Goal: Task Accomplishment & Management: Manage account settings

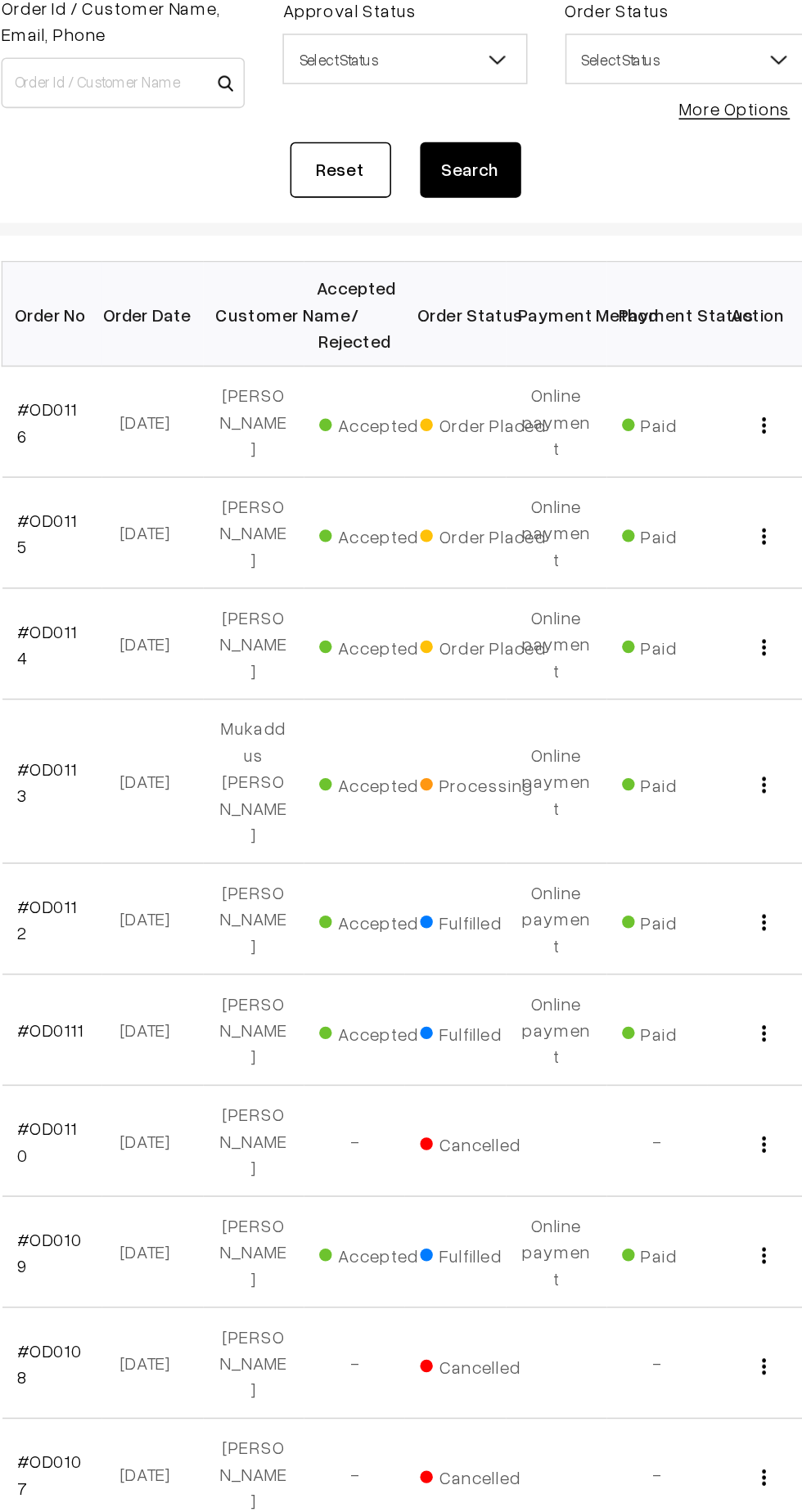
click at [287, 661] on link "#OD0113" at bounding box center [275, 676] width 39 height 31
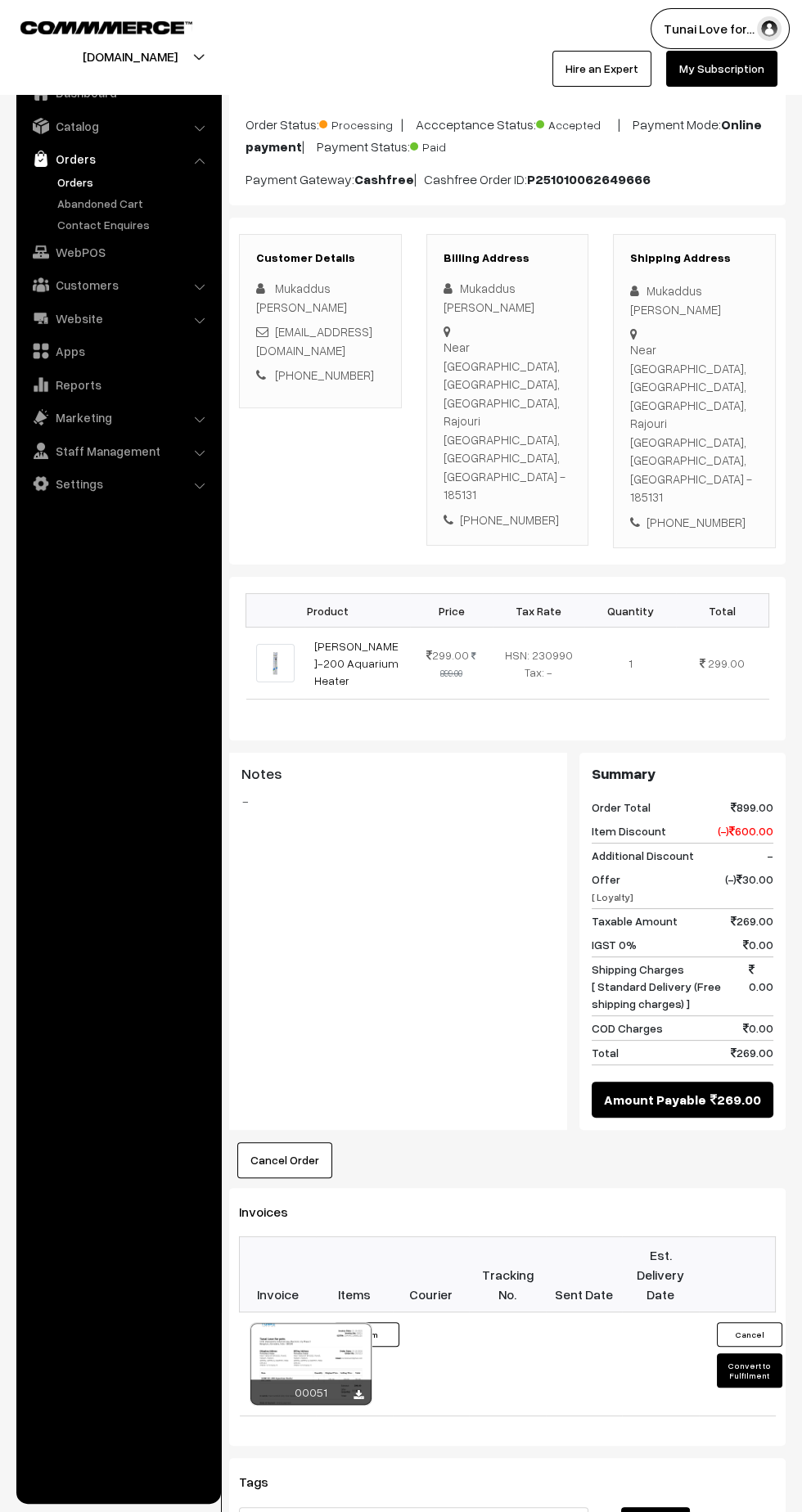
scroll to position [223, 0]
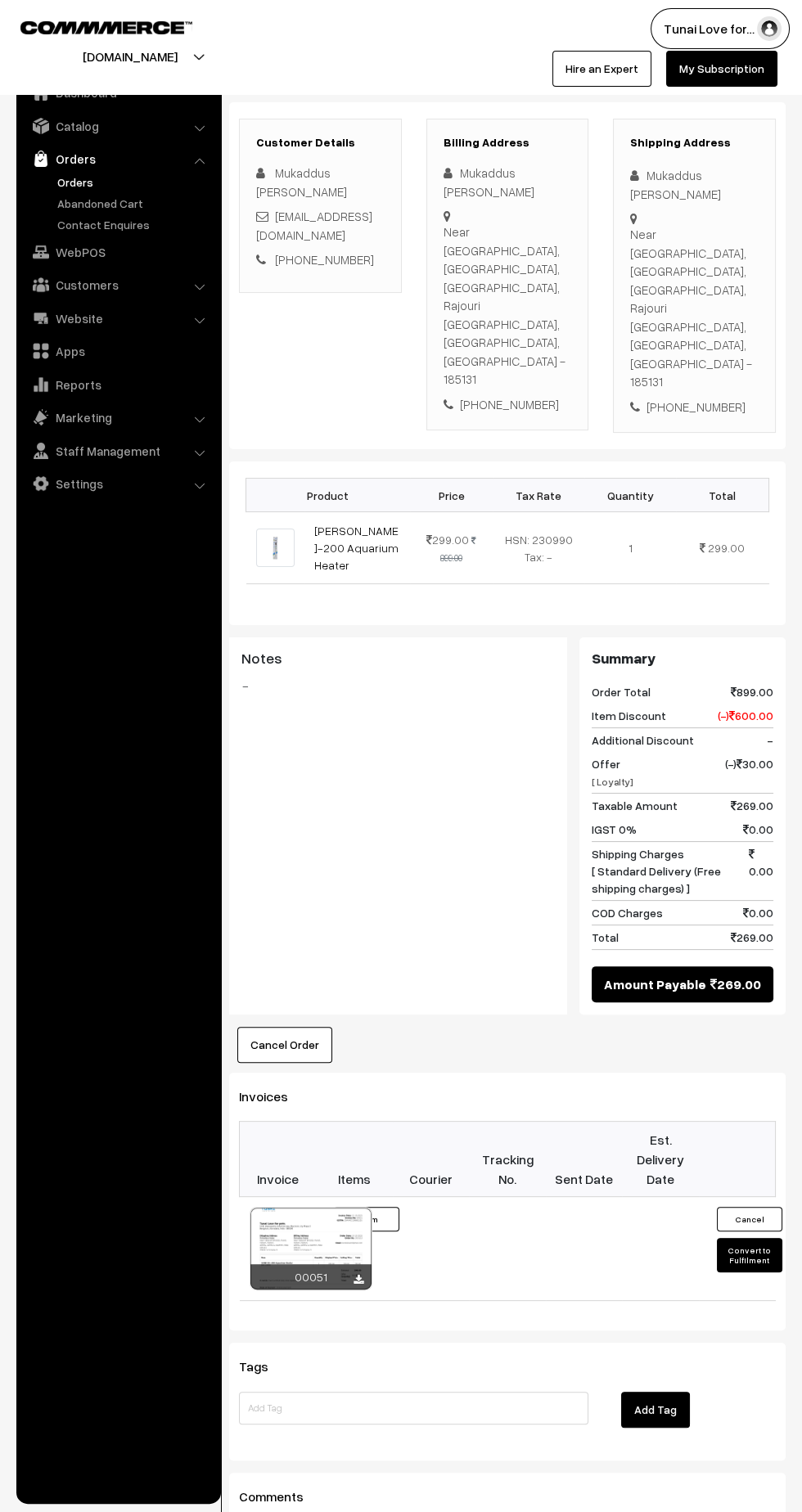
click at [751, 1238] on button "Convert to Fulfilment" at bounding box center [750, 1255] width 66 height 35
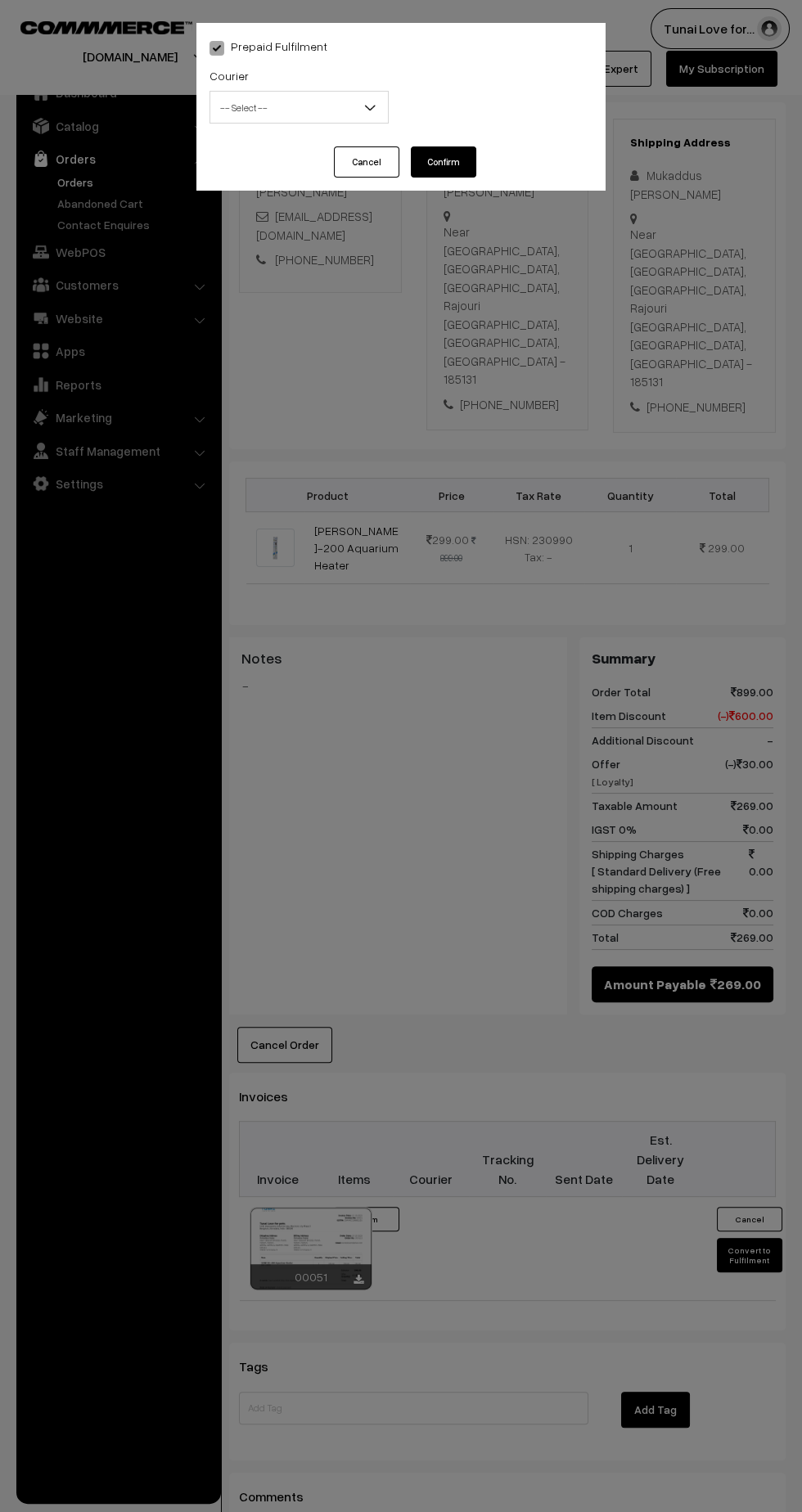
select select "1"
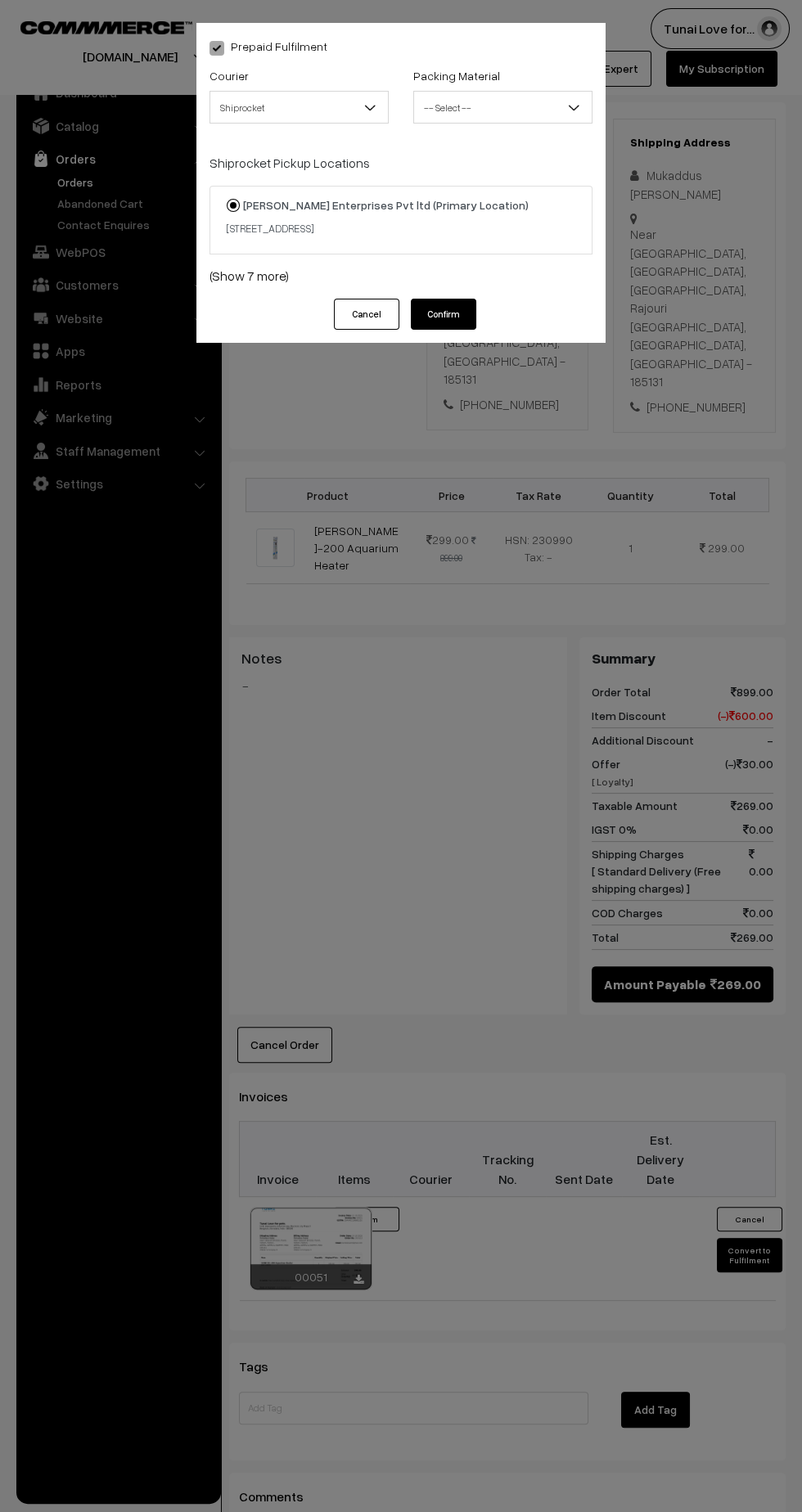
click at [553, 118] on span "-- Select --" at bounding box center [503, 107] width 178 height 28
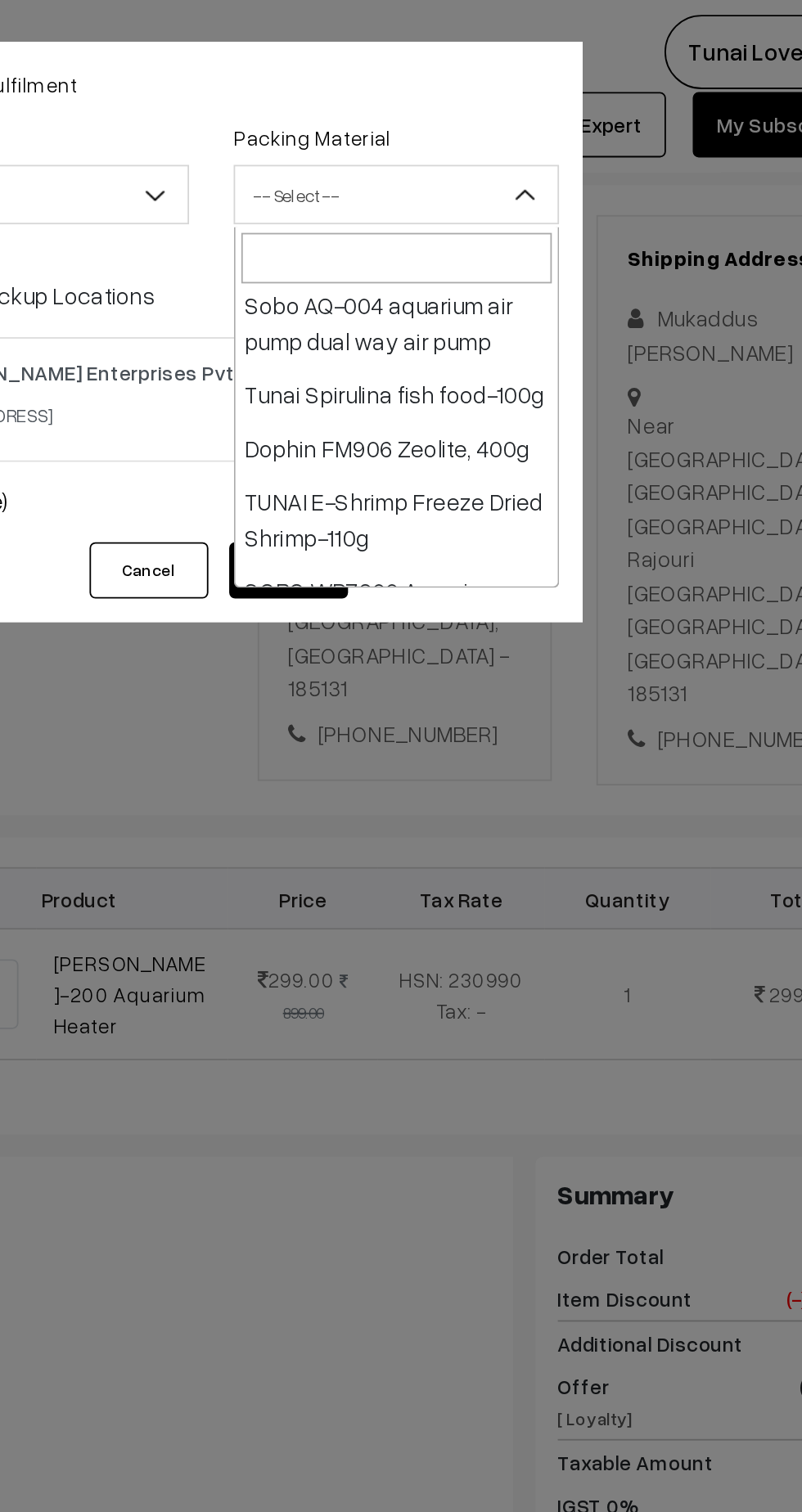
scroll to position [1358, 0]
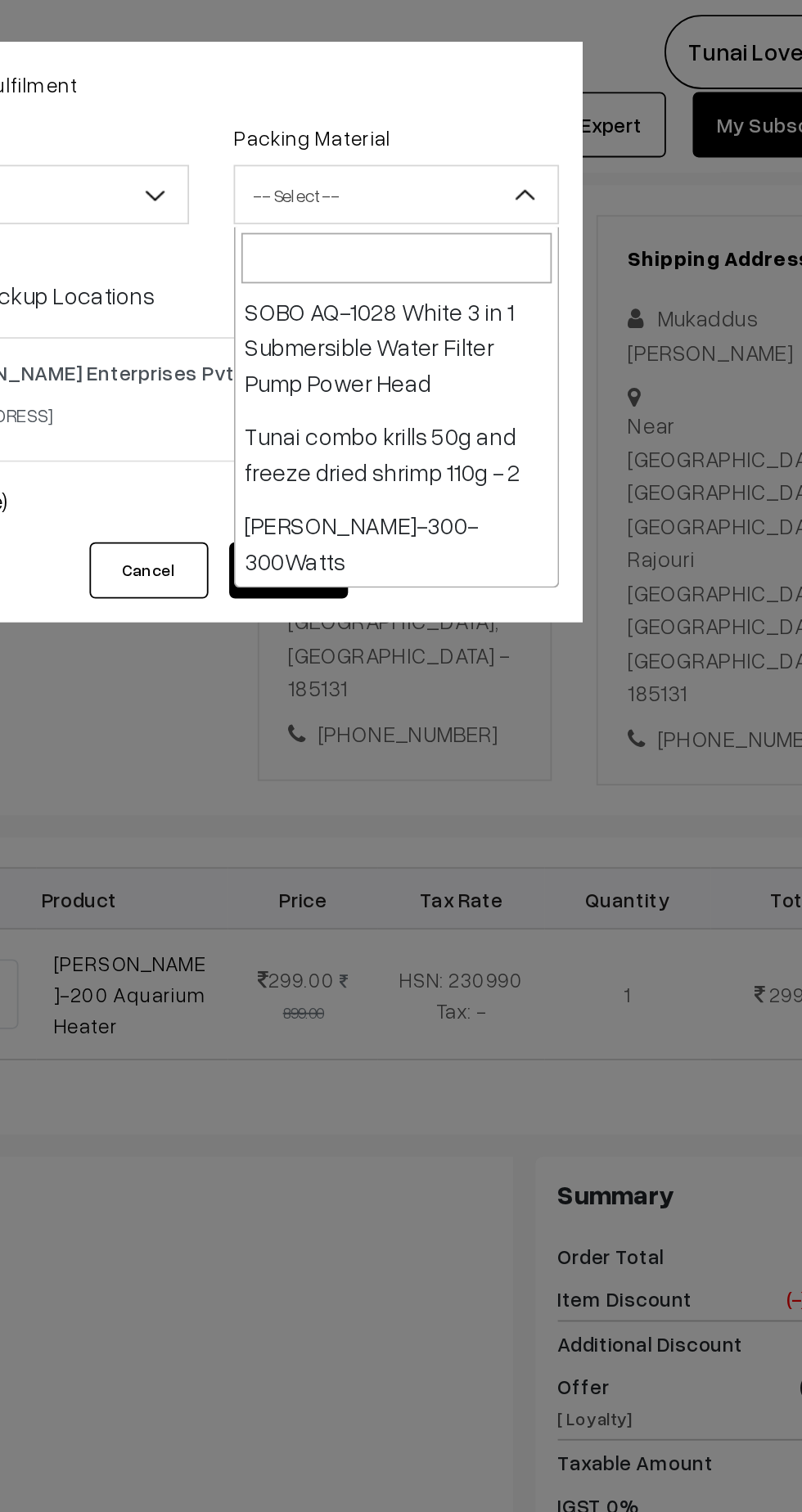
select select "33"
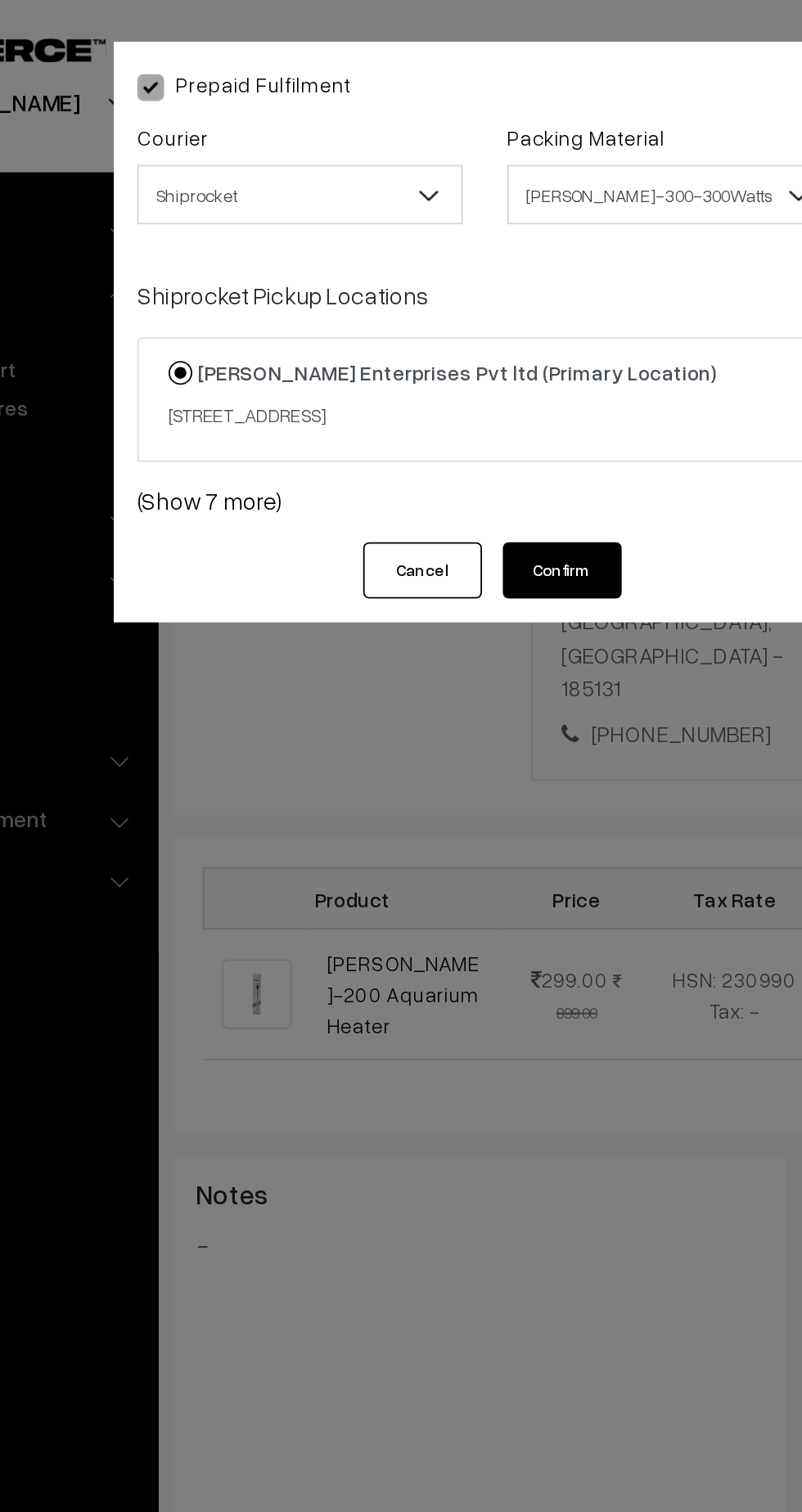
click at [306, 223] on small "14B, 4th cross, Veerasandra industrial area, Electronic city Phase 1, Bangalore…" at bounding box center [270, 228] width 87 height 13
click at [229, 199] on input "Chapman Enterprises Pvt ltd (Primary Location) 14B, 4th cross, Veerasandra indu…" at bounding box center [224, 194] width 11 height 11
click at [237, 286] on link "(Show 7 more)" at bounding box center [401, 275] width 383 height 19
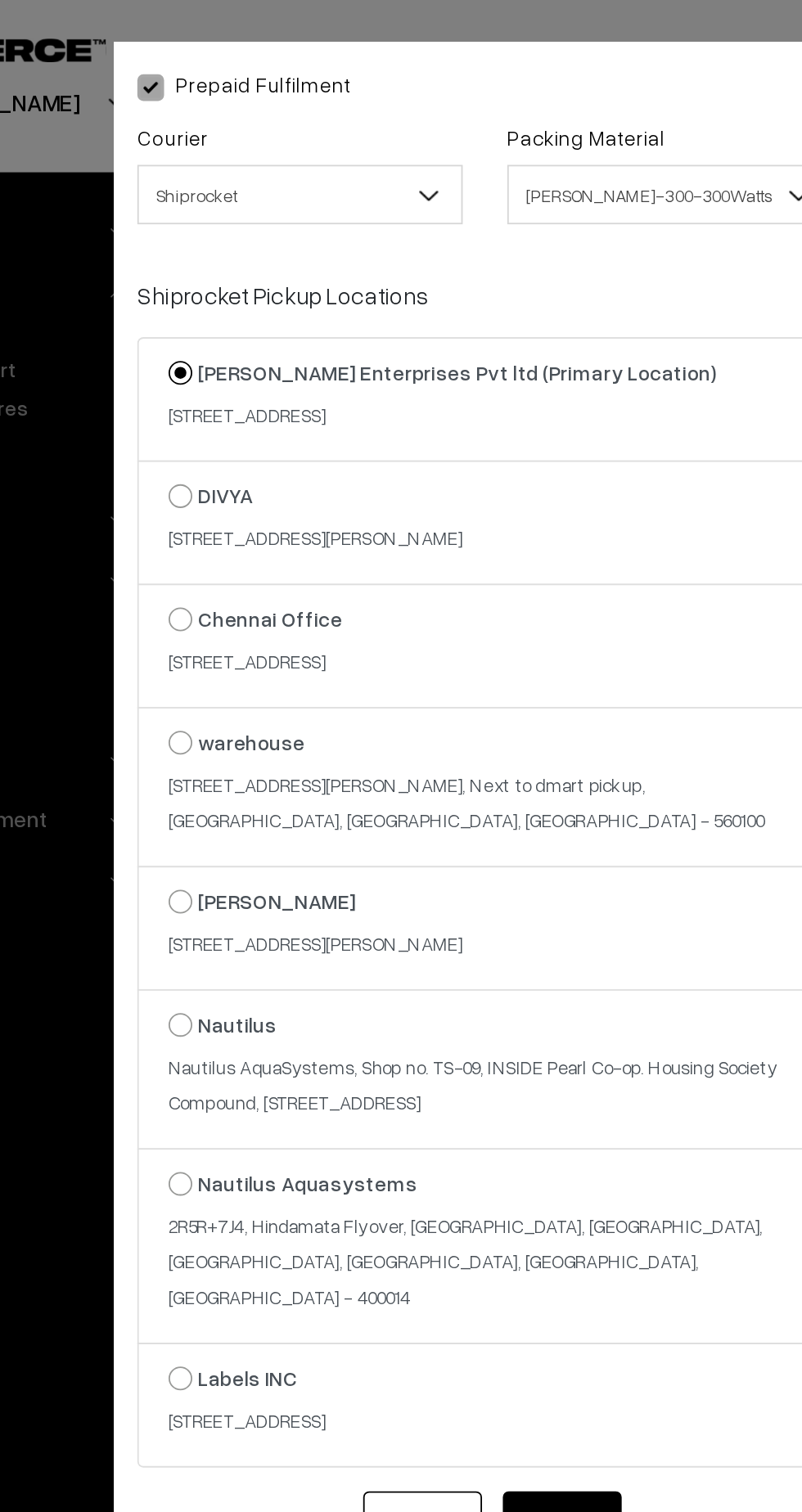
click at [229, 335] on input "Chennai Office 8/119, 2nd Floor, Kavimani St, Mogappair West, Mogappair,, pazha…" at bounding box center [224, 329] width 11 height 11
radio input "true"
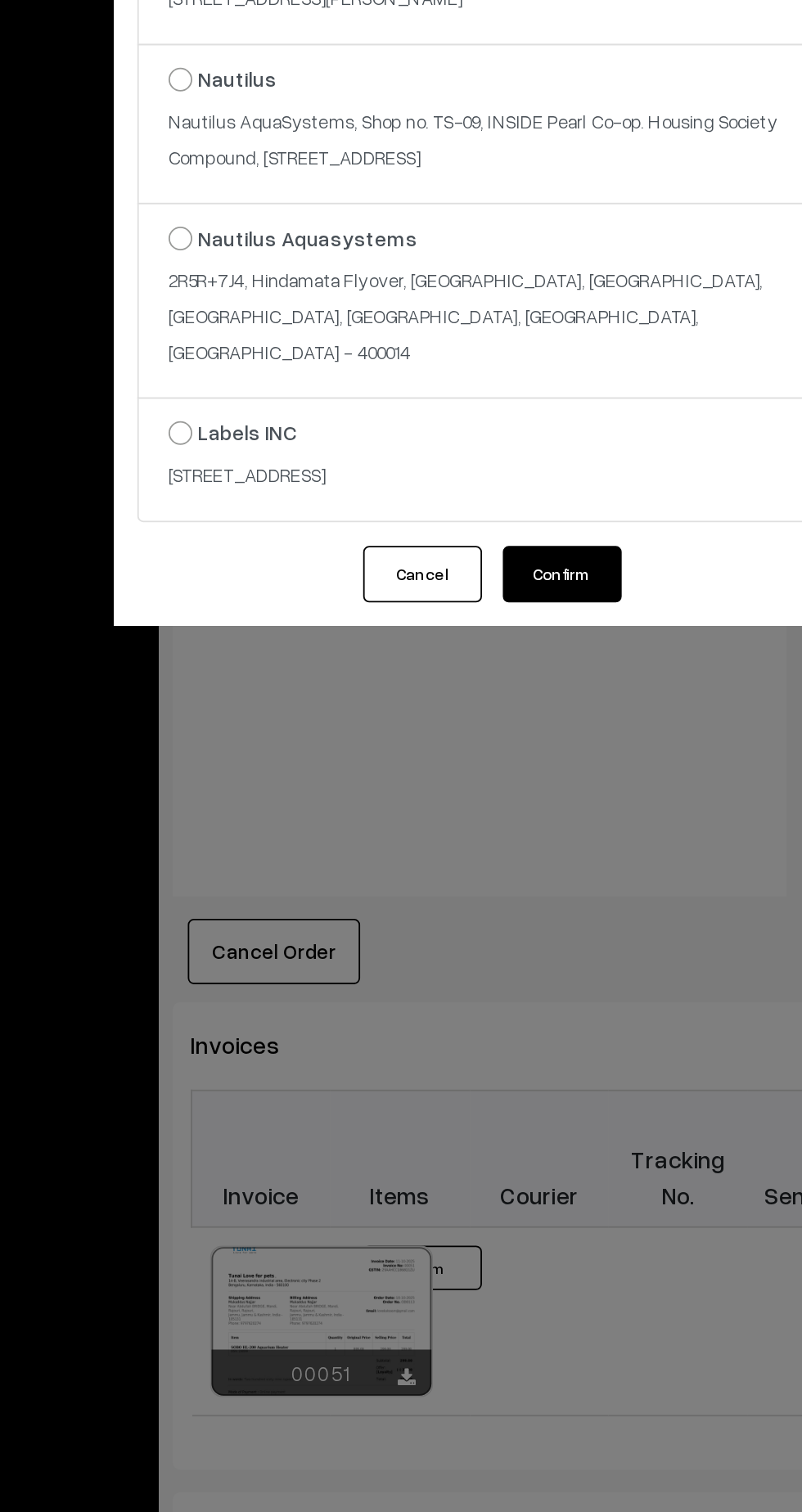
scroll to position [223, 0]
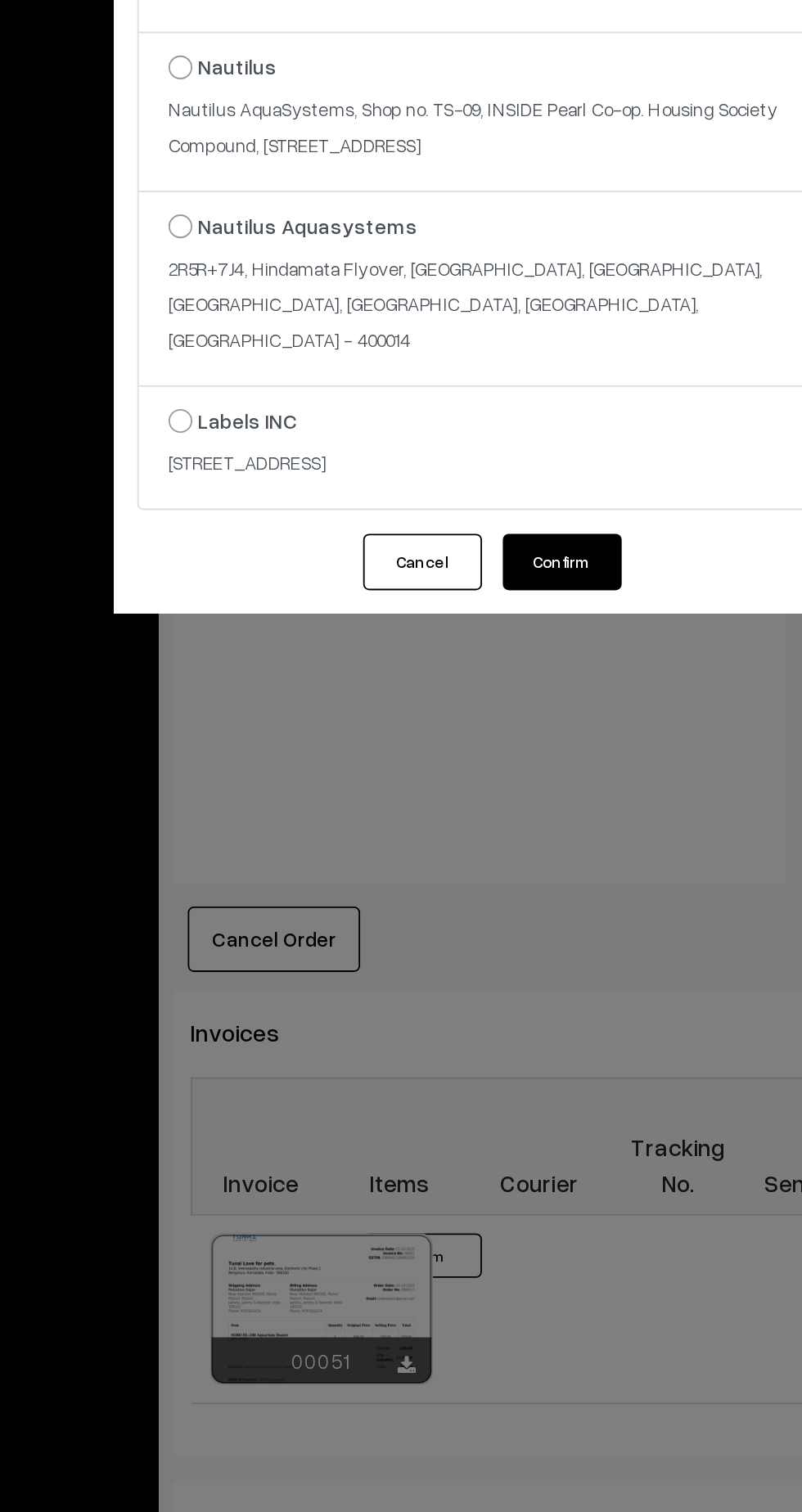
click at [449, 852] on button "Confirm" at bounding box center [443, 837] width 66 height 31
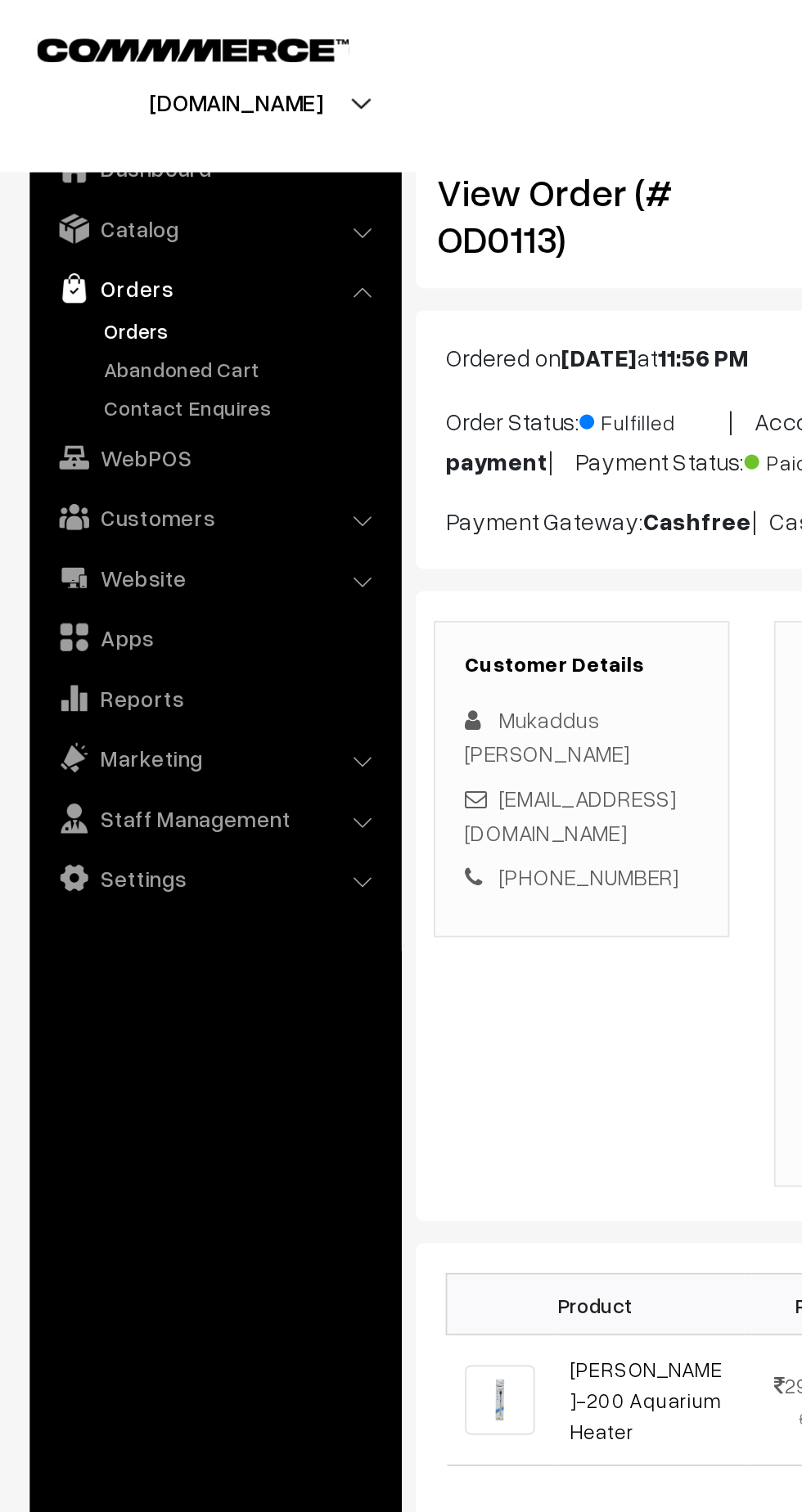
click at [73, 184] on link "Orders" at bounding box center [134, 181] width 162 height 17
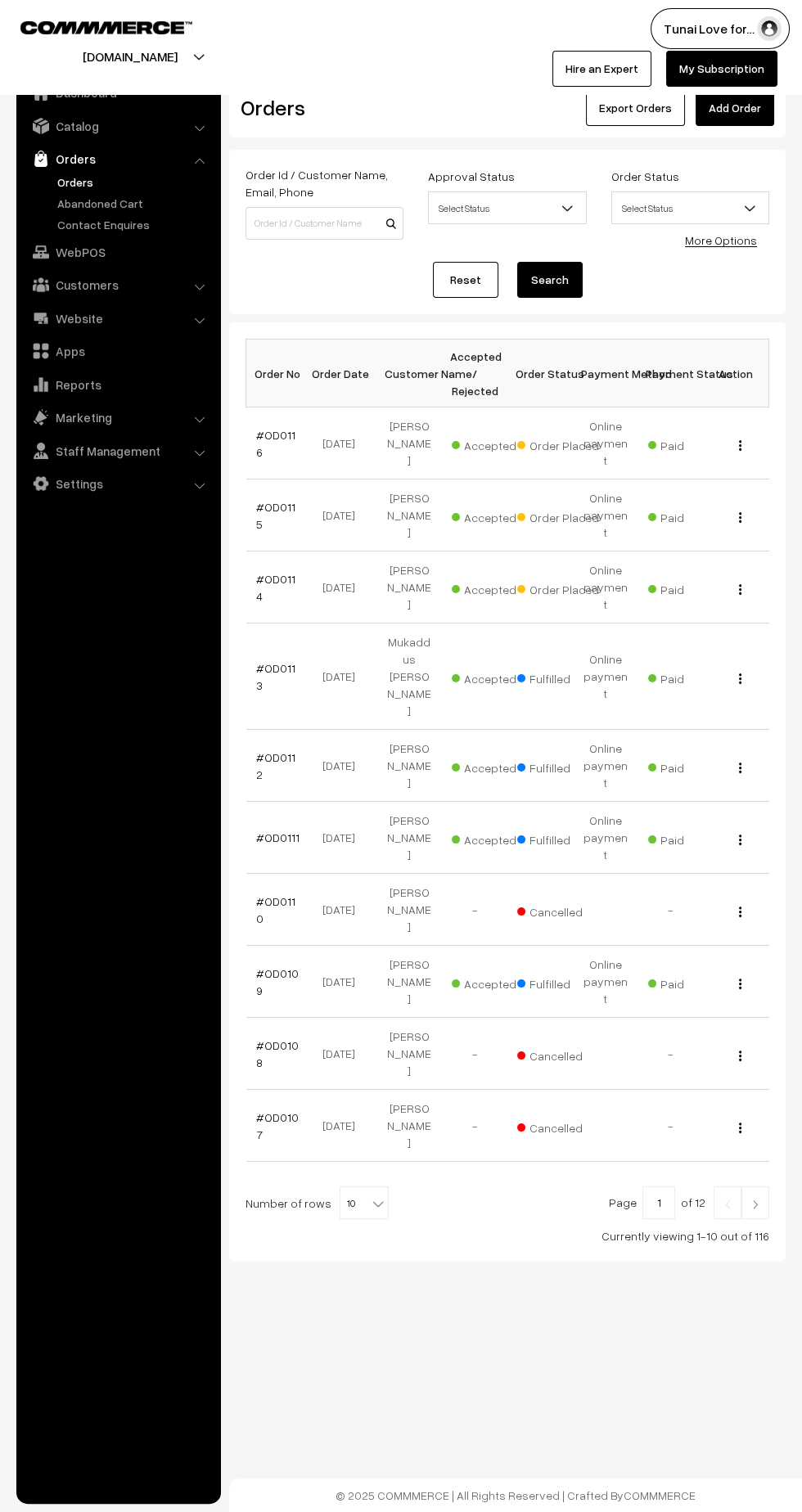
click at [267, 661] on link "#OD0113" at bounding box center [275, 676] width 39 height 31
click at [275, 572] on link "#OD0114" at bounding box center [275, 587] width 39 height 31
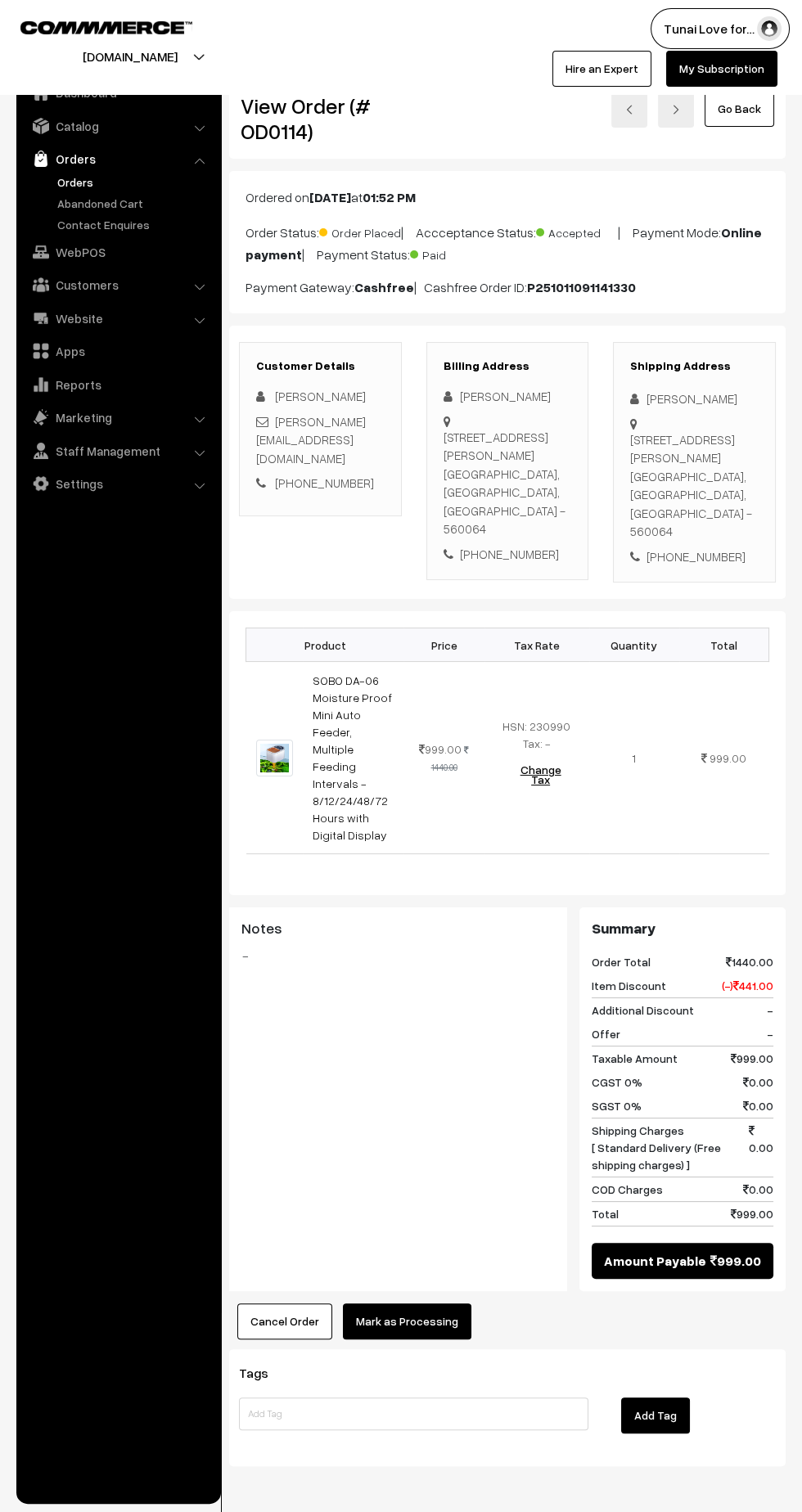
click at [83, 484] on link "Settings" at bounding box center [118, 483] width 195 height 29
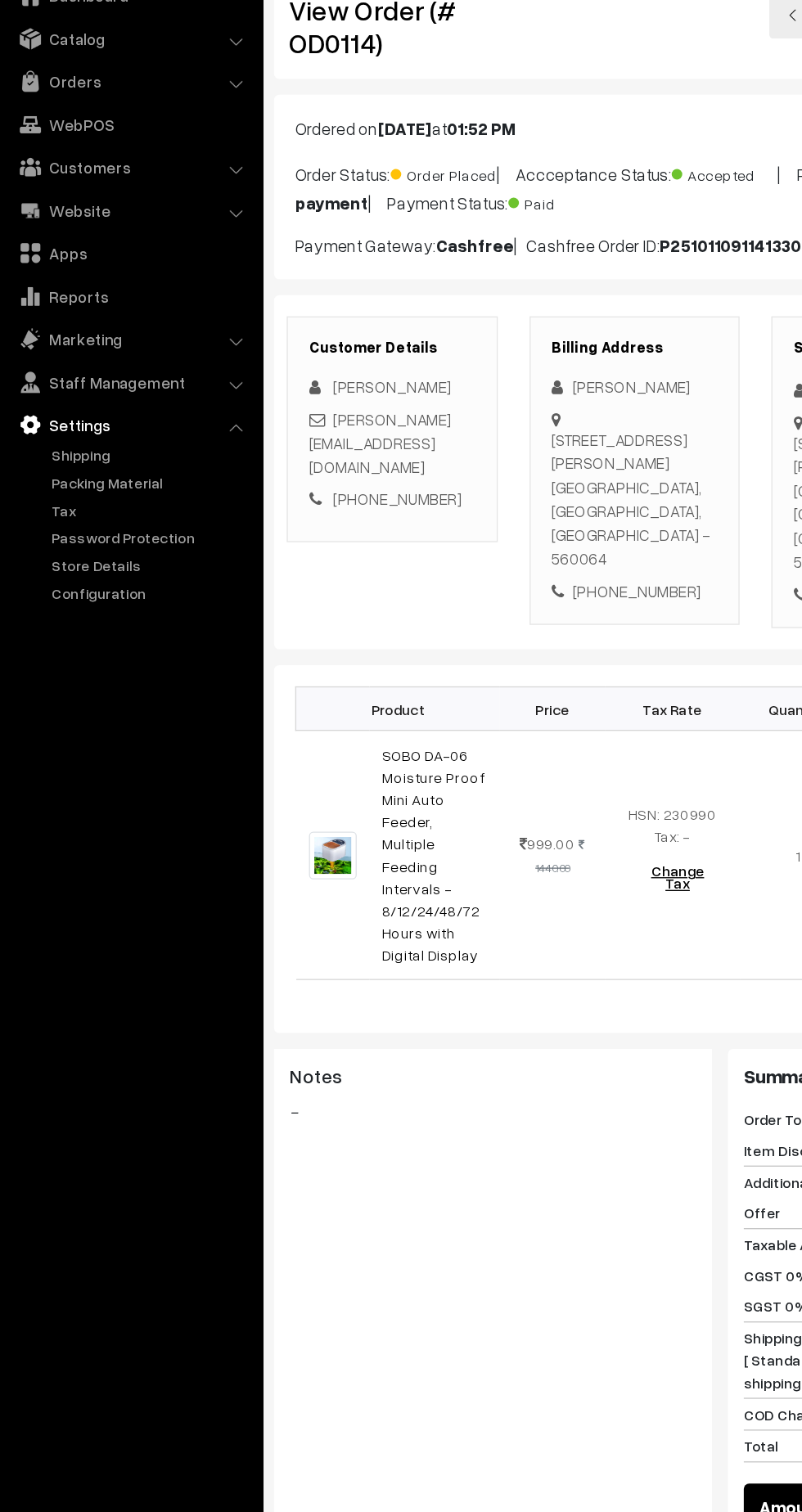
scroll to position [2, 0]
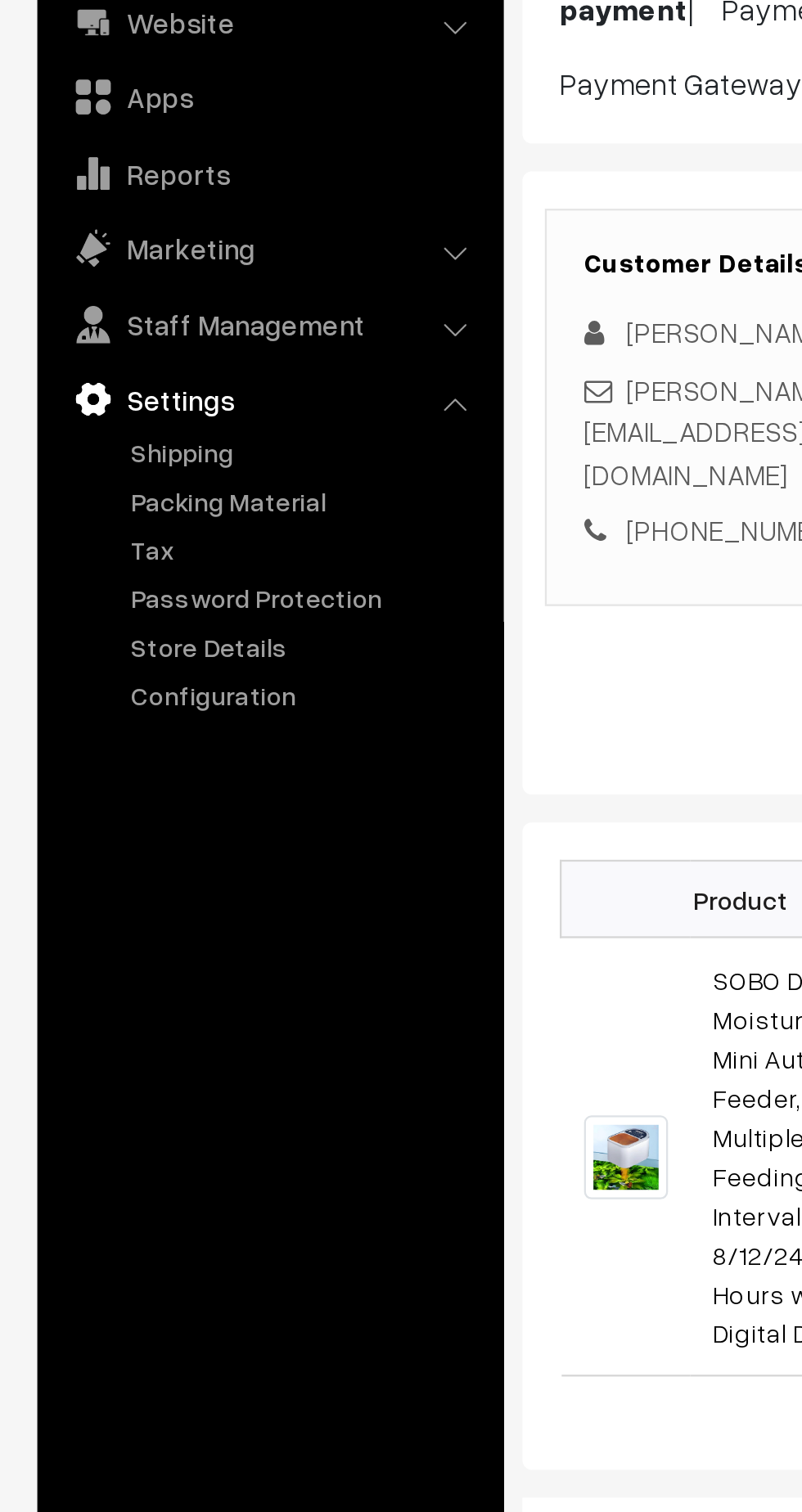
click at [70, 470] on link "Packing Material" at bounding box center [134, 467] width 162 height 17
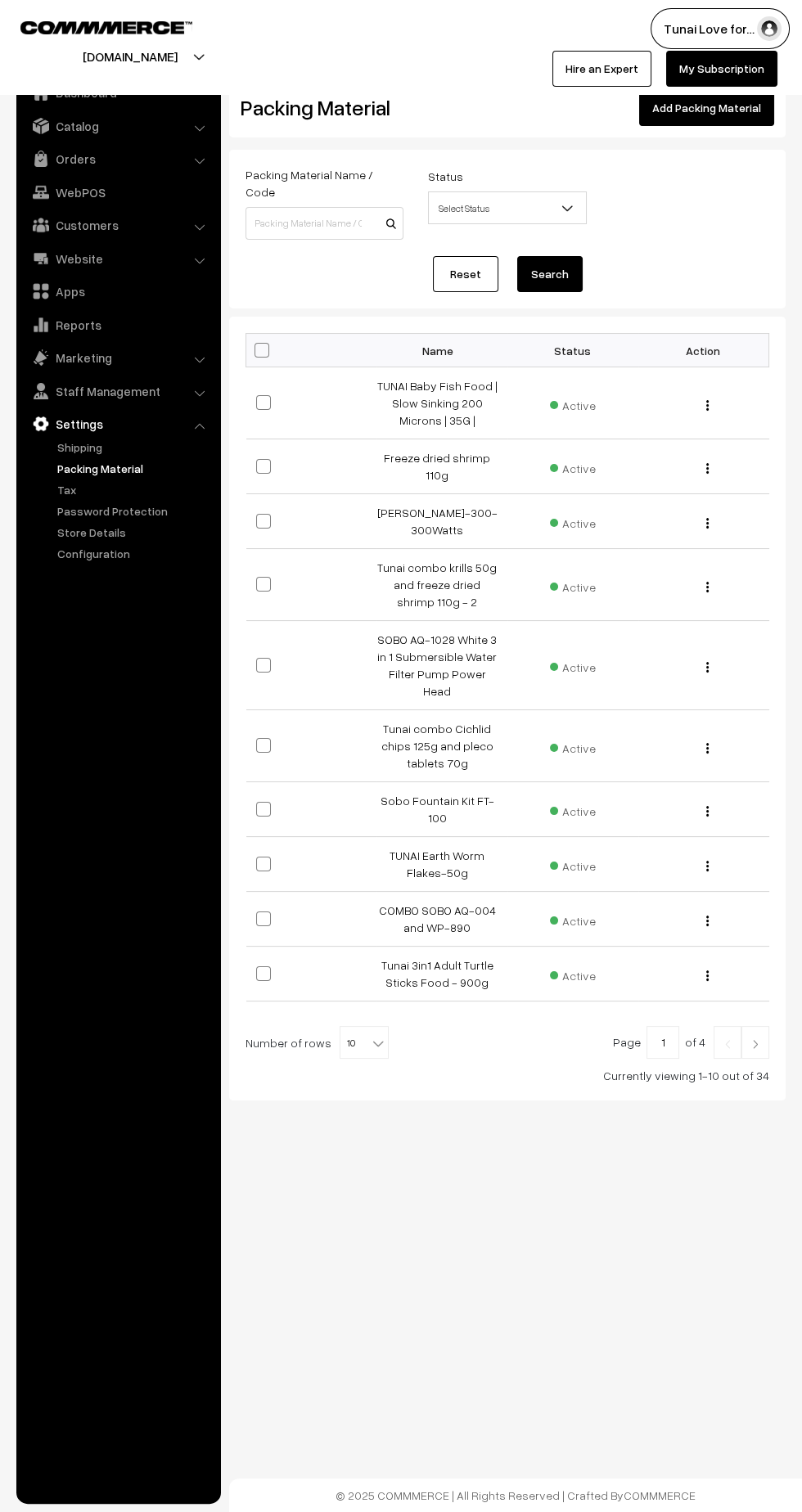
click at [713, 107] on link "Add Packing Material" at bounding box center [706, 108] width 135 height 36
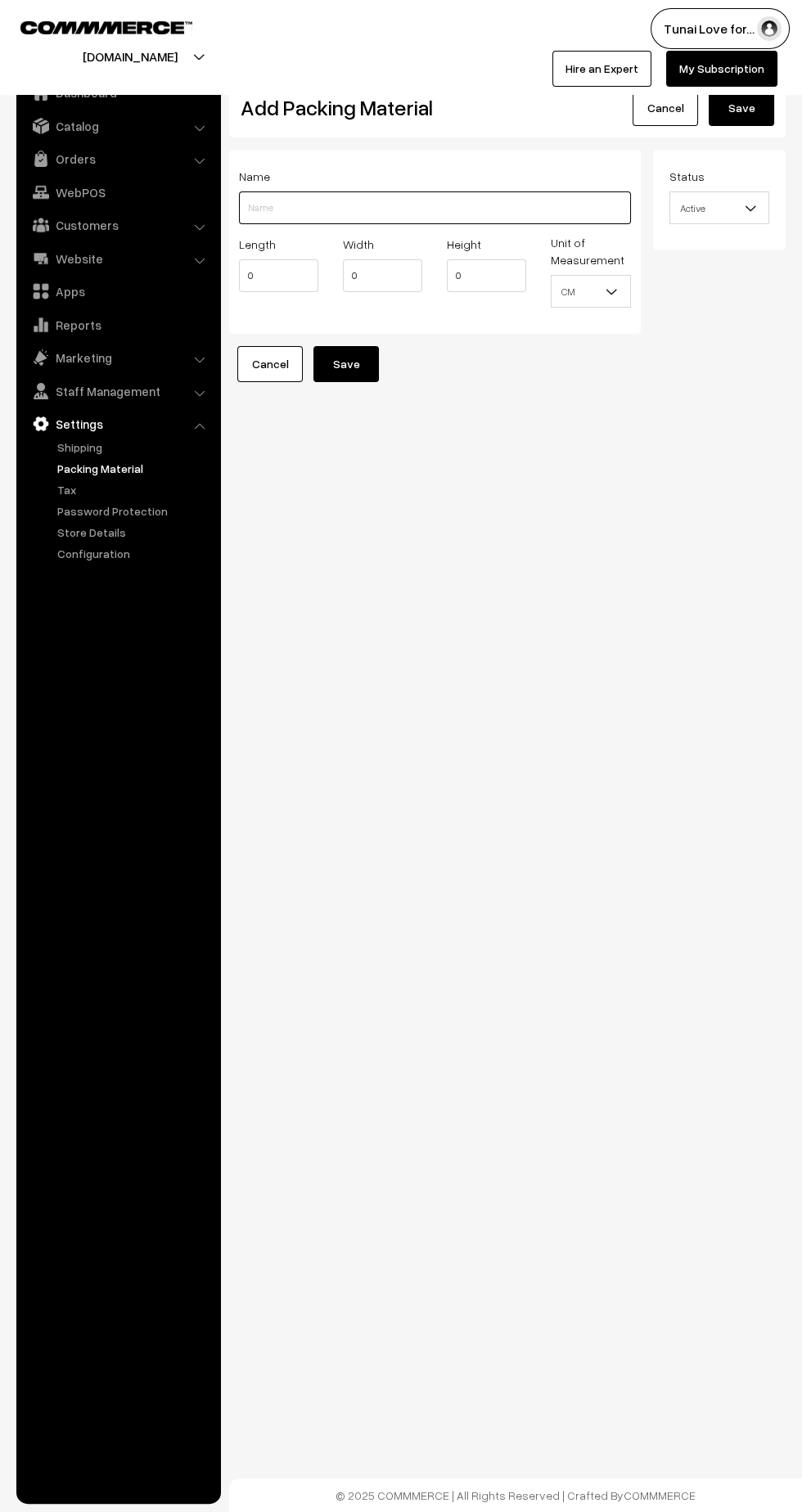
click at [449, 206] on input "Length" at bounding box center [435, 207] width 392 height 33
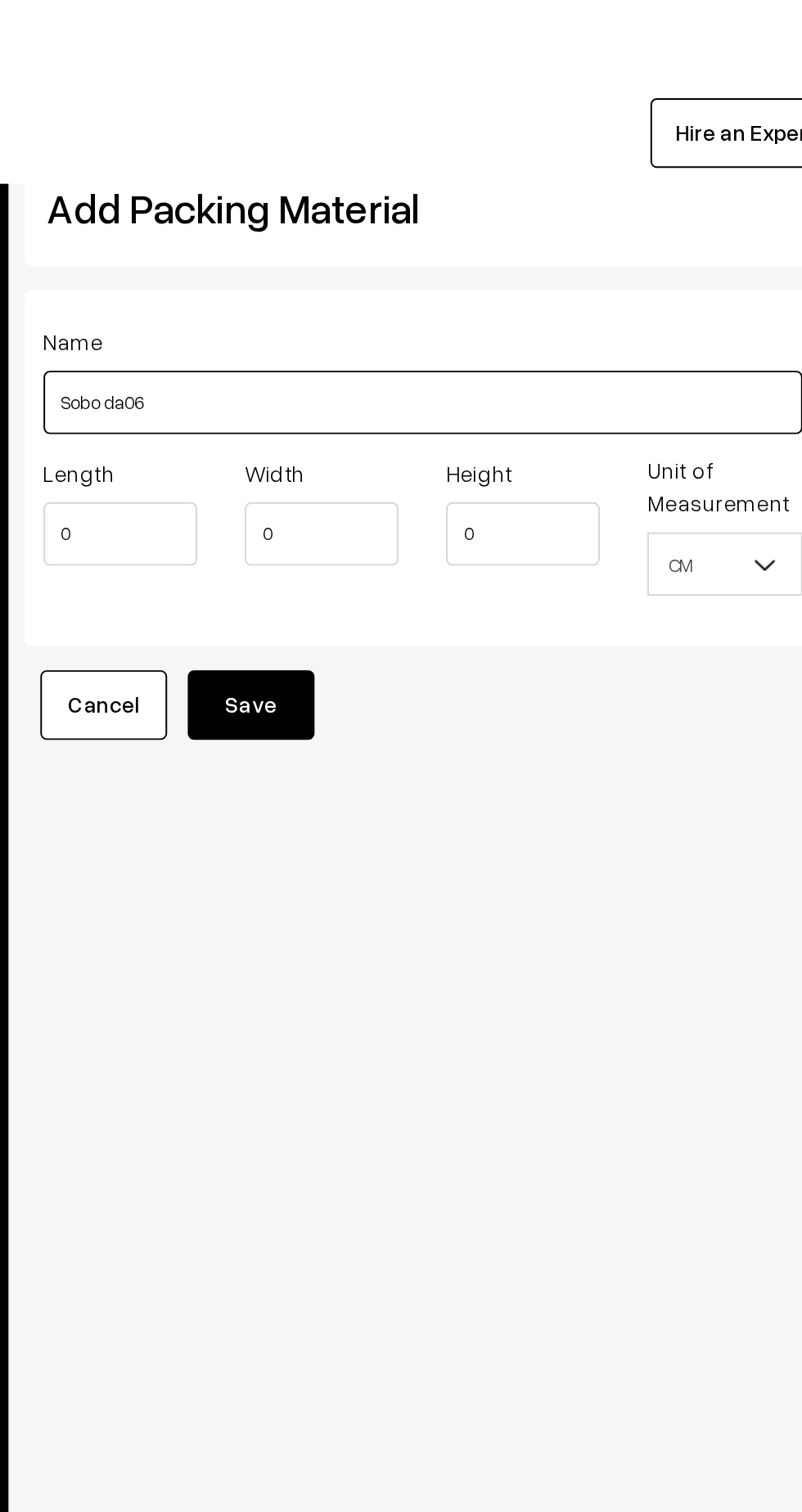
click at [276, 212] on input "Sobo da06" at bounding box center [435, 207] width 392 height 33
click at [365, 210] on input "Sobo DA-06" at bounding box center [435, 207] width 392 height 33
type input "Sobo DA-06 Auto feeder"
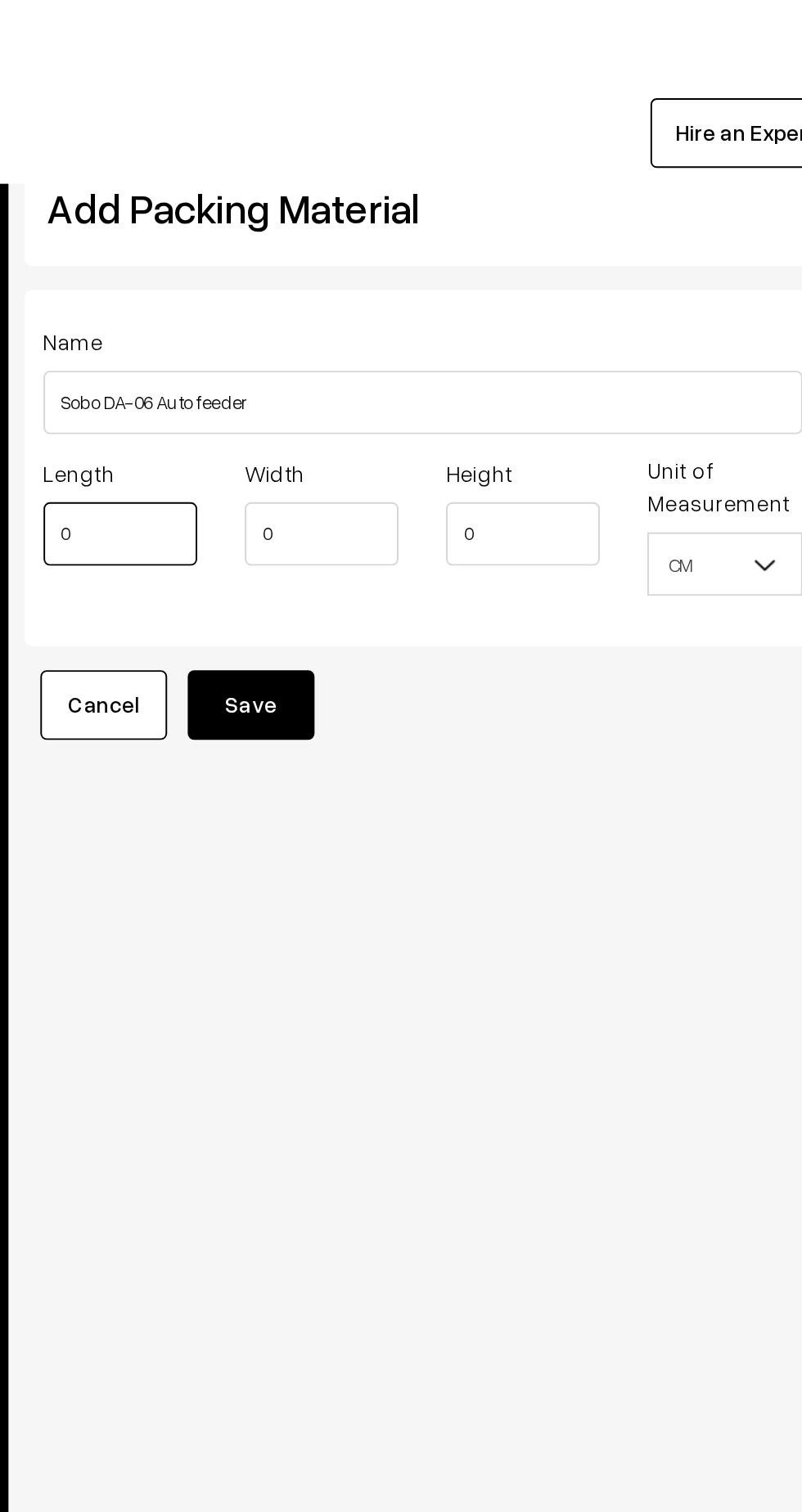
click at [269, 281] on input "0" at bounding box center [279, 275] width 80 height 33
type input "15"
click at [357, 280] on input "0" at bounding box center [382, 275] width 80 height 33
type input "9"
click at [468, 281] on input "0" at bounding box center [487, 275] width 80 height 33
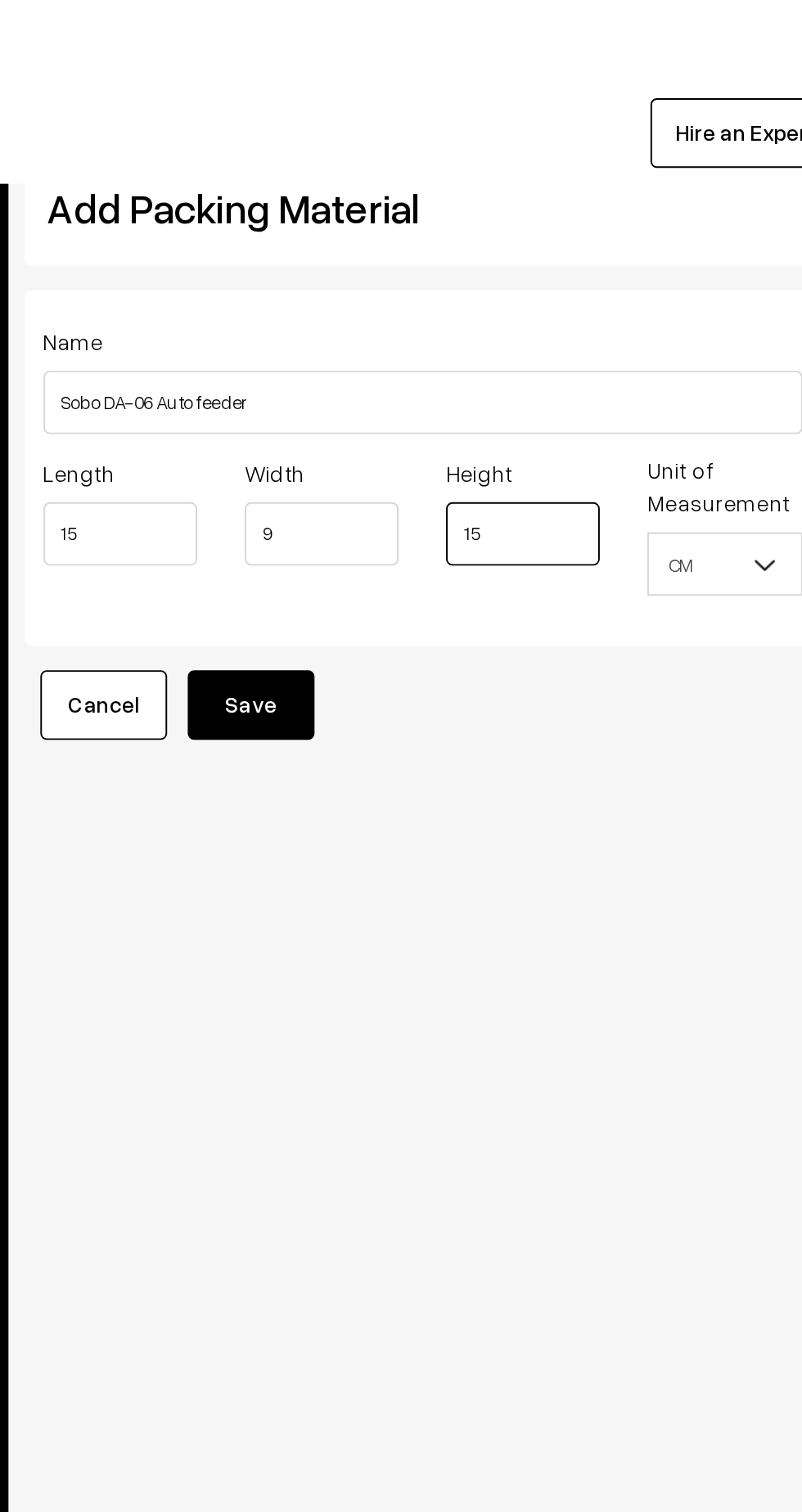
type input "15"
click at [351, 364] on button "Save" at bounding box center [346, 364] width 66 height 36
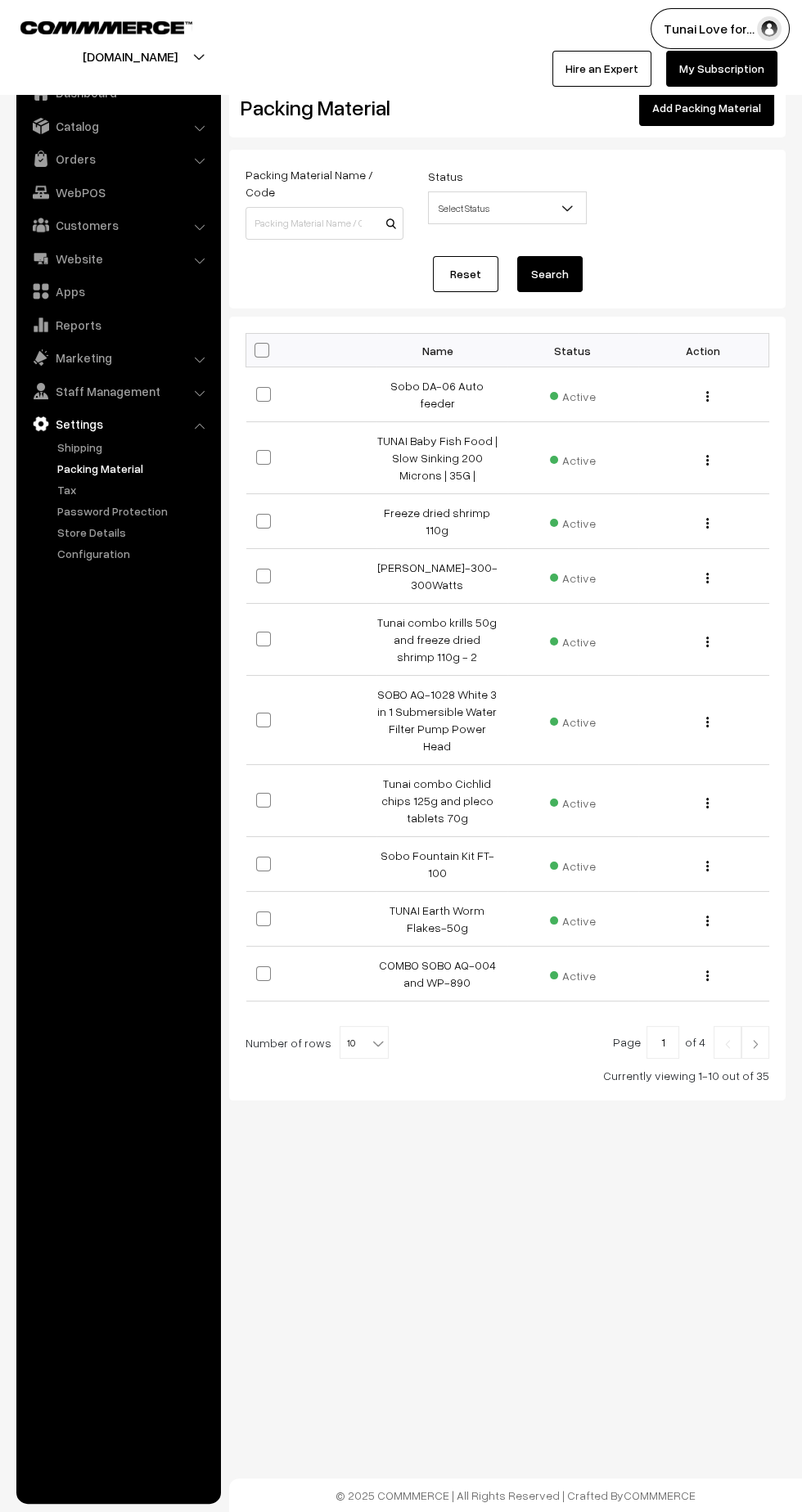
click at [181, 167] on link "Orders" at bounding box center [118, 158] width 195 height 29
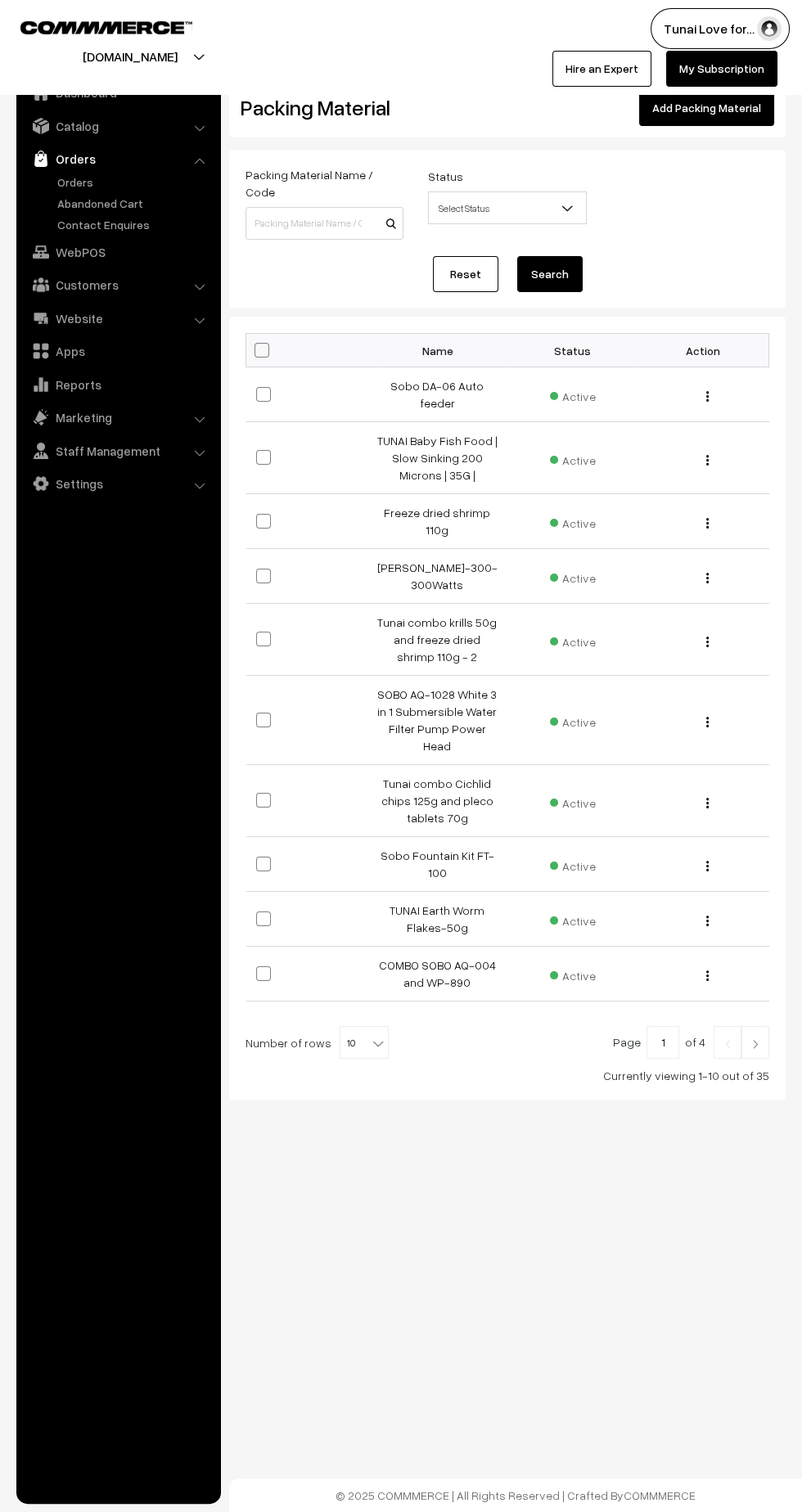
click at [68, 206] on link "Abandoned Cart" at bounding box center [134, 203] width 162 height 17
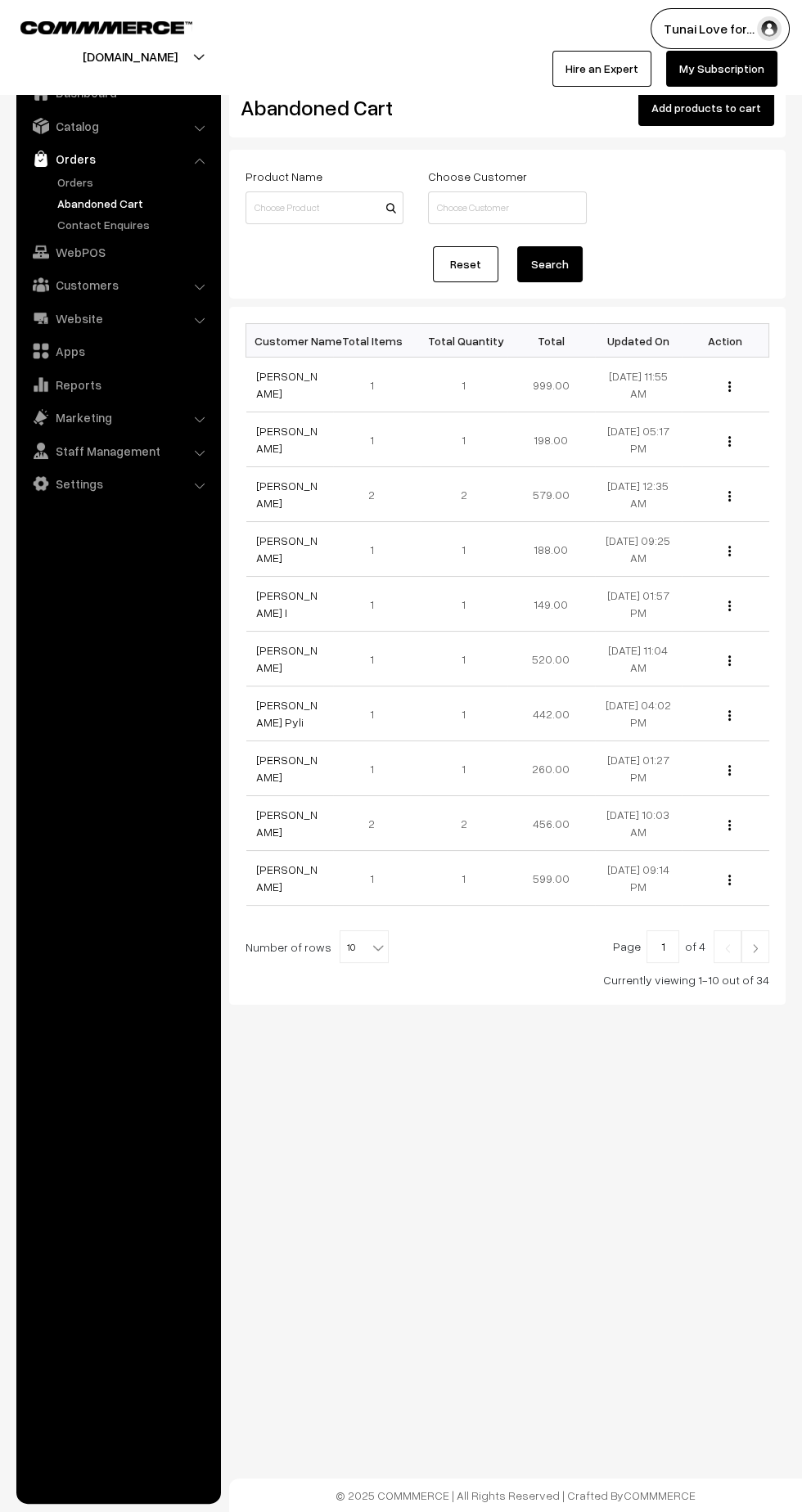
click at [71, 186] on link "Orders" at bounding box center [134, 181] width 162 height 17
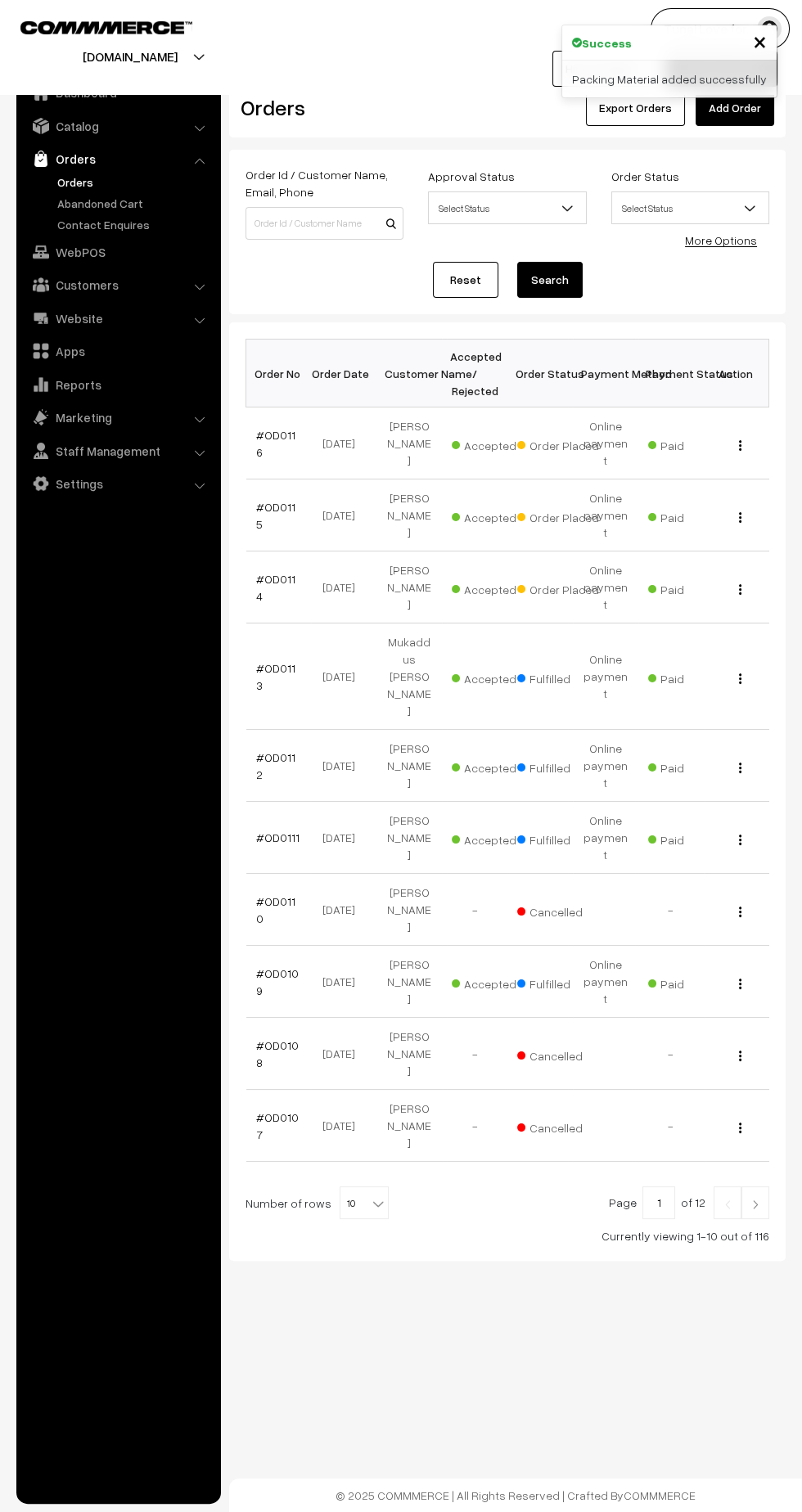
click at [268, 572] on link "#OD0114" at bounding box center [275, 587] width 39 height 31
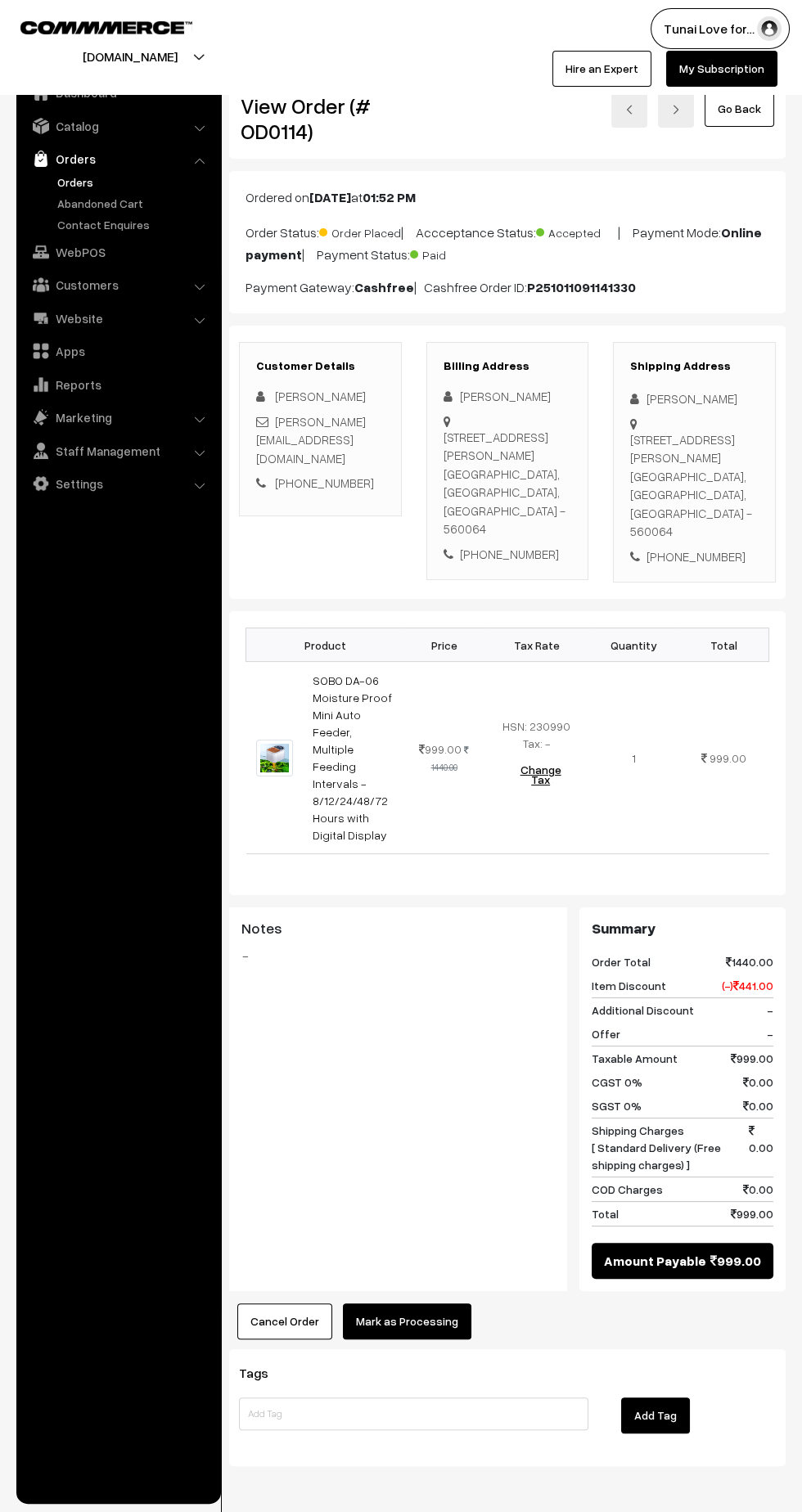
scroll to position [38, 0]
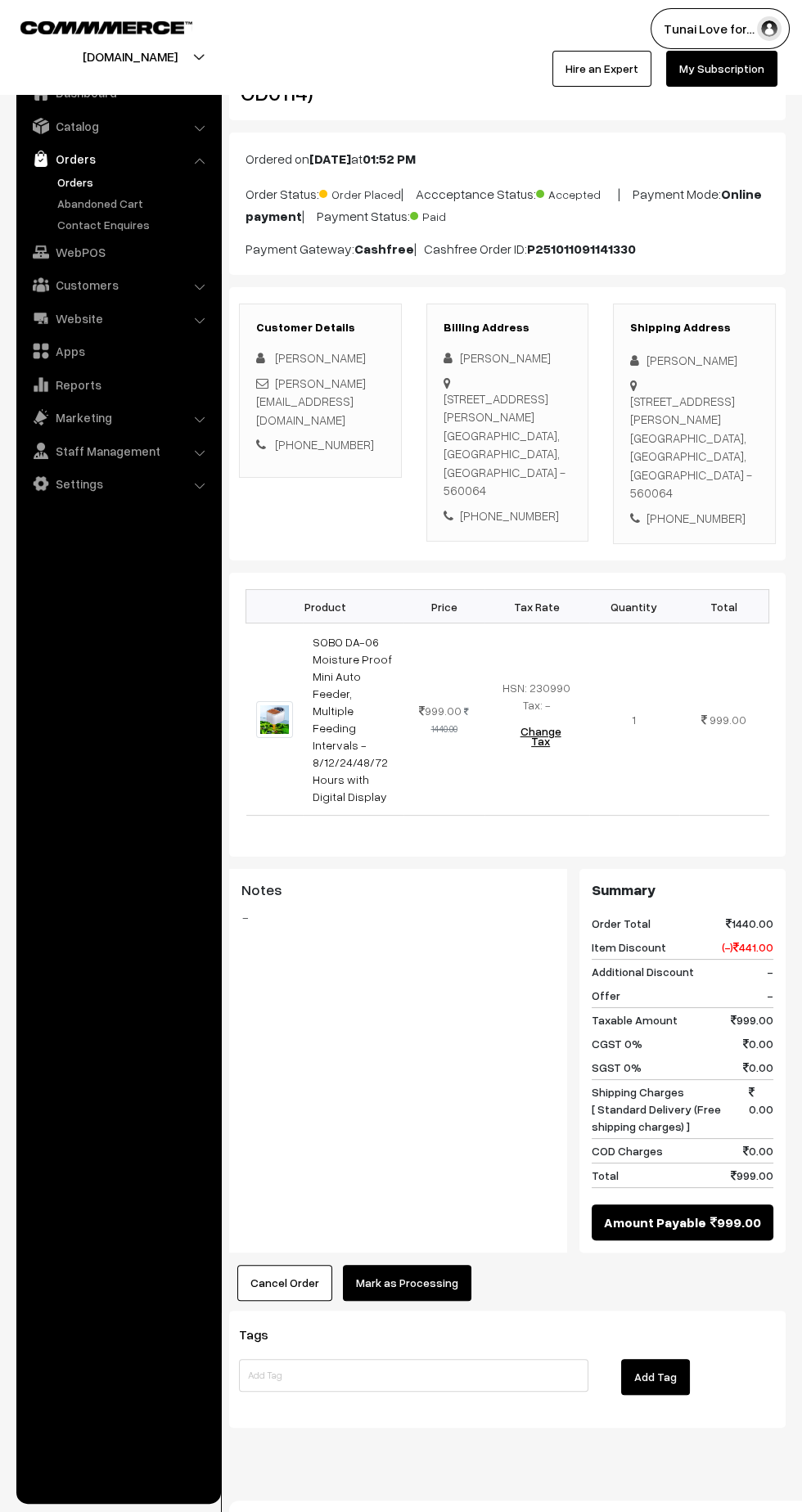
click at [381, 1265] on button "Mark as Processing" at bounding box center [406, 1283] width 128 height 36
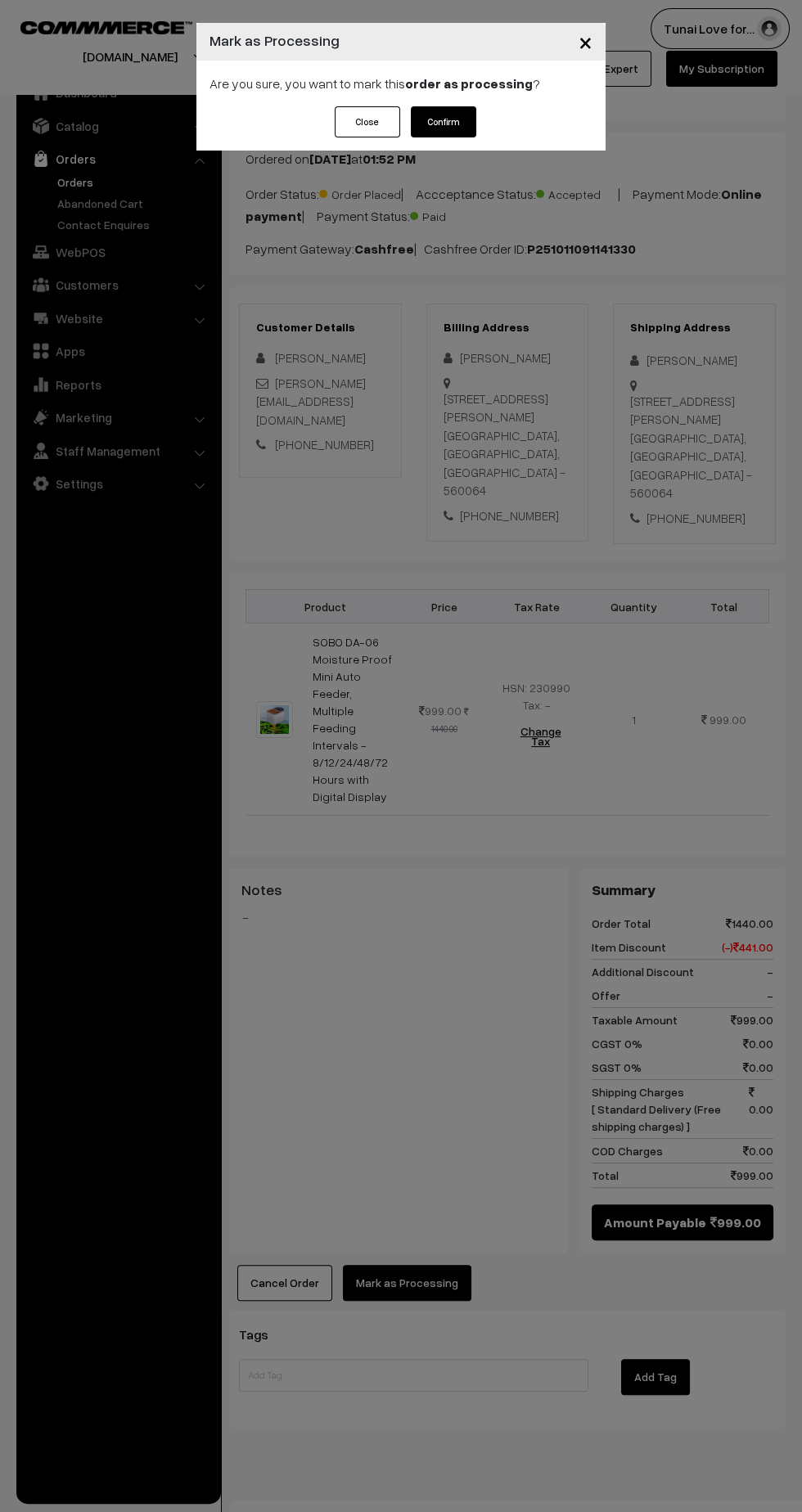
click at [453, 113] on button "Confirm" at bounding box center [443, 121] width 66 height 31
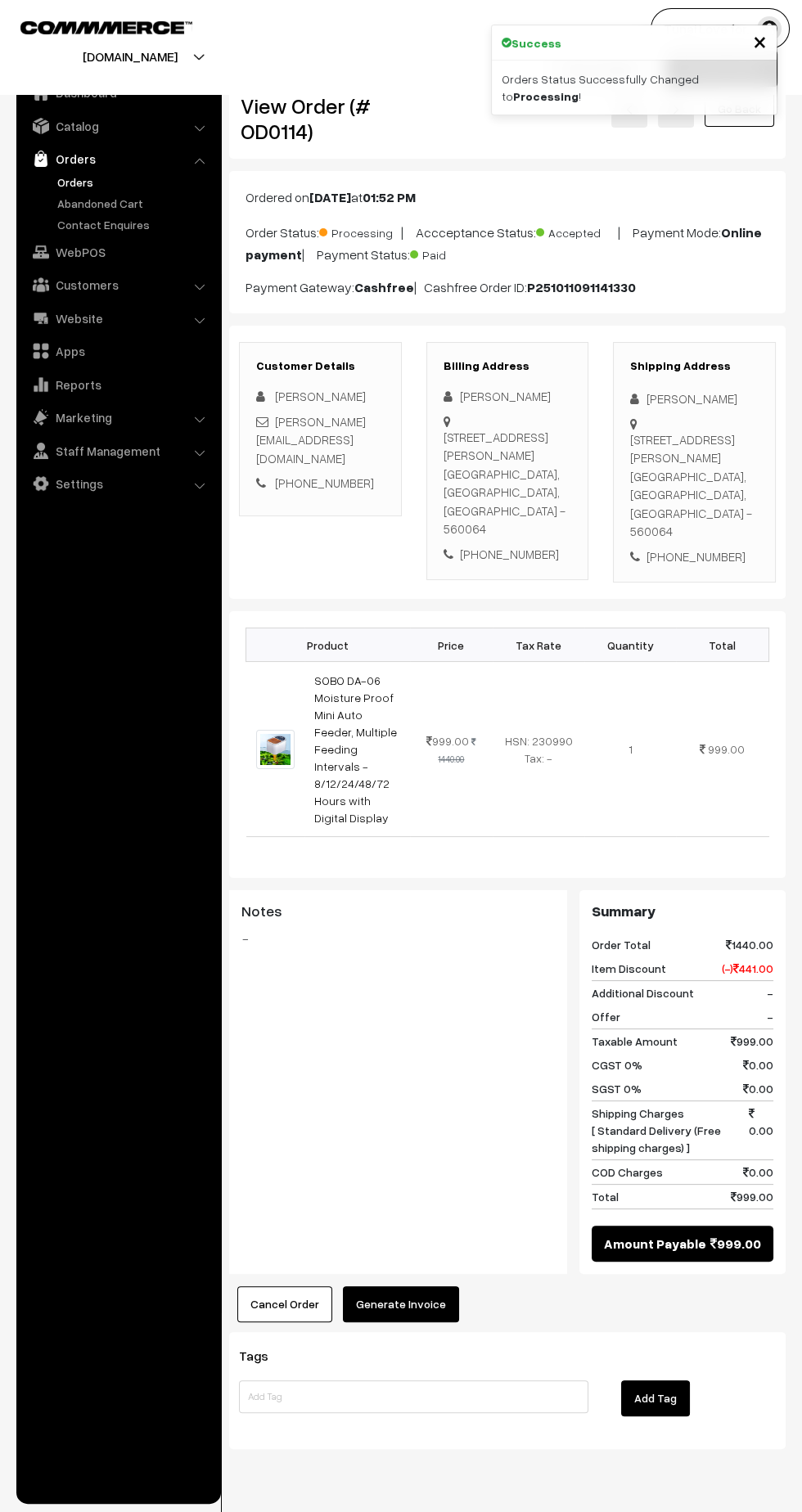
click at [383, 1299] on button "Generate Invoice" at bounding box center [400, 1304] width 116 height 36
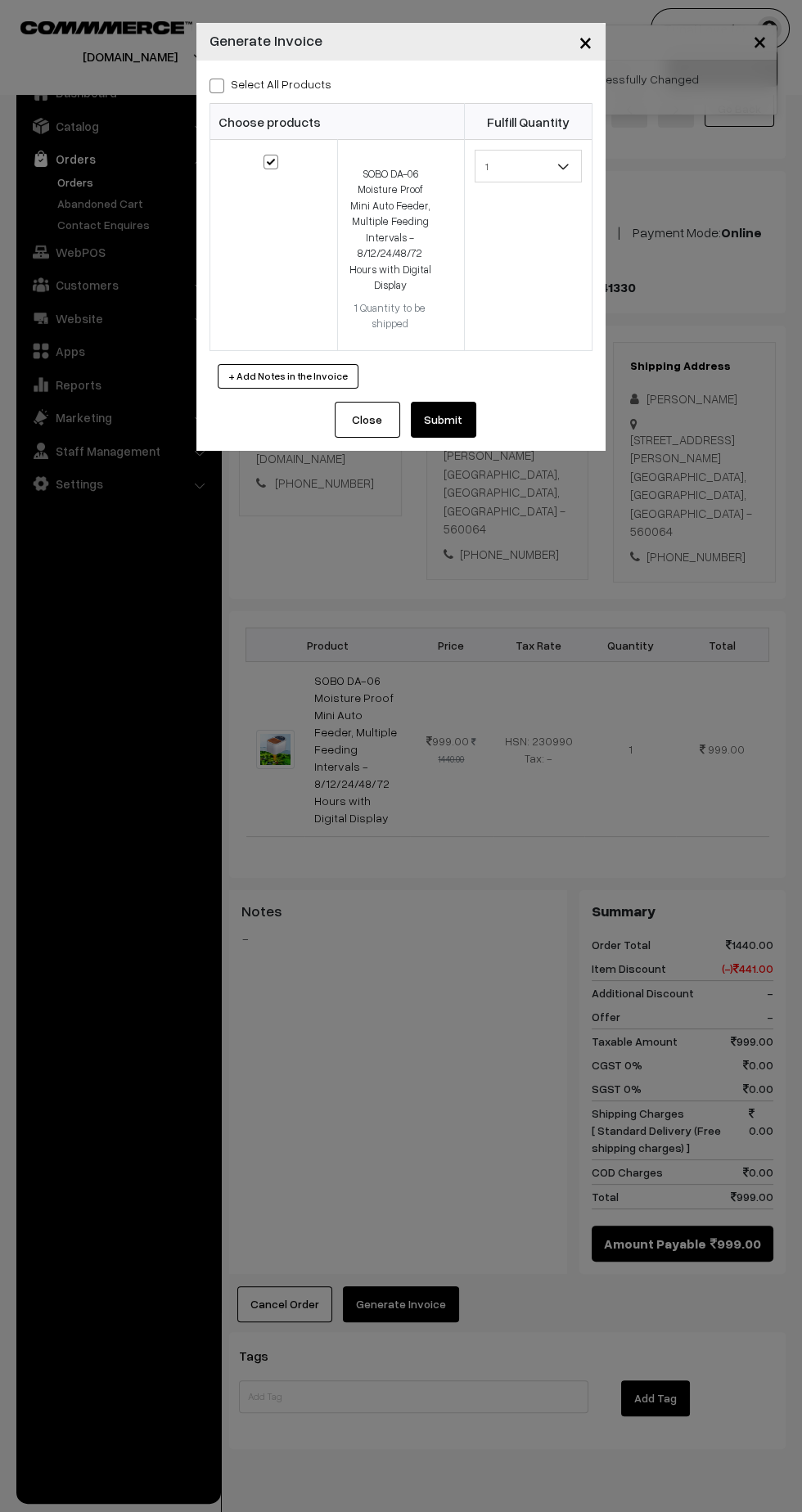
click at [453, 428] on button "Submit" at bounding box center [443, 420] width 66 height 36
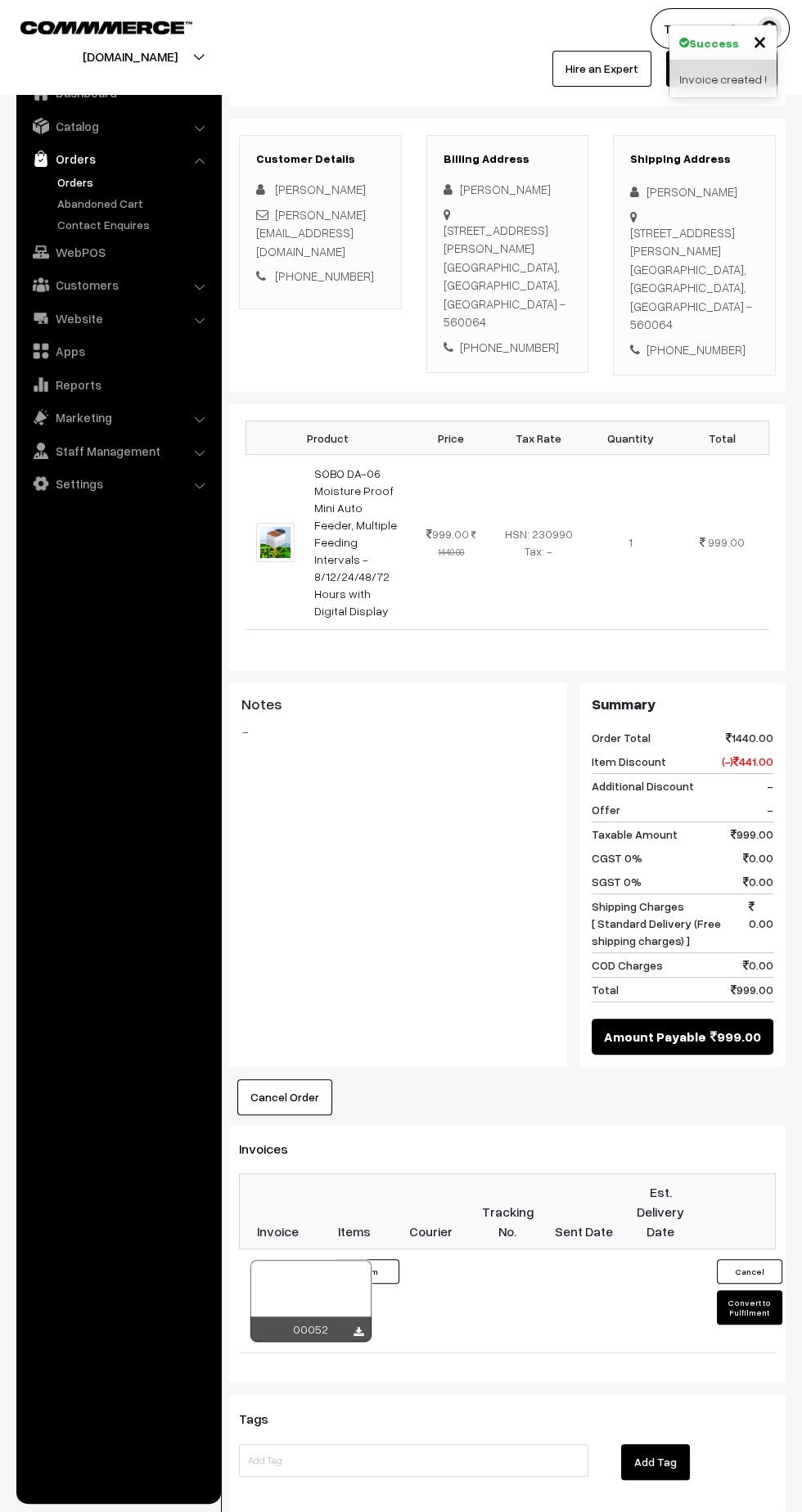
scroll to position [211, 0]
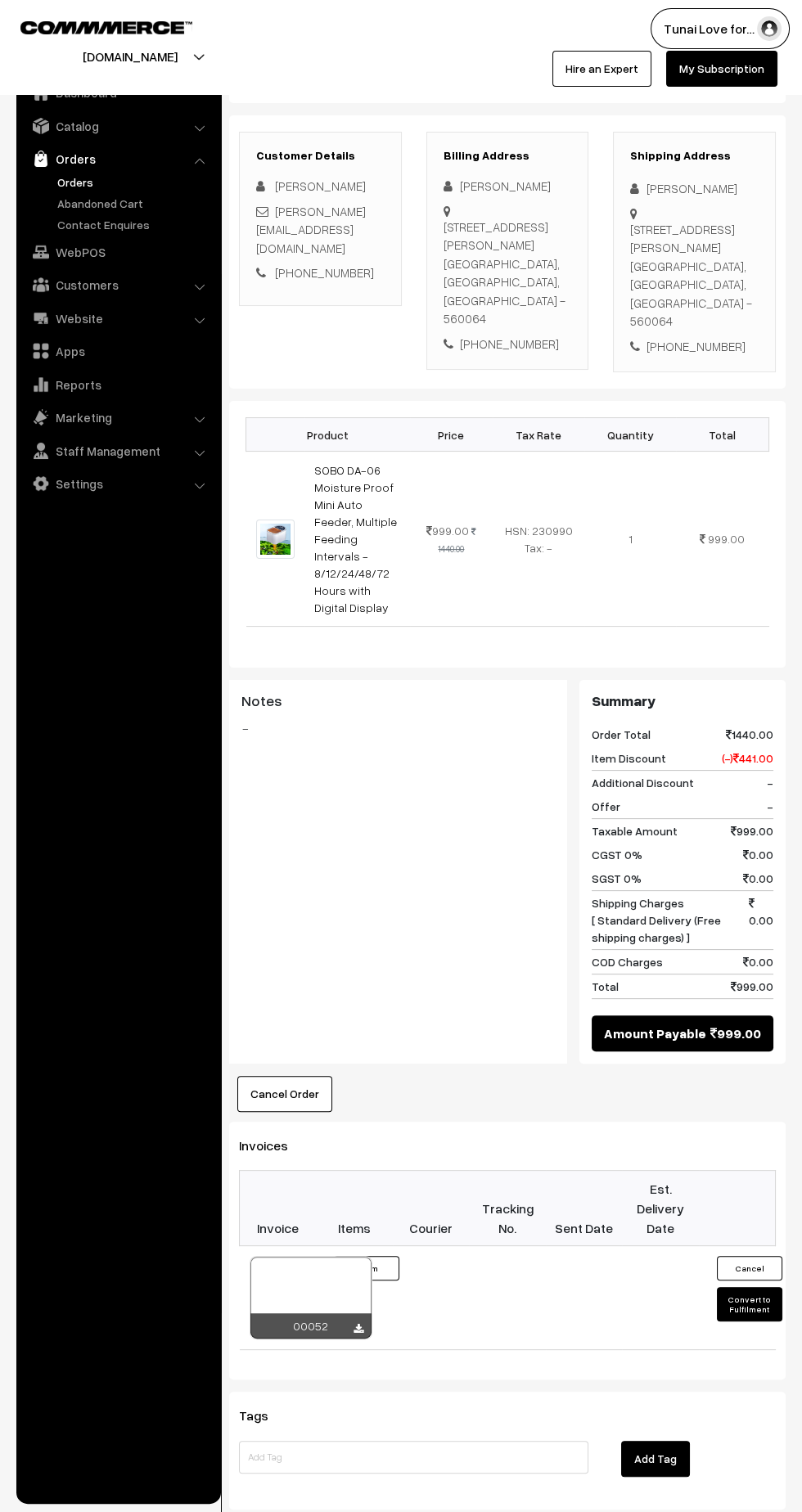
click at [756, 1305] on button "Convert to Fulfilment" at bounding box center [750, 1304] width 66 height 35
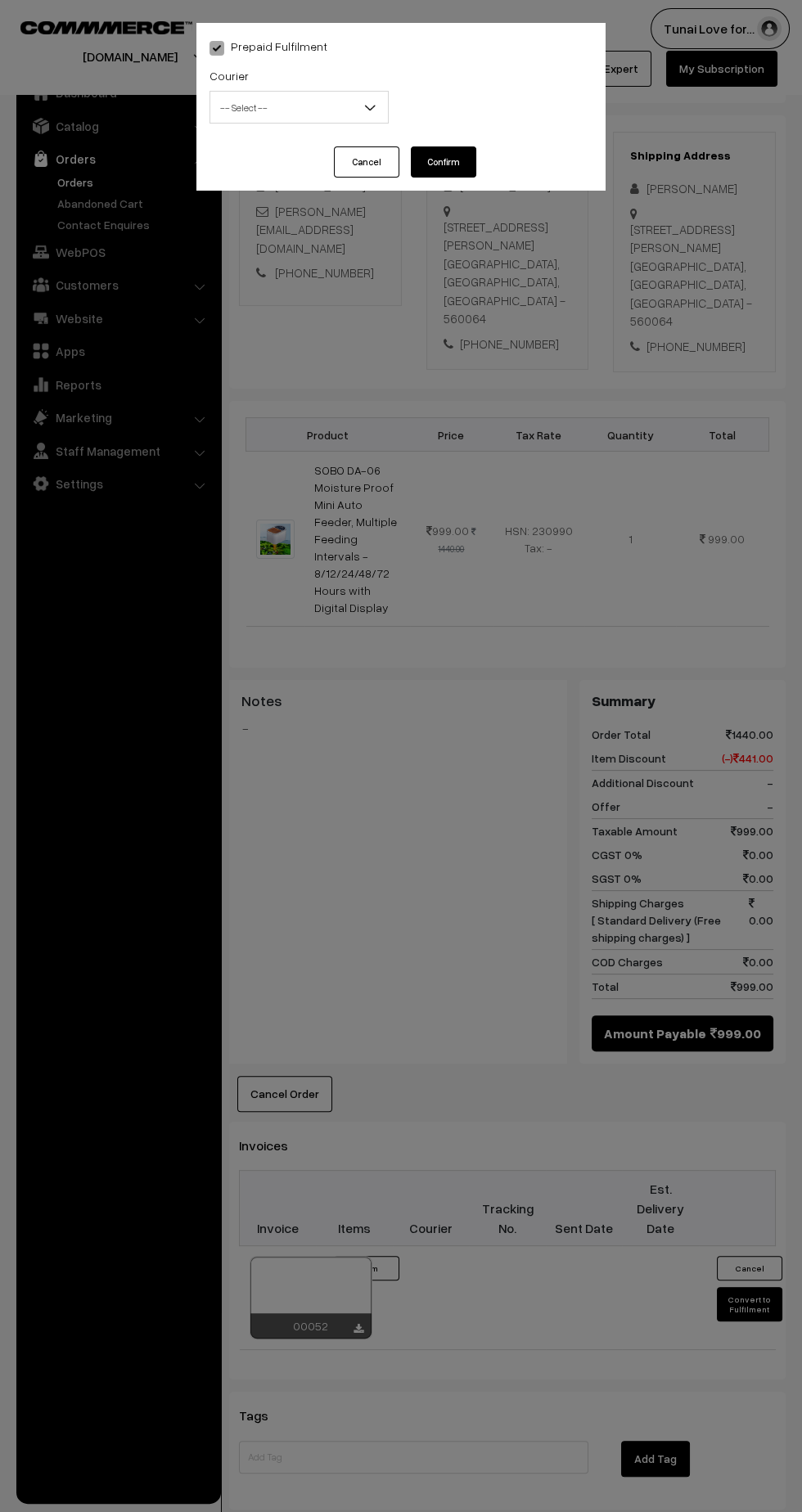
select select "1"
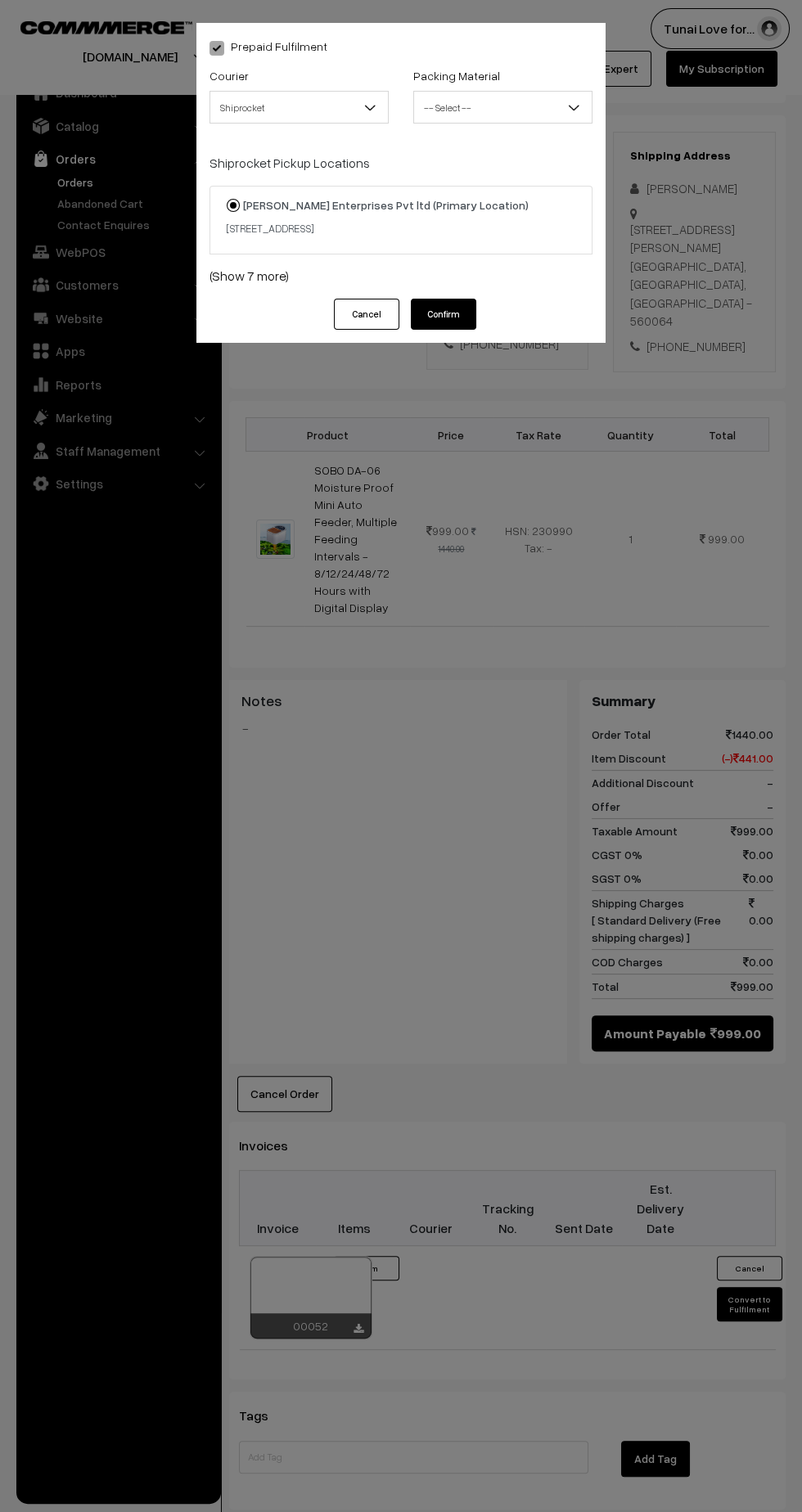
click at [548, 120] on span "-- Select --" at bounding box center [503, 107] width 178 height 28
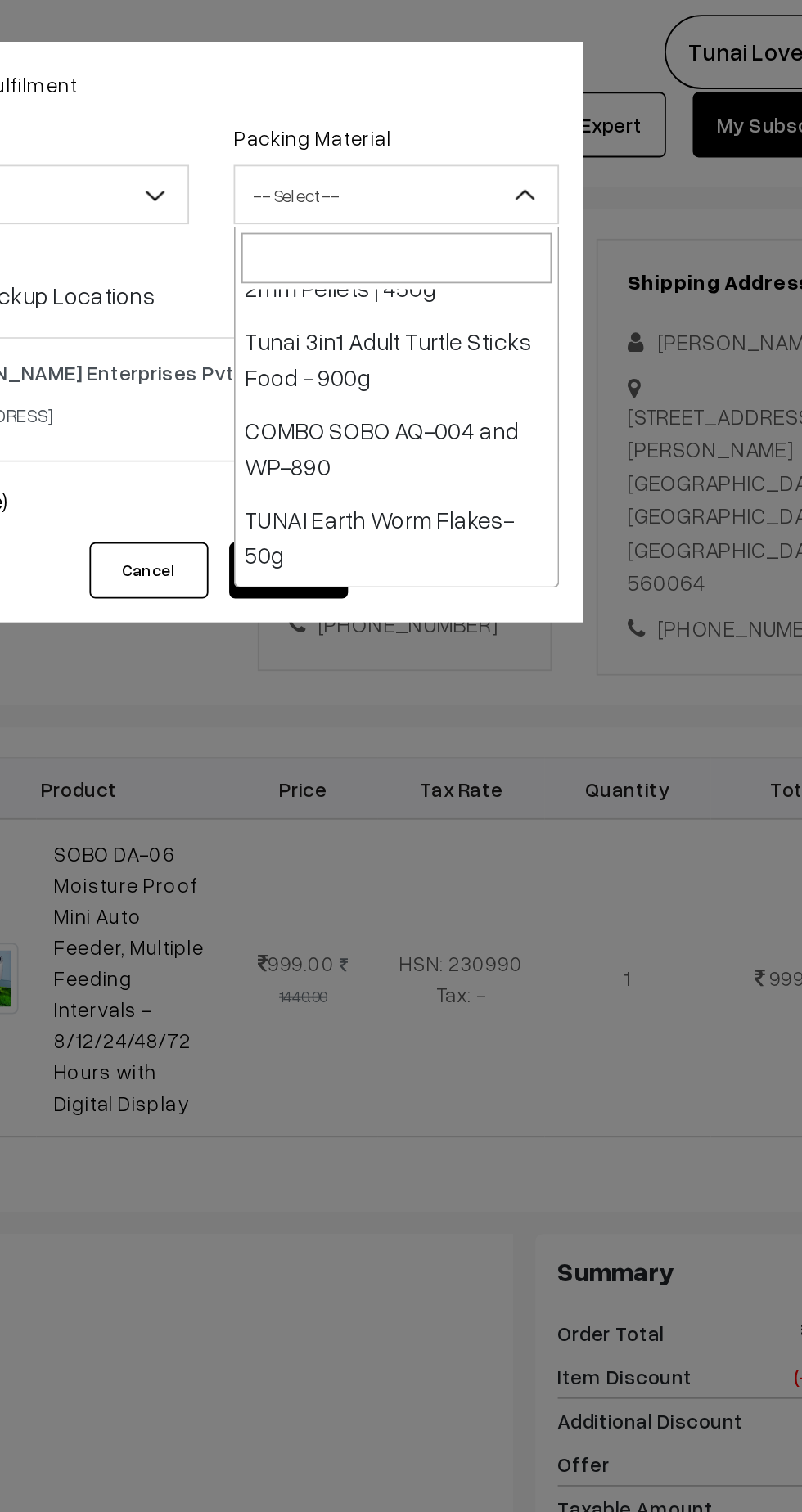
scroll to position [1388, 0]
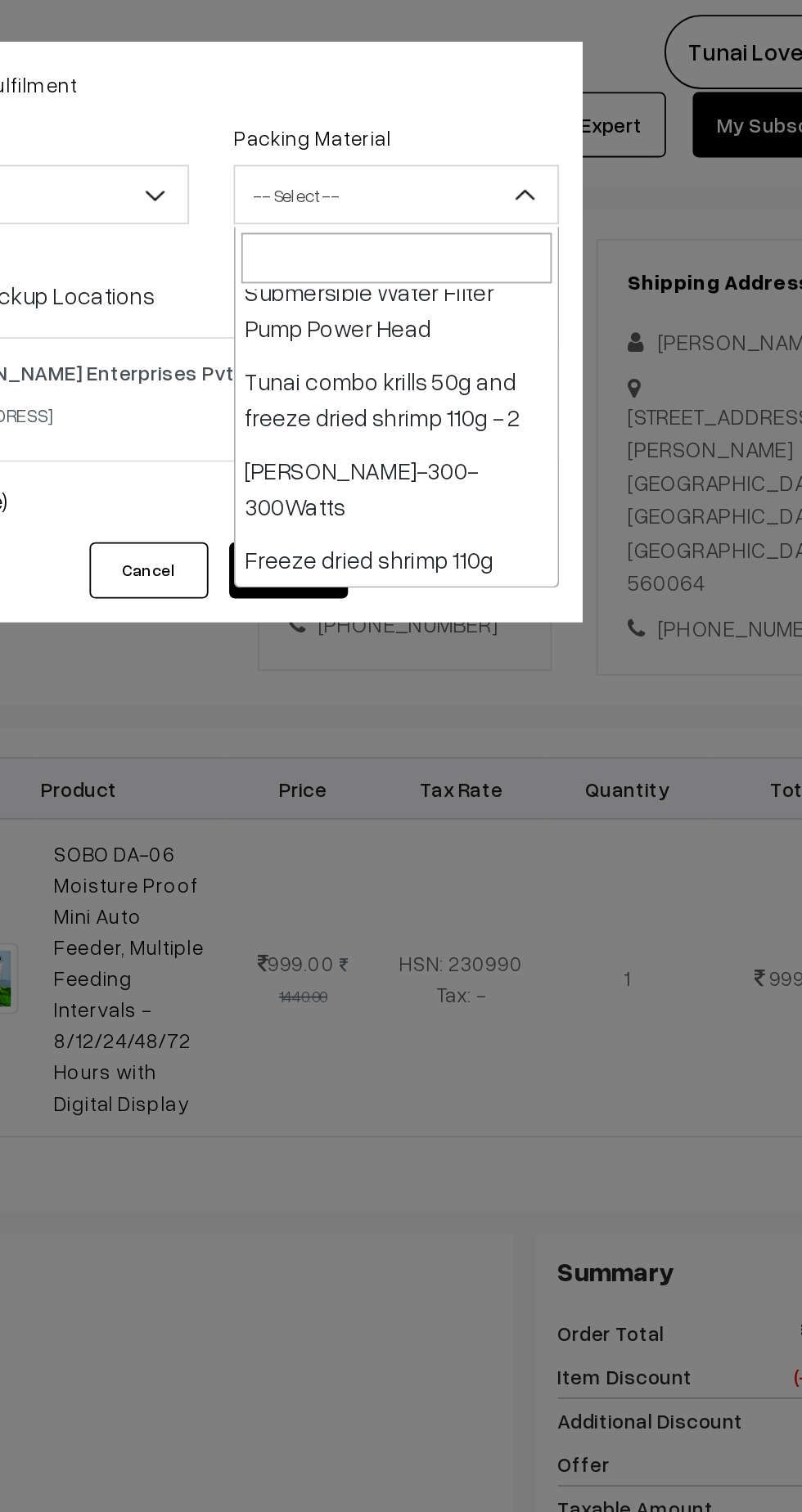
select select "36"
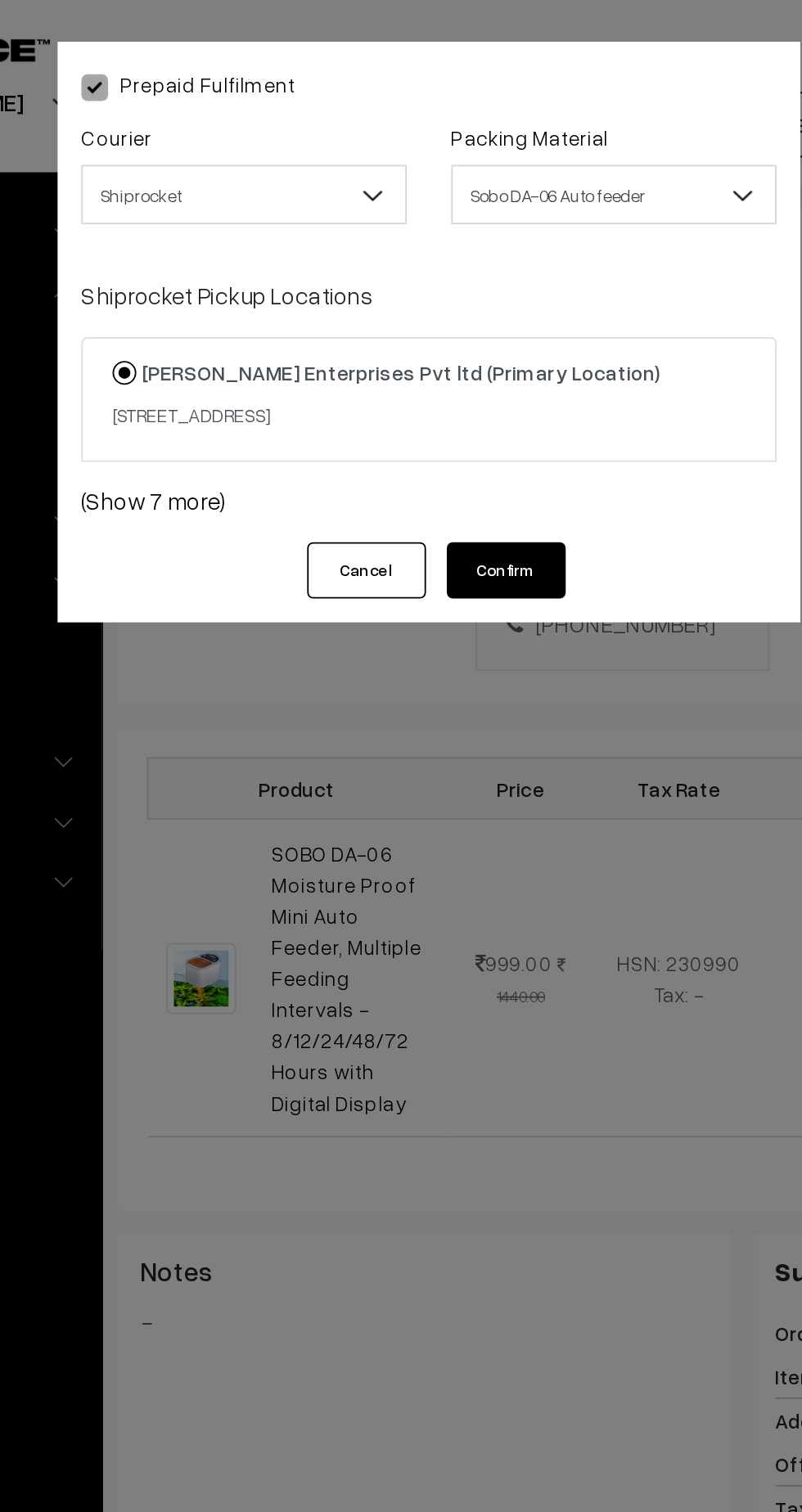
click at [240, 286] on link "(Show 7 more)" at bounding box center [401, 275] width 383 height 19
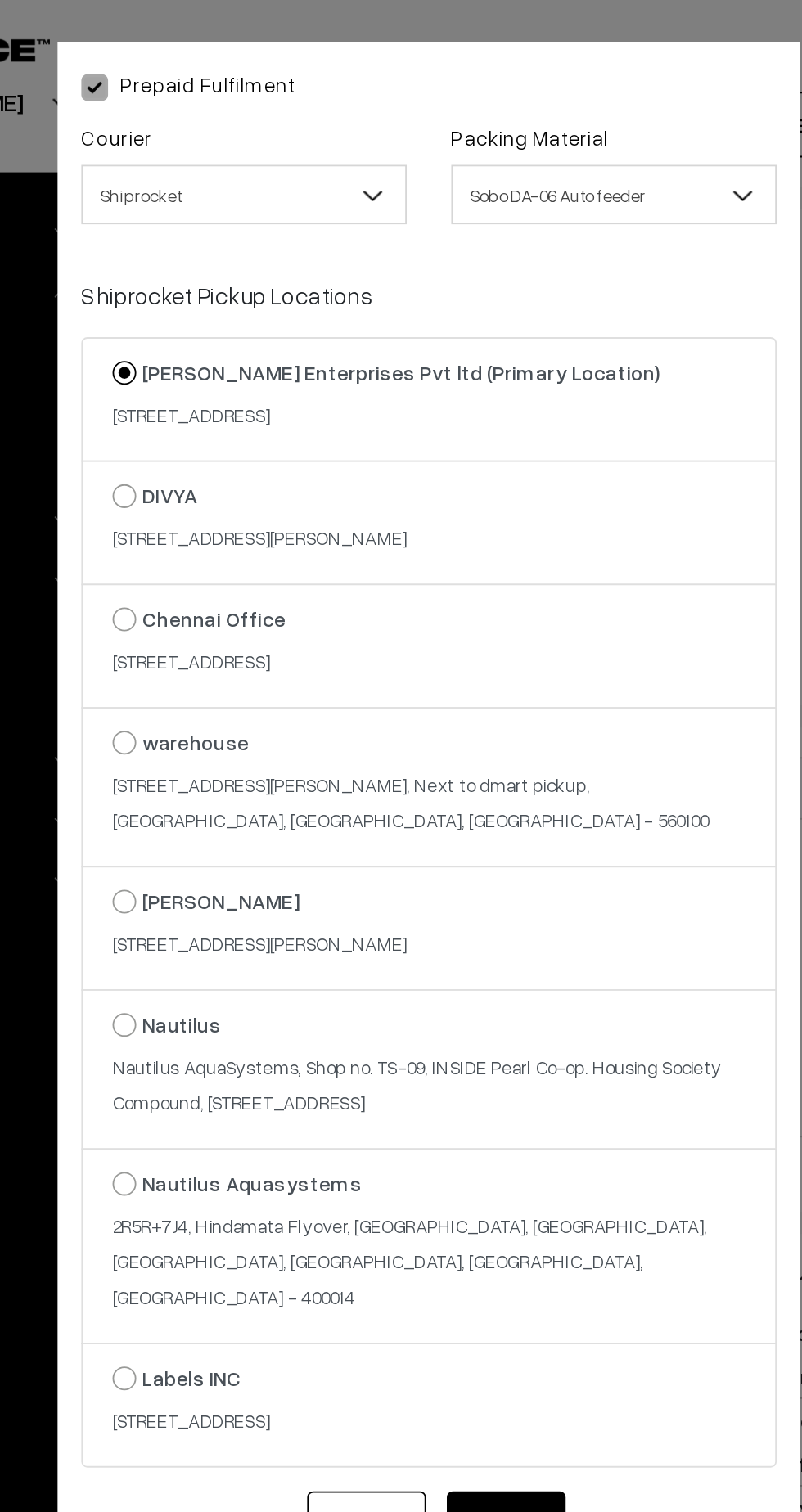
click at [227, 335] on input "Chennai Office 8/119, 2nd Floor, Kavimani St, Mogappair West, Mogappair,, pazha…" at bounding box center [224, 329] width 11 height 11
radio input "true"
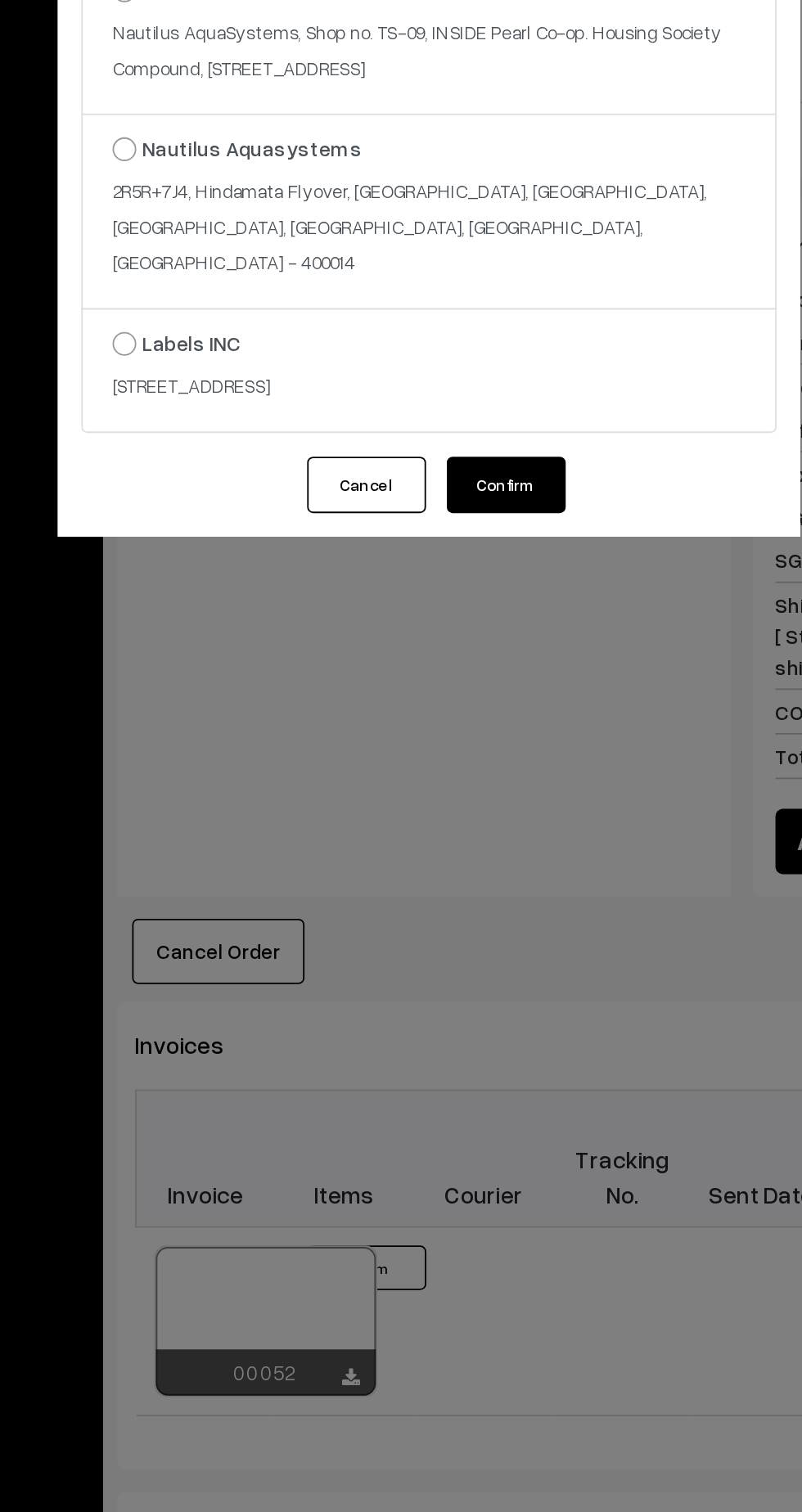
scroll to position [211, 0]
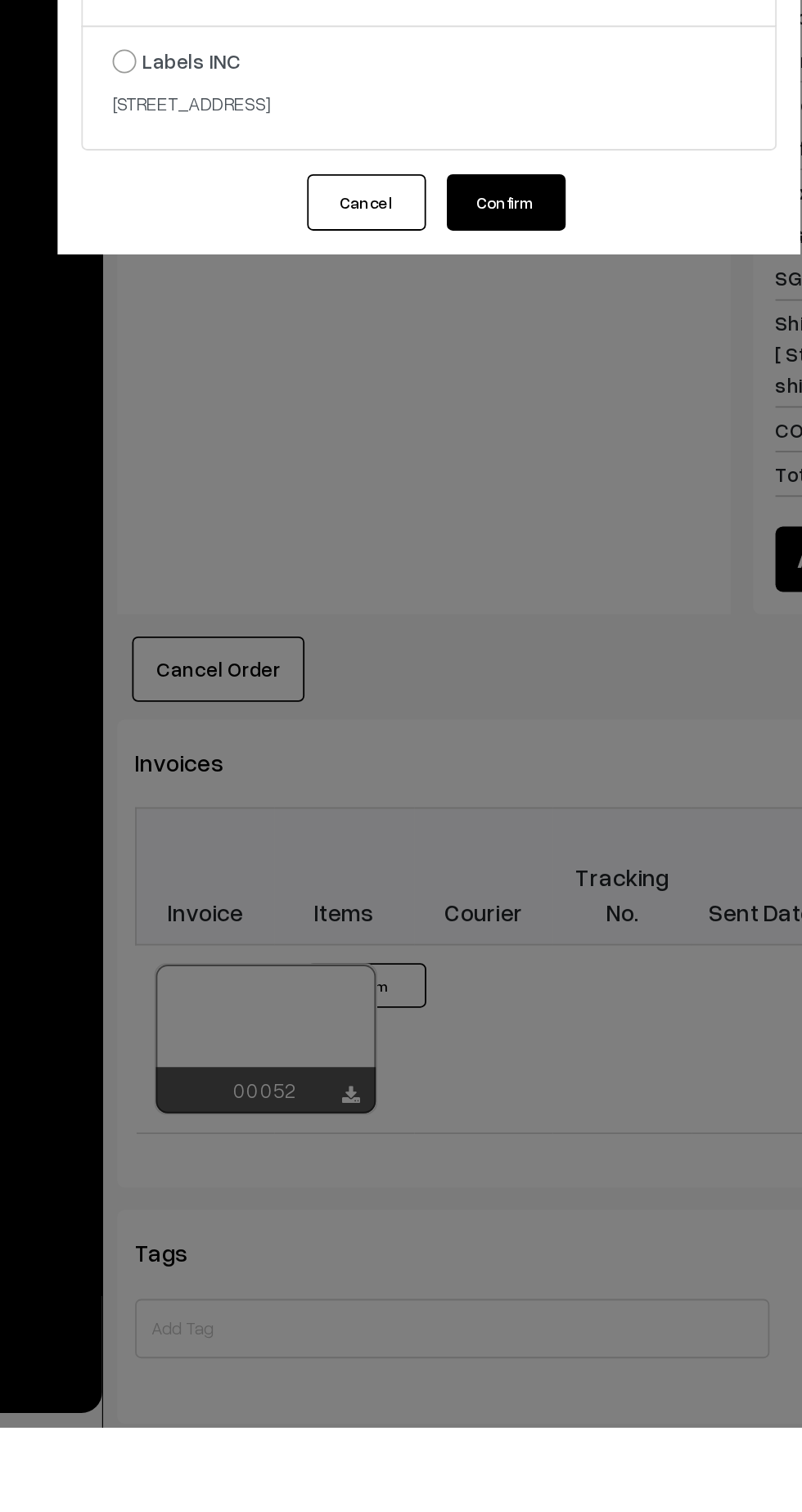
click at [451, 852] on button "Confirm" at bounding box center [443, 837] width 66 height 31
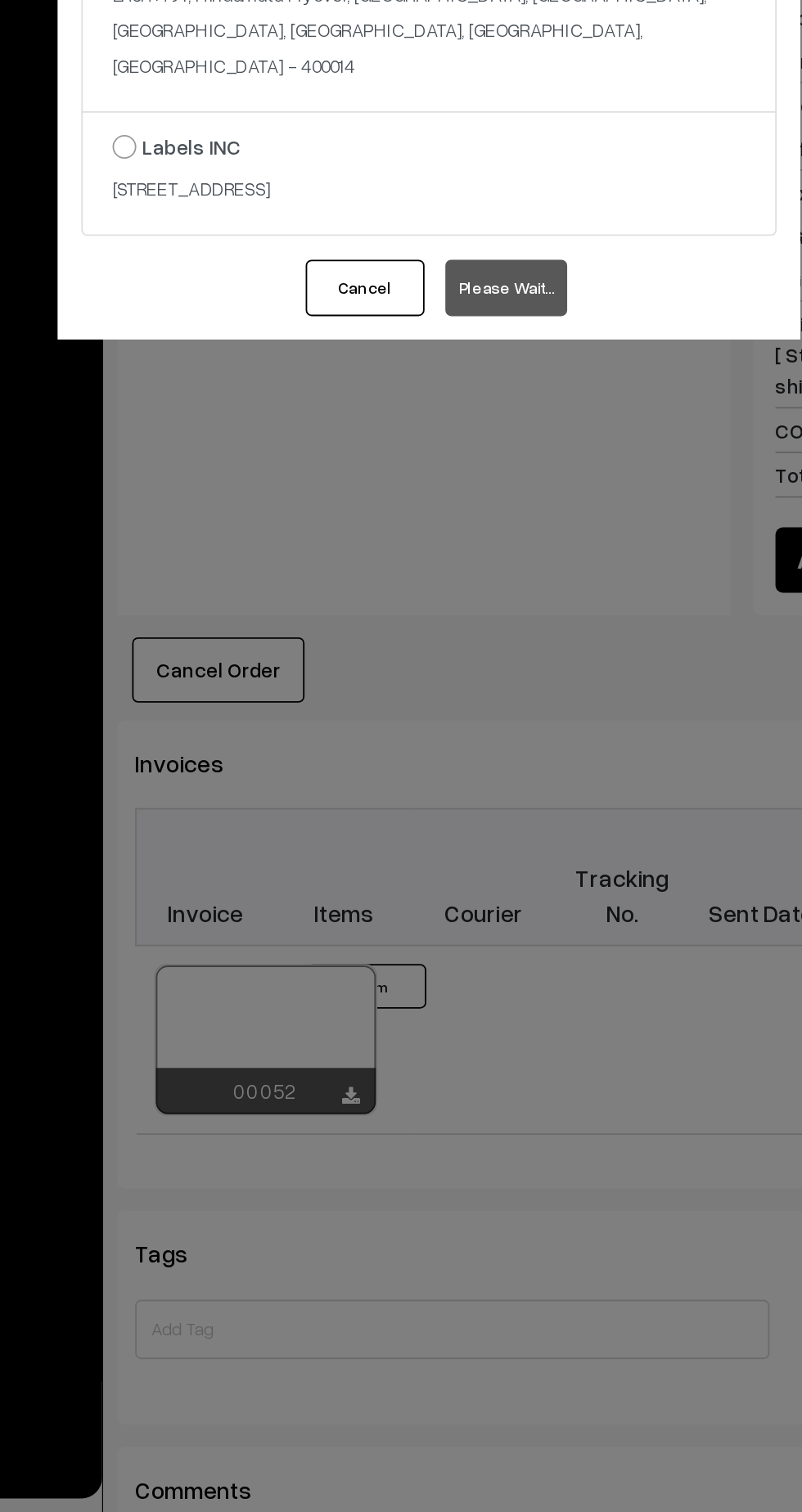
scroll to position [257, 0]
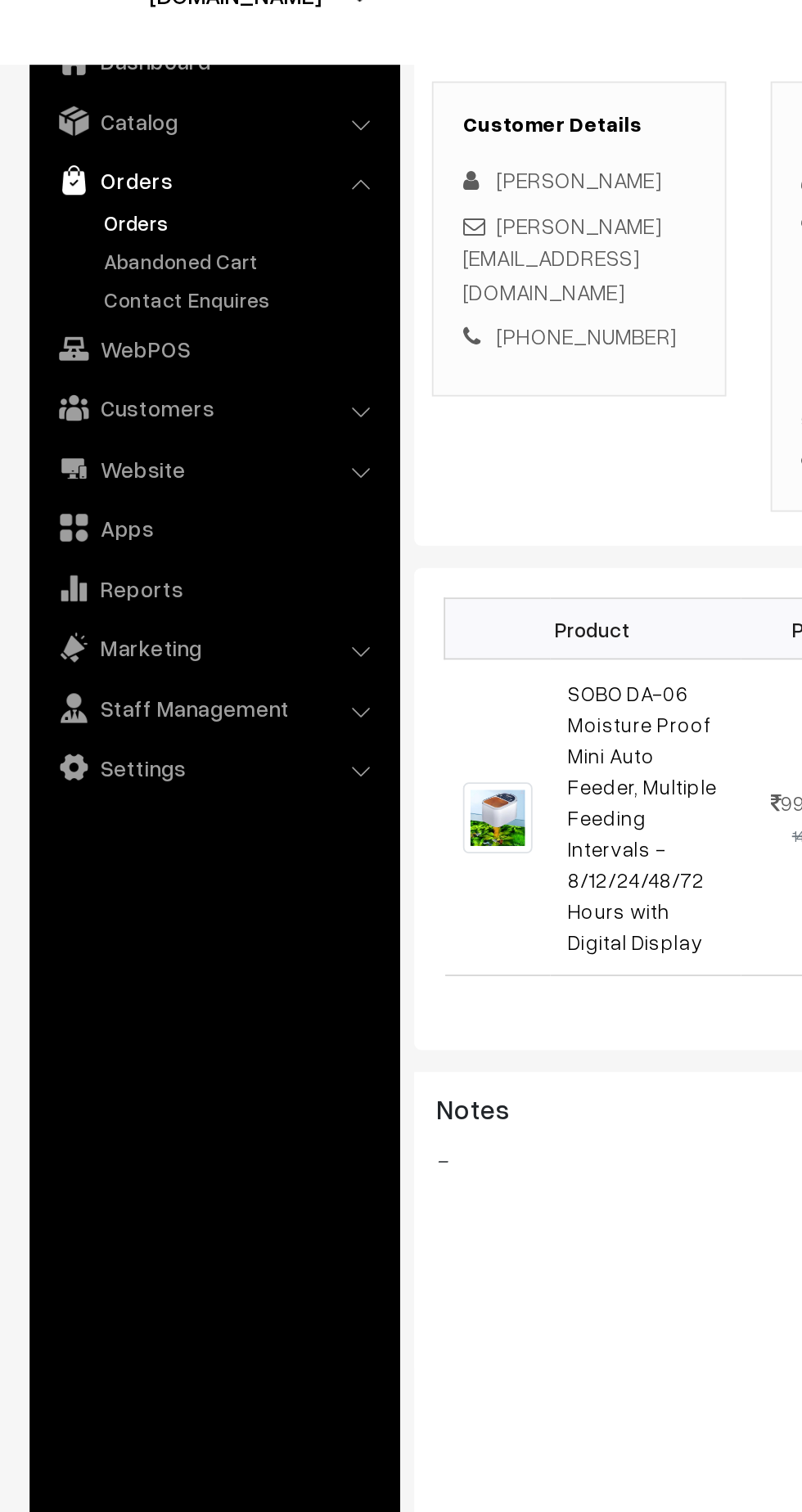
scroll to position [238, 0]
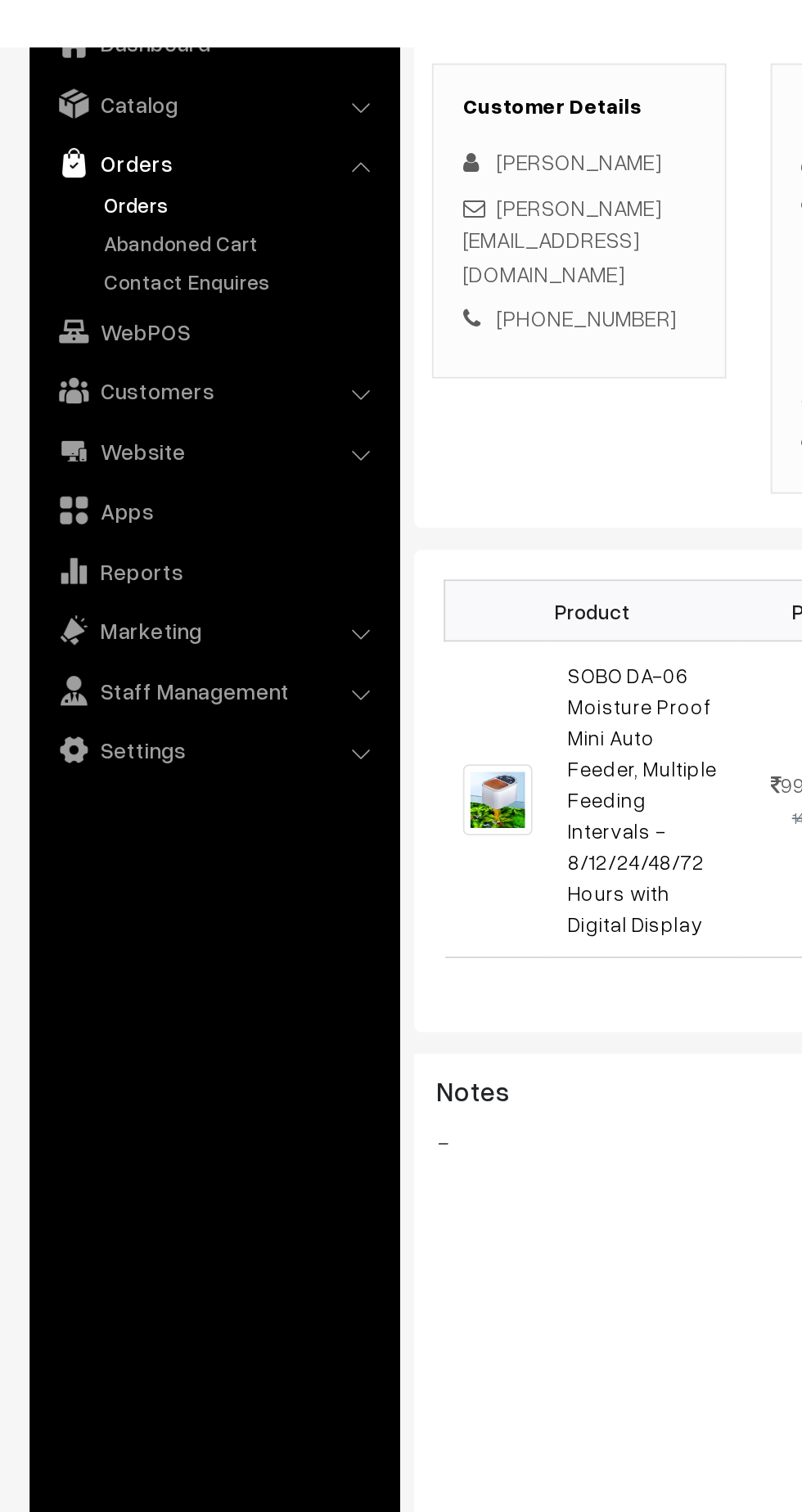
click at [80, 189] on link "Orders" at bounding box center [134, 181] width 162 height 17
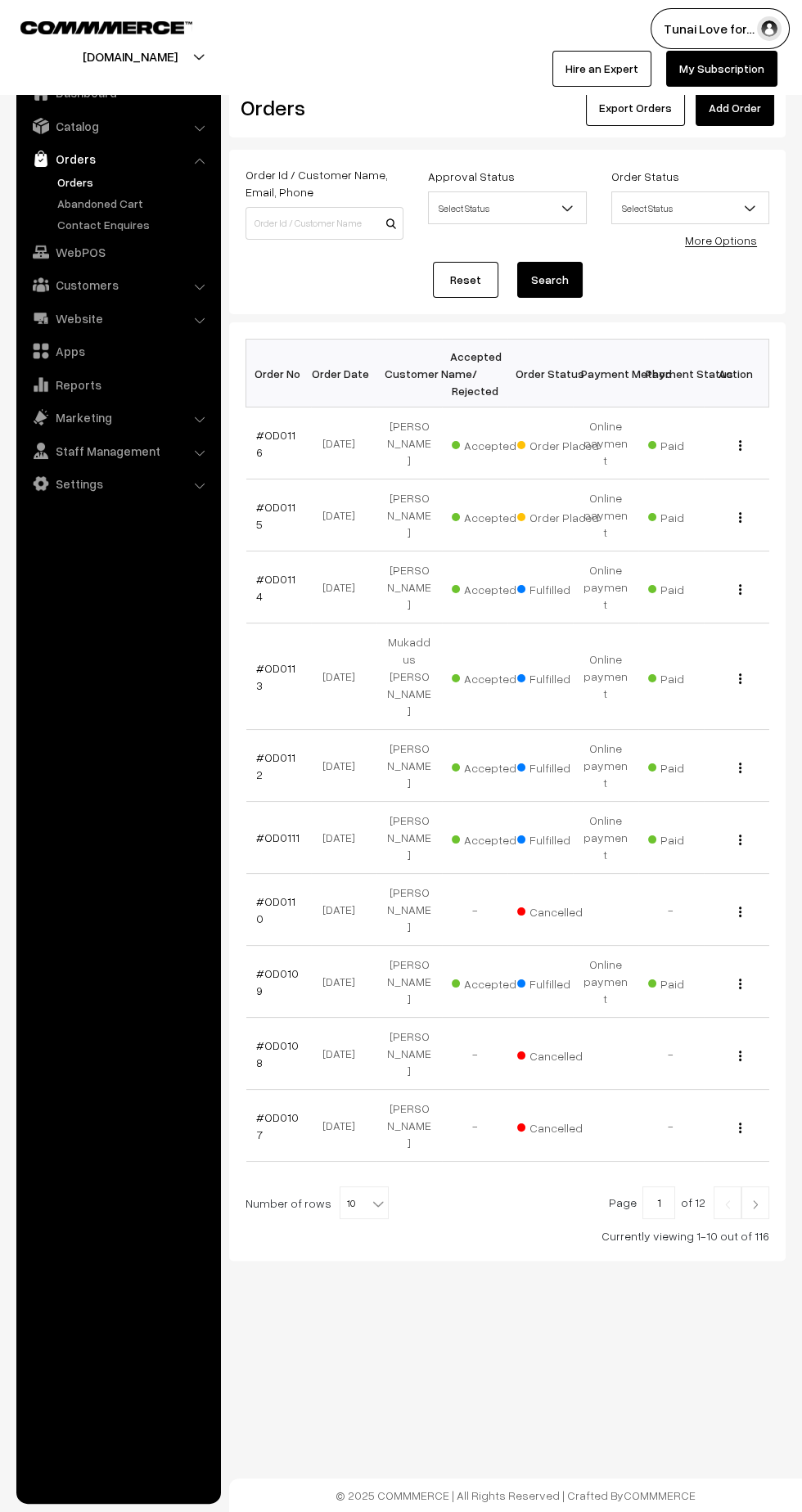
click at [264, 500] on link "#OD0115" at bounding box center [275, 515] width 39 height 31
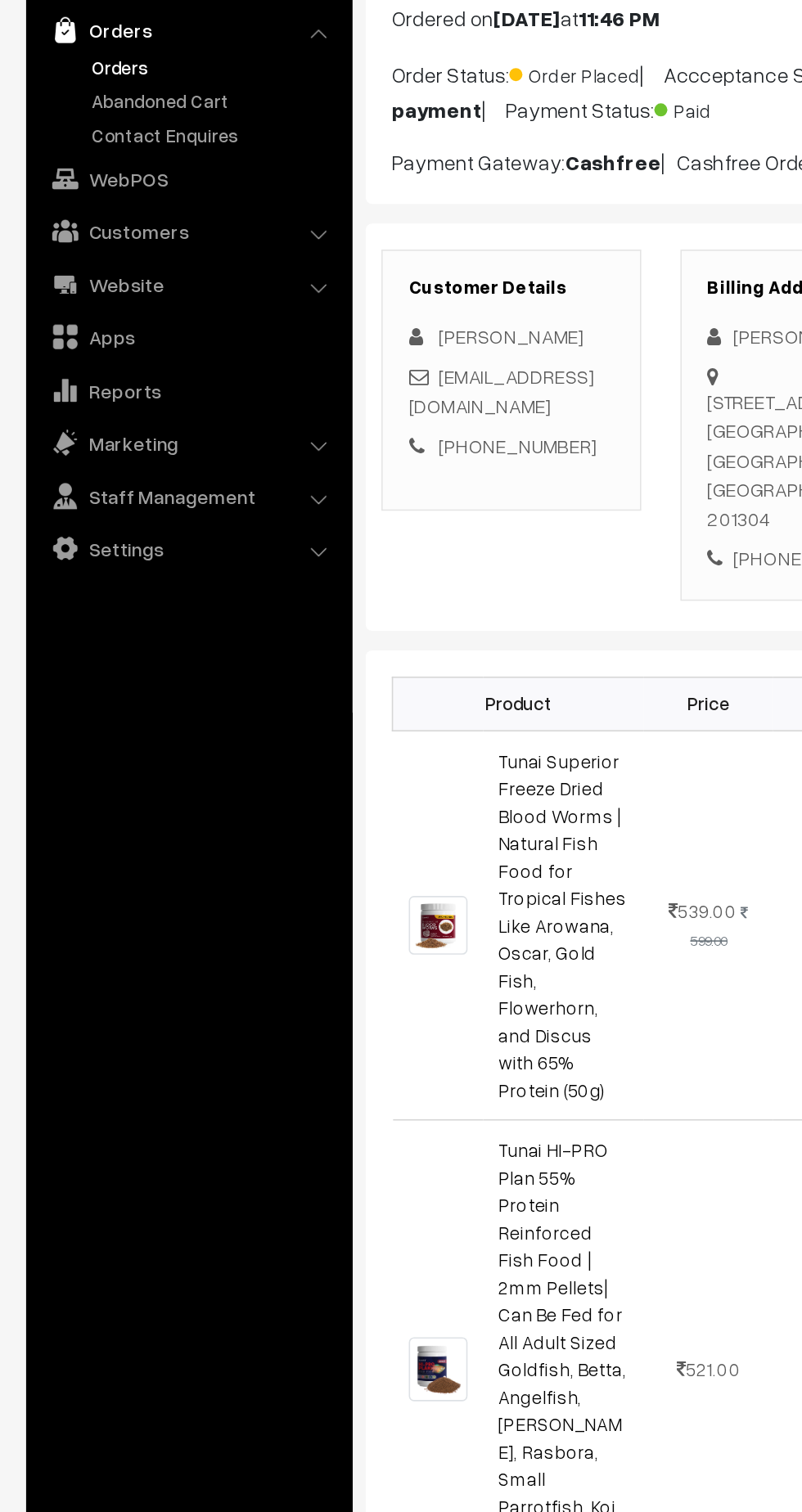
scroll to position [46, 0]
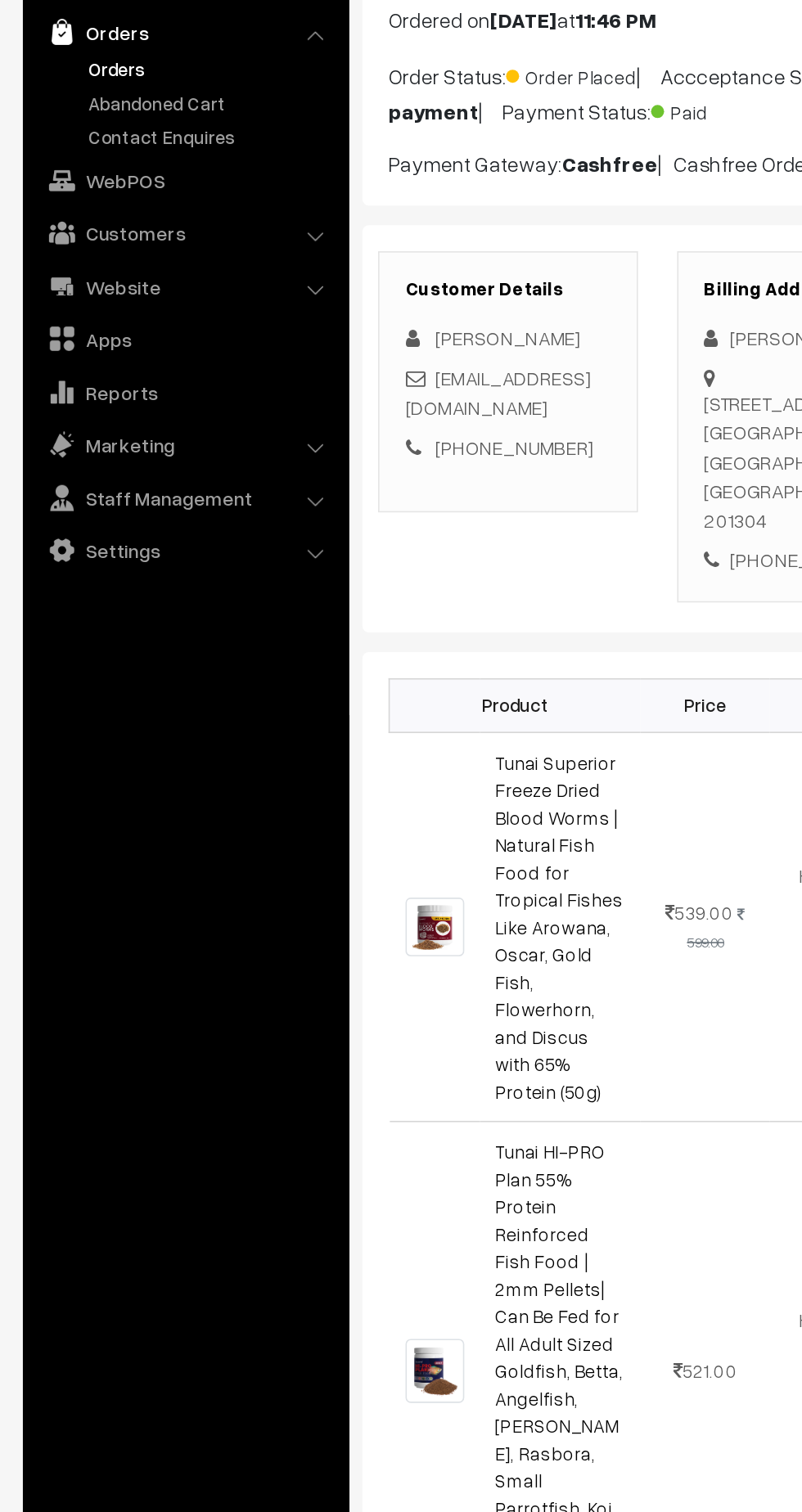
click at [192, 493] on link "Settings" at bounding box center [118, 483] width 195 height 29
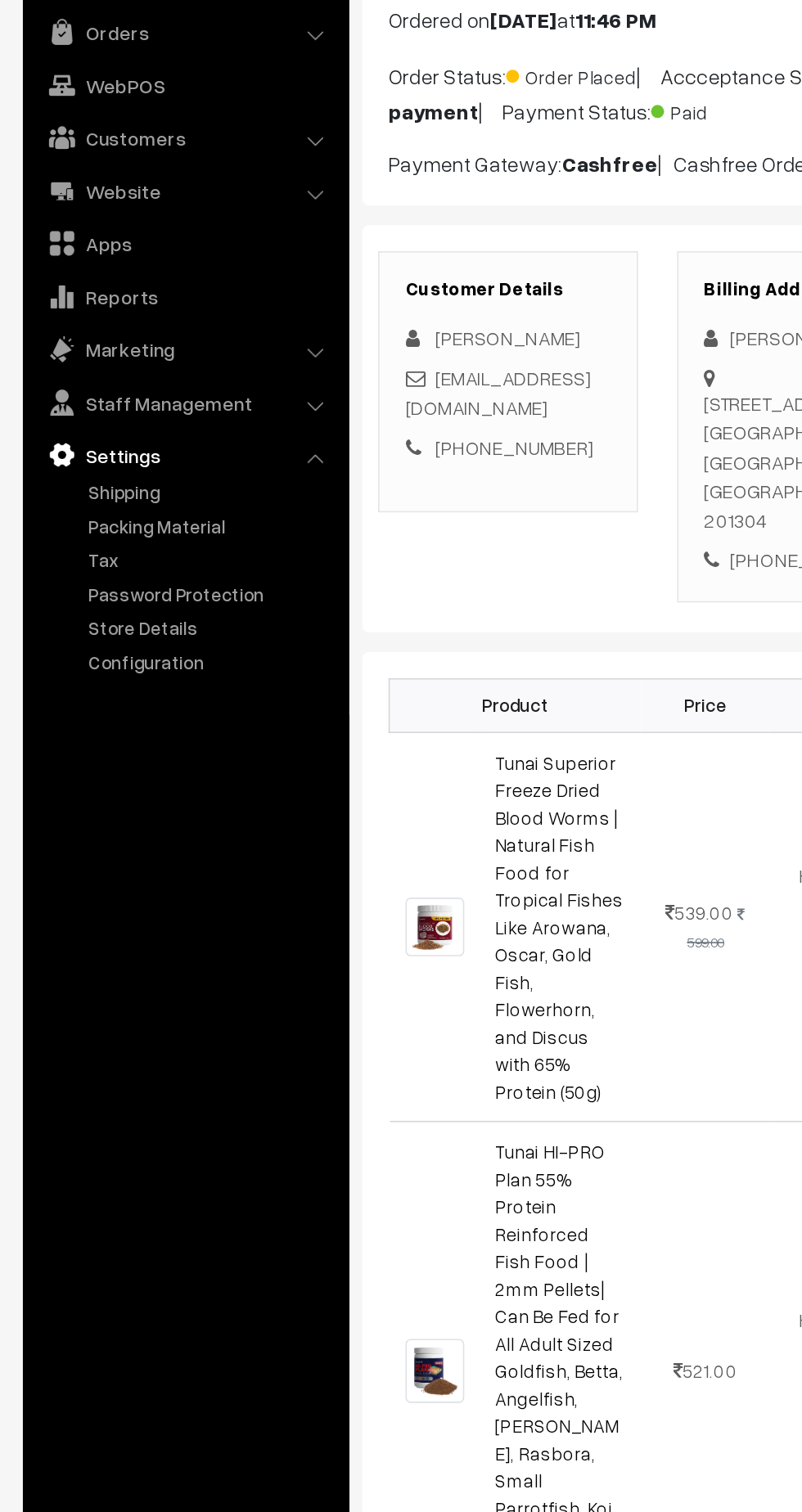
click at [101, 473] on link "Packing Material" at bounding box center [134, 467] width 162 height 17
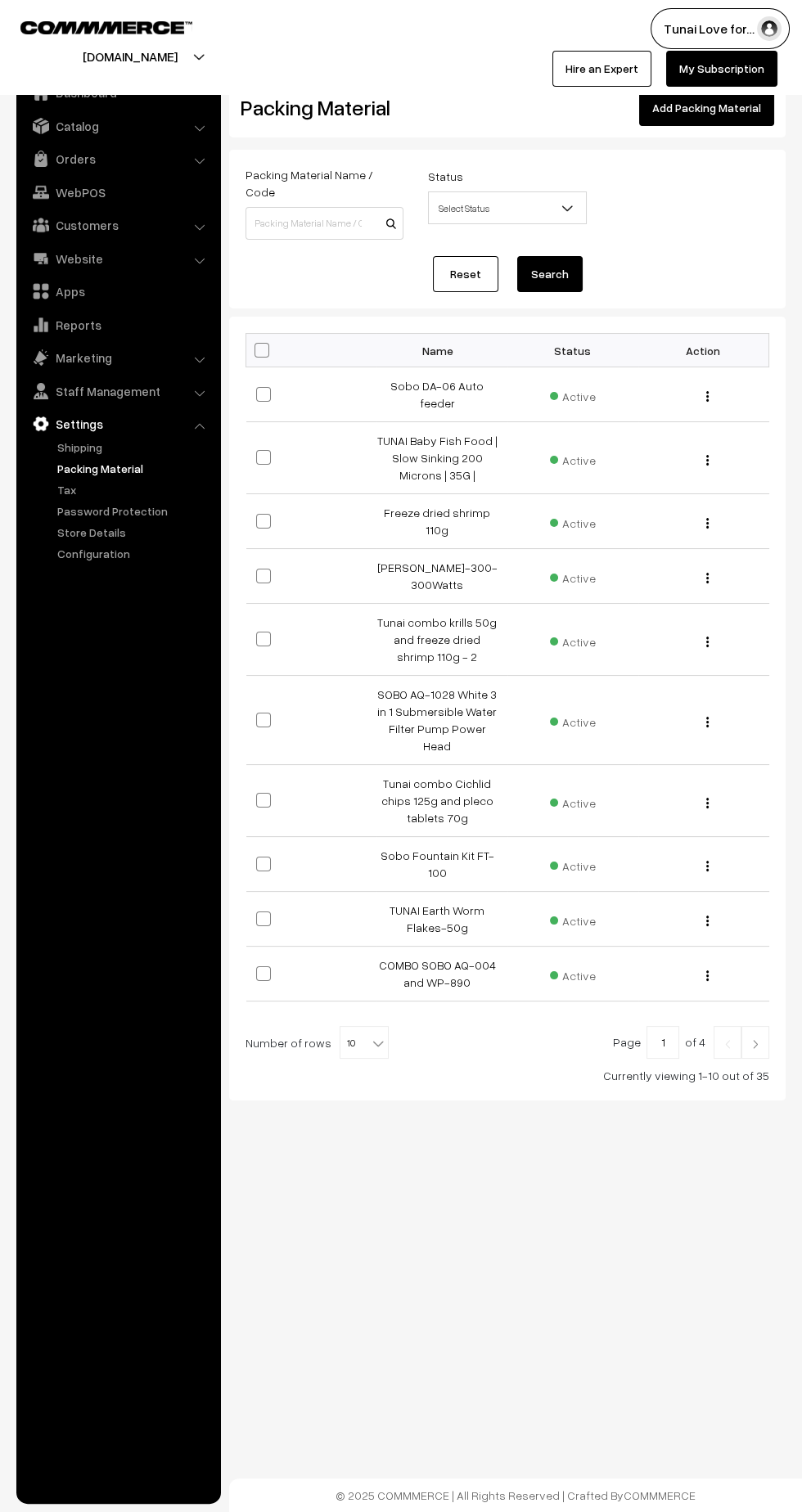
click at [372, 1027] on span at bounding box center [380, 1038] width 16 height 21
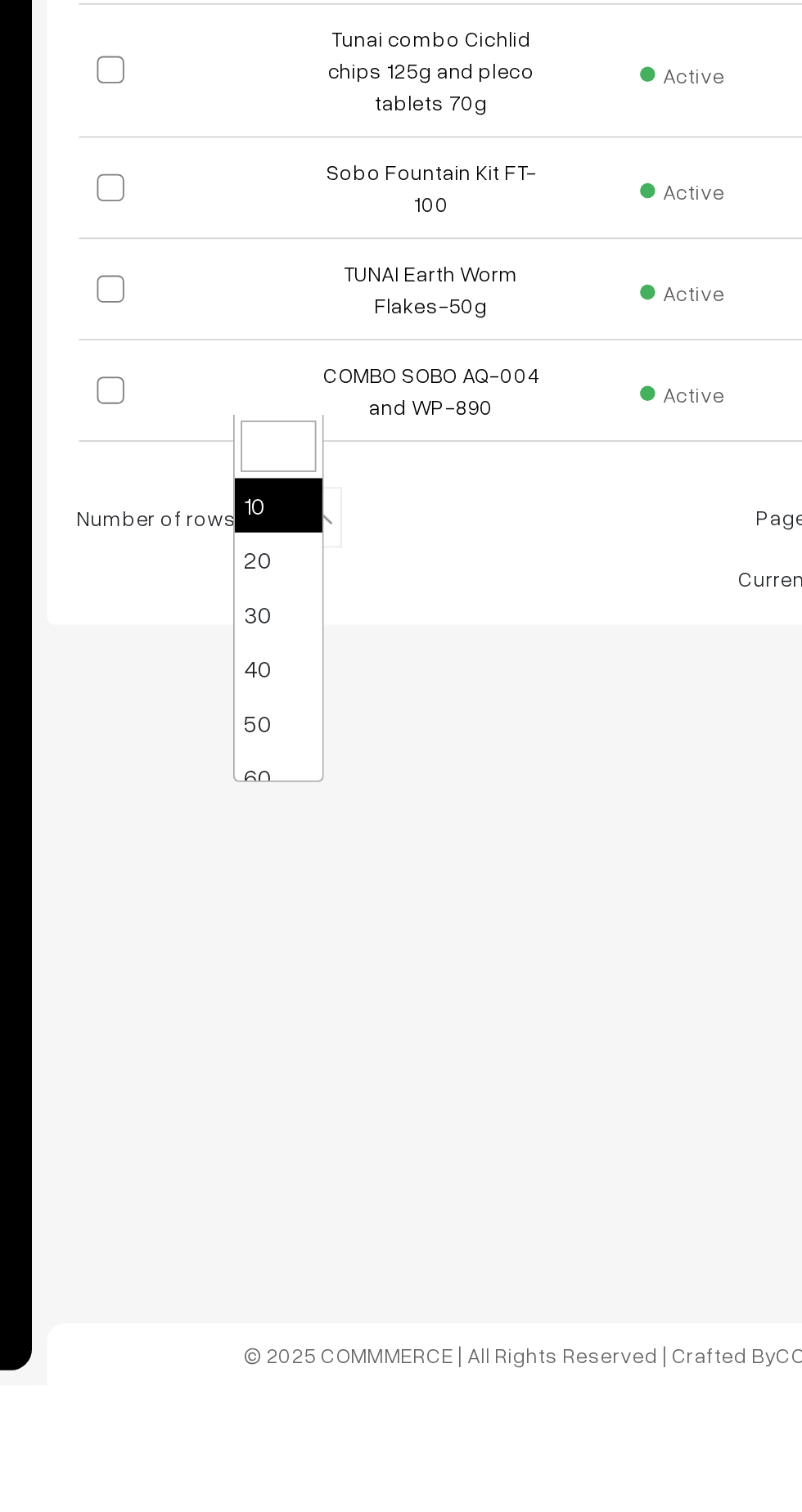
select select "50"
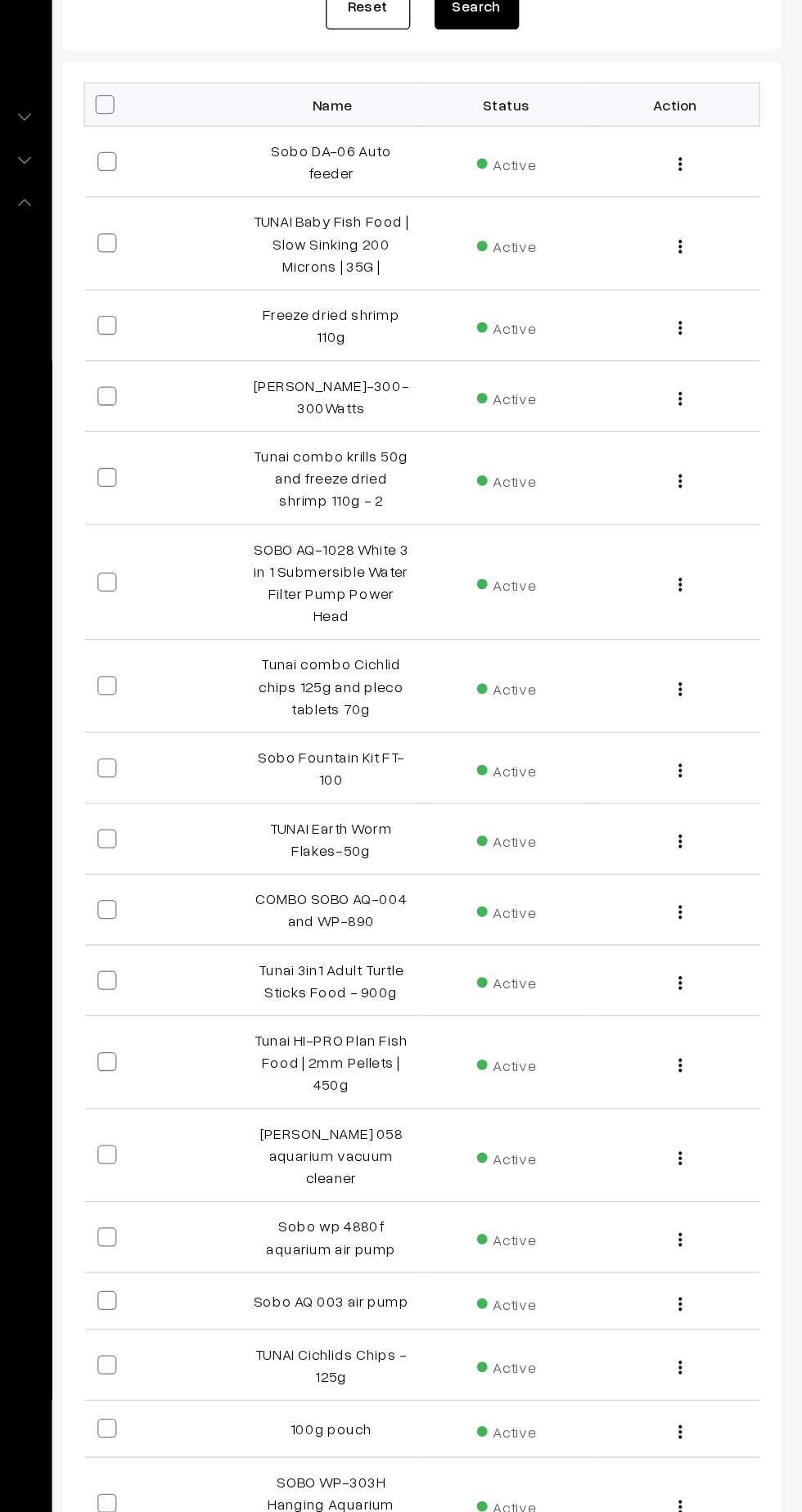
click at [707, 1089] on img "button" at bounding box center [707, 1094] width 3 height 11
click at [579, 1099] on link "Edit" at bounding box center [635, 1116] width 139 height 36
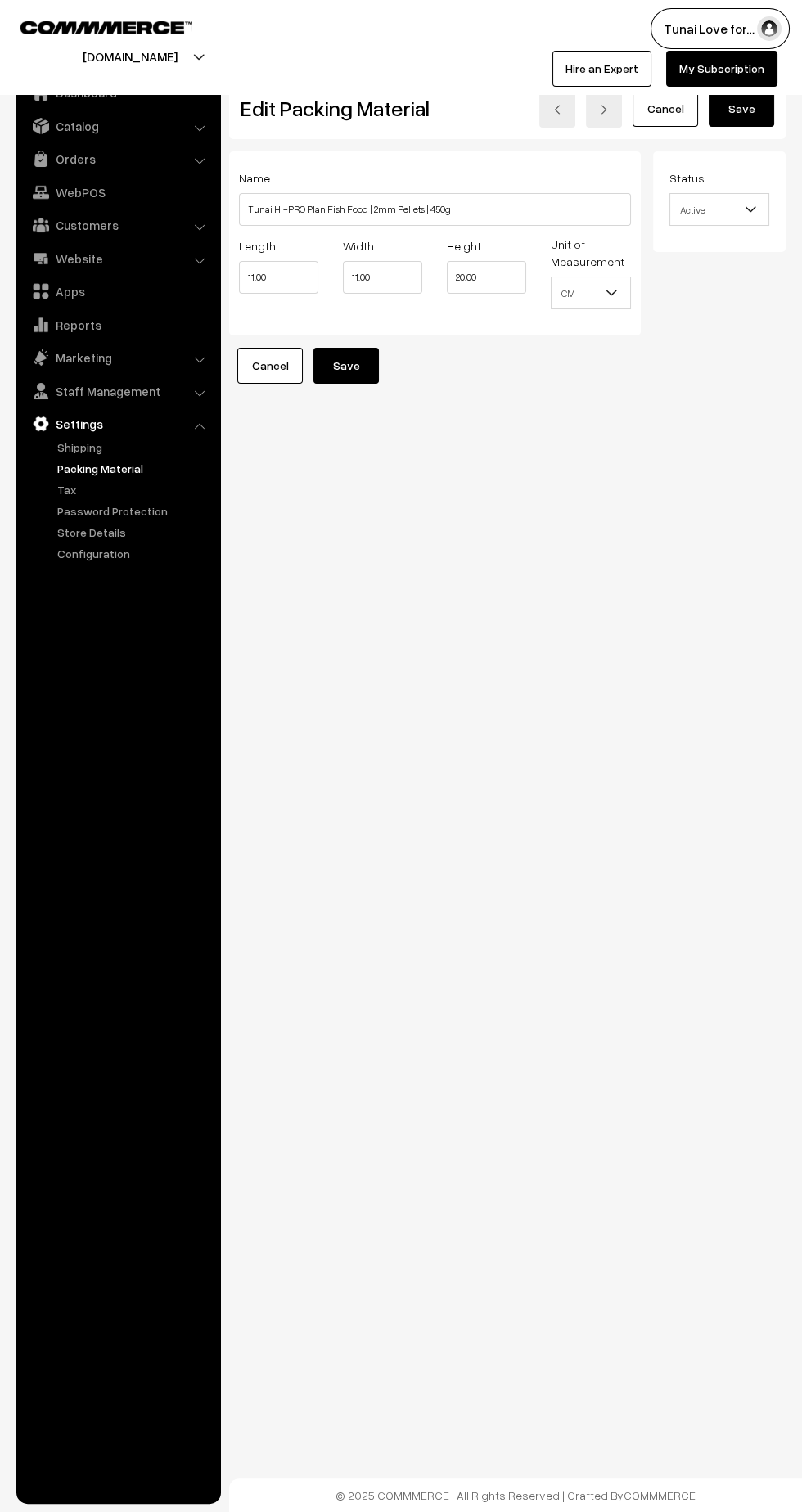
click at [653, 112] on link "Cancel" at bounding box center [666, 109] width 66 height 36
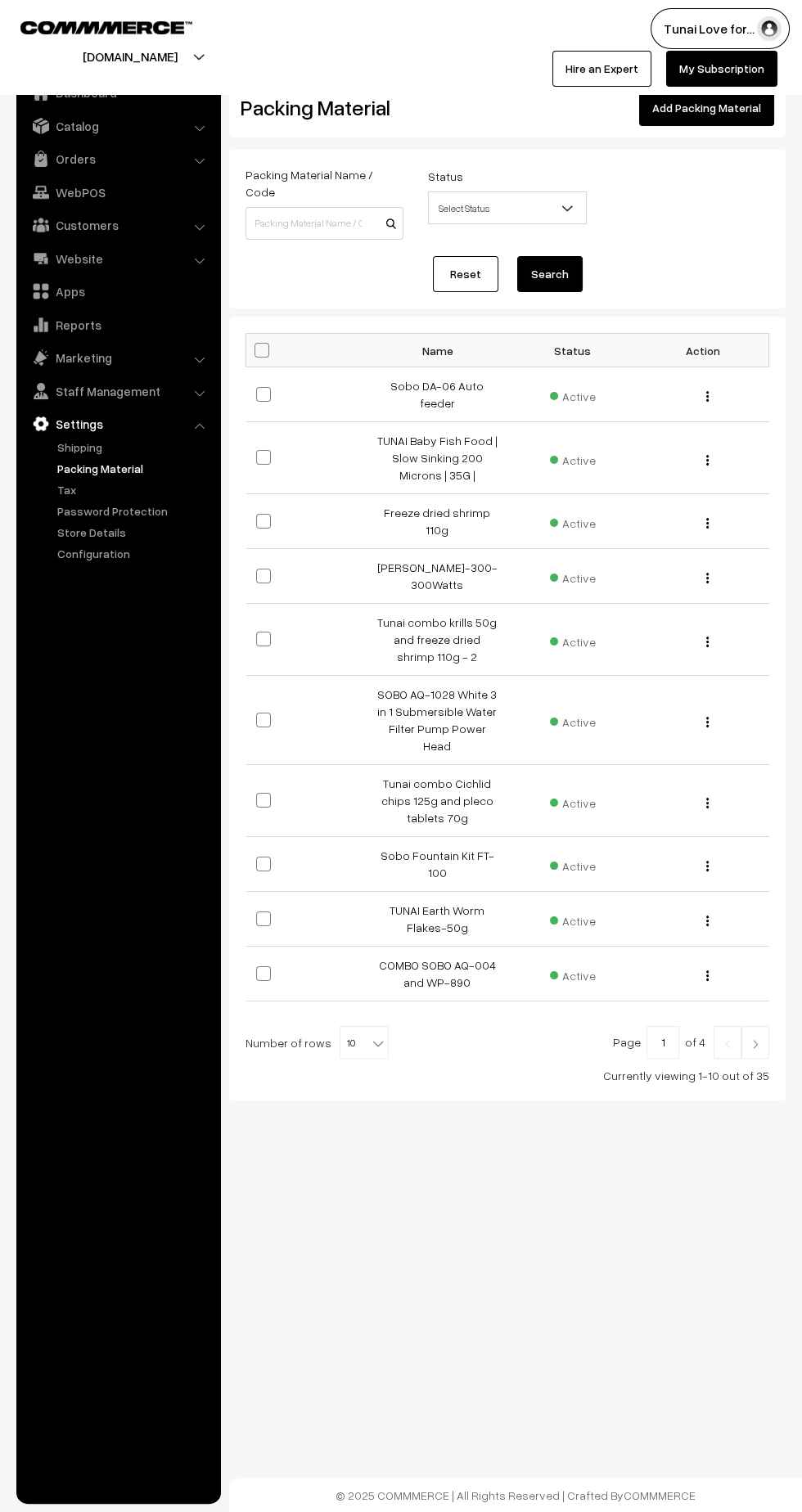
click at [75, 158] on link "Orders" at bounding box center [118, 158] width 195 height 29
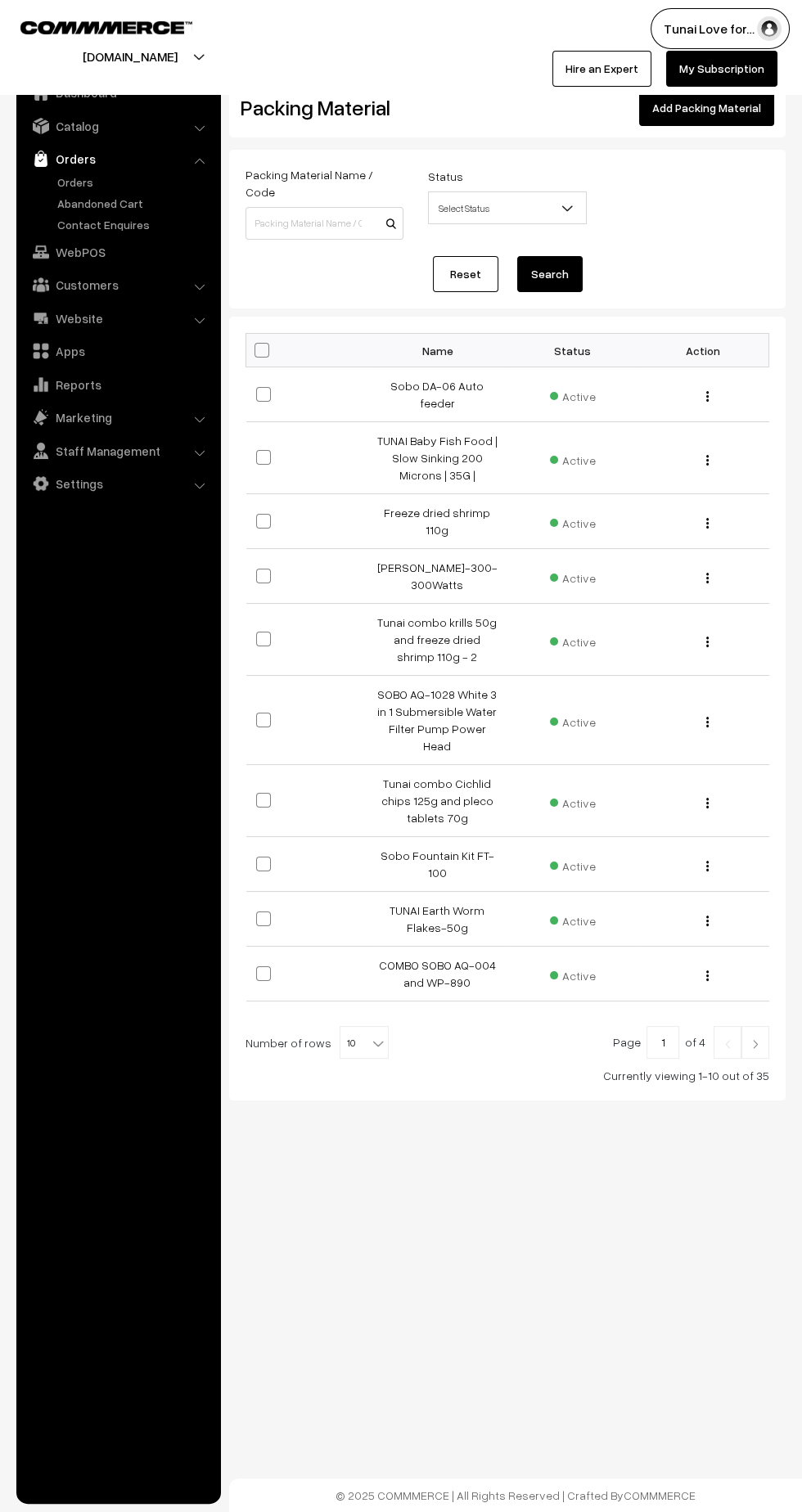
click at [67, 195] on link "Abandoned Cart" at bounding box center [134, 203] width 162 height 17
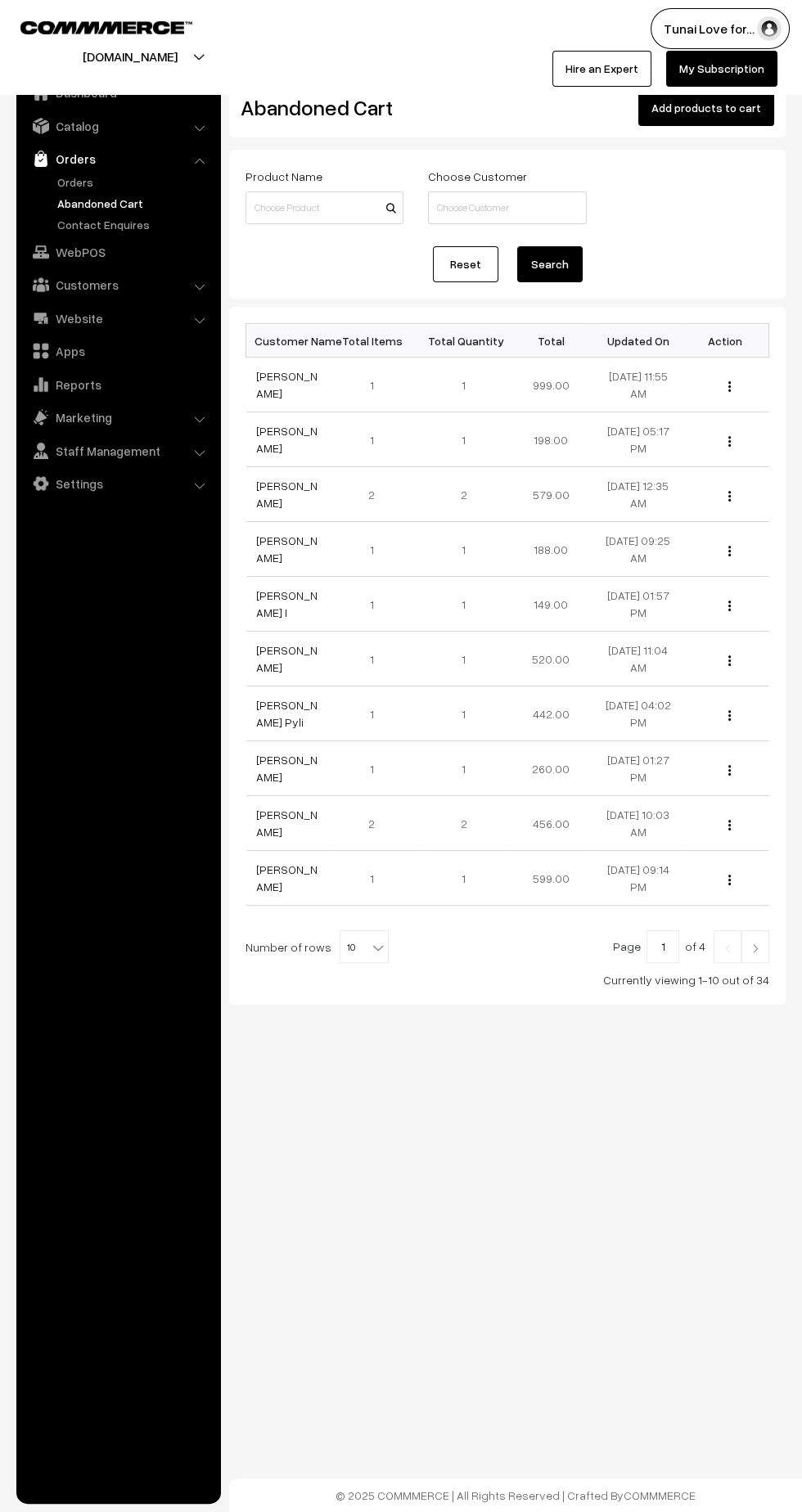
click at [83, 189] on link "Orders" at bounding box center [134, 181] width 162 height 17
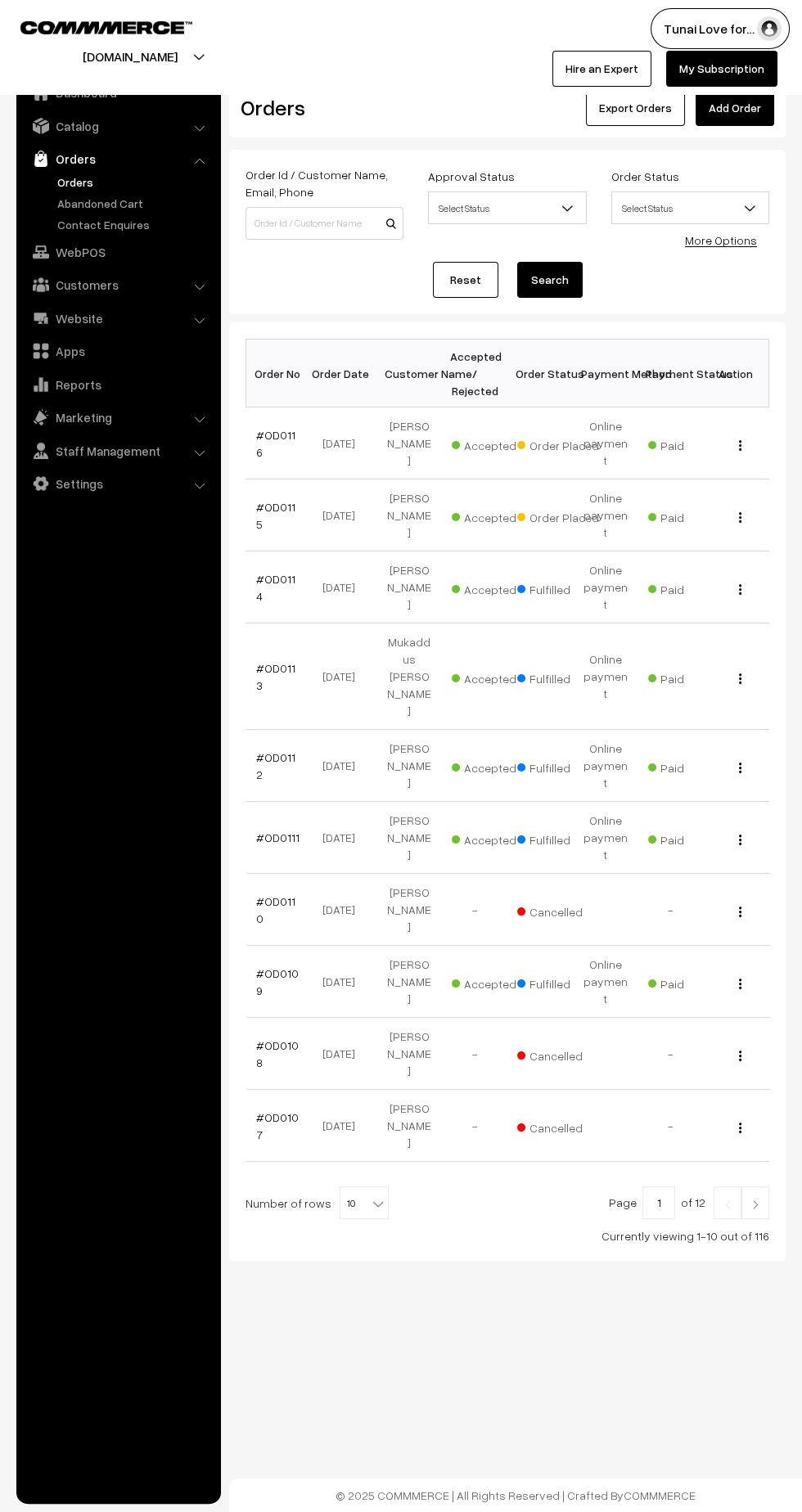
click at [272, 500] on link "#OD0115" at bounding box center [275, 515] width 39 height 31
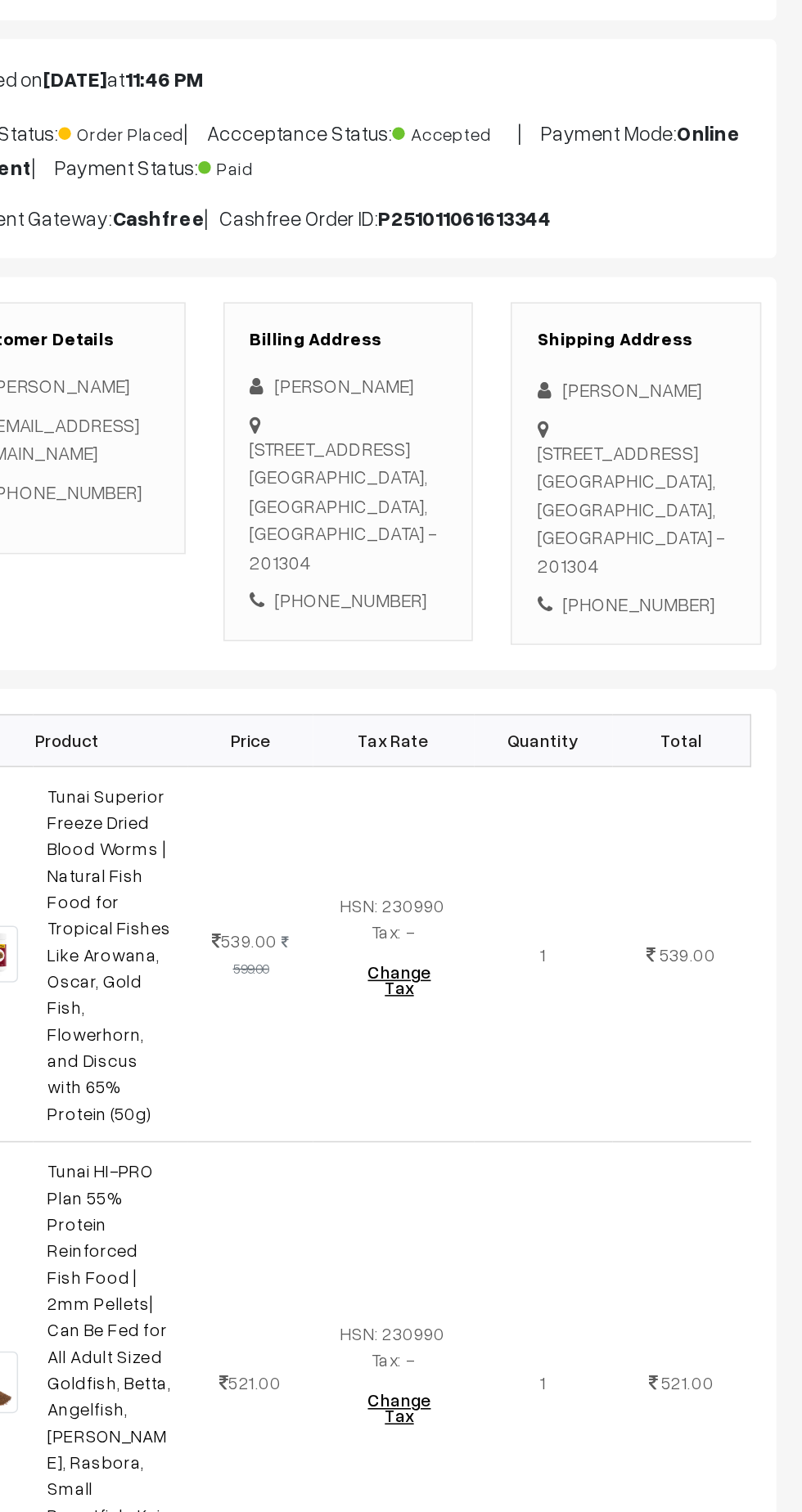
scroll to position [4, 0]
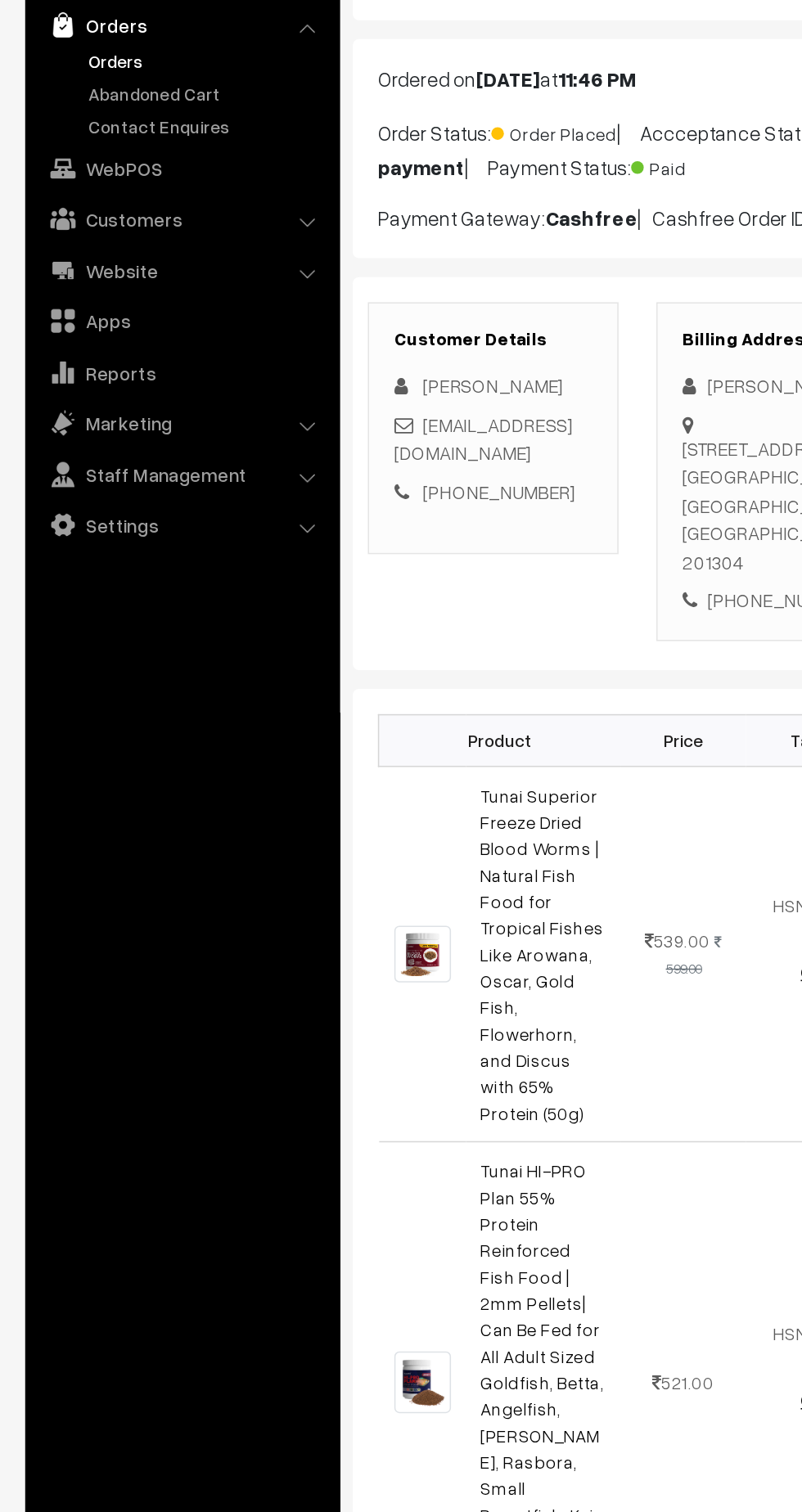
click at [199, 476] on link "Settings" at bounding box center [118, 483] width 195 height 29
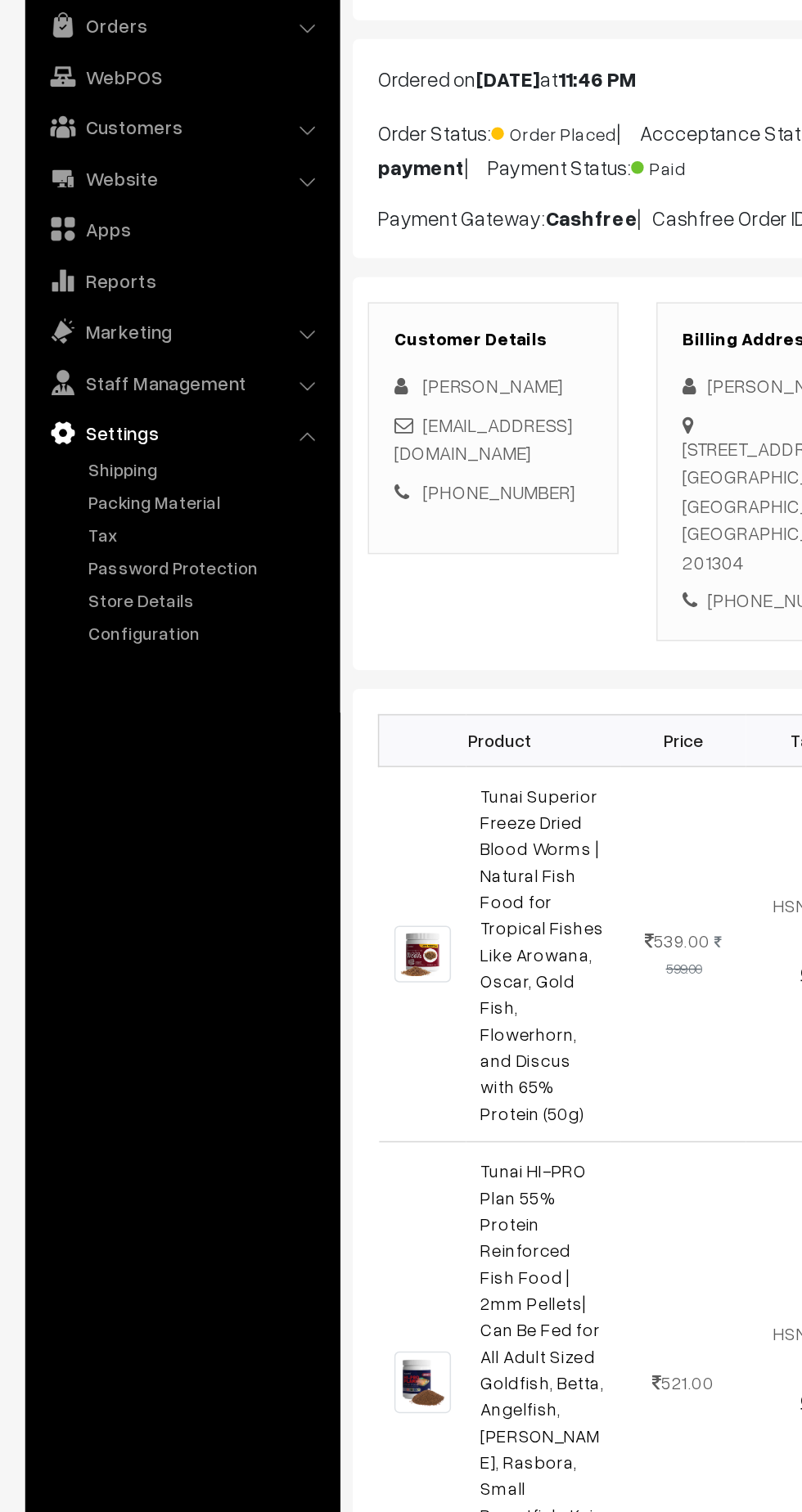
click at [79, 472] on link "Packing Material" at bounding box center [134, 467] width 162 height 17
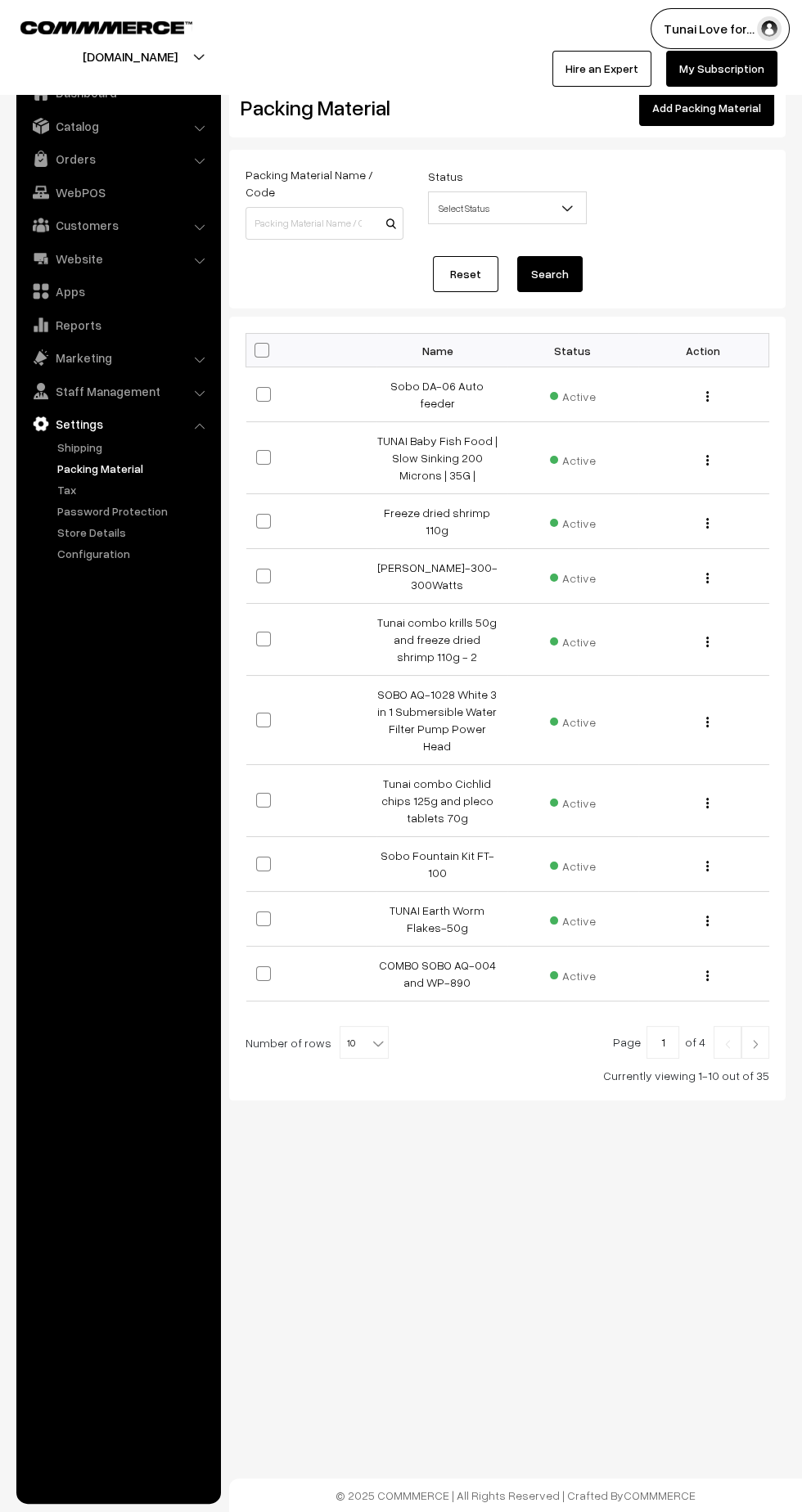
click at [698, 118] on link "Add Packing Material" at bounding box center [706, 108] width 135 height 36
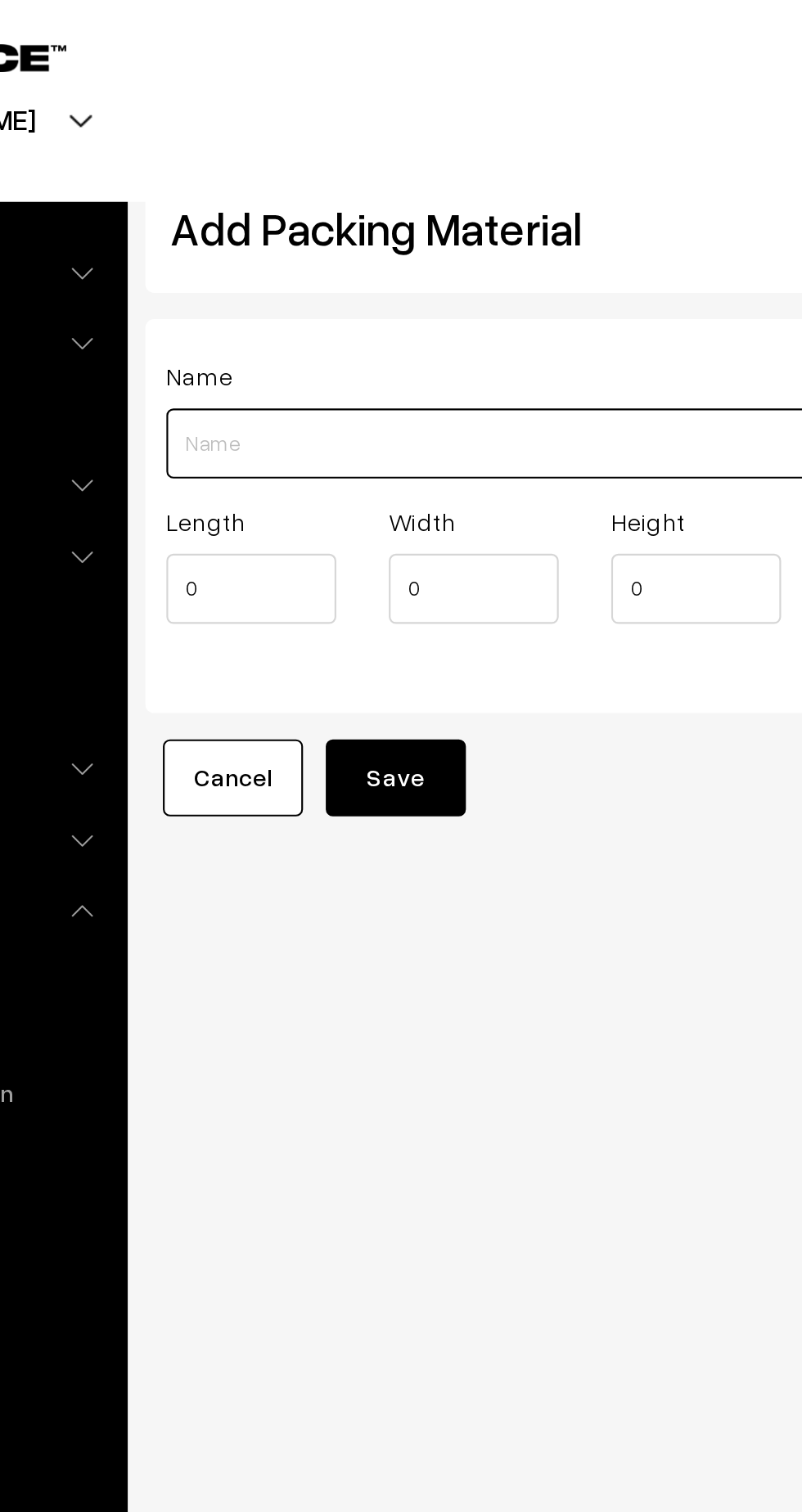
click at [366, 203] on input "Length" at bounding box center [435, 207] width 392 height 33
type input "T"
type input "U"
click at [405, 206] on input "Tunai Combo freeze dried blood worm and HI-PRO plan - 450g" at bounding box center [435, 207] width 392 height 33
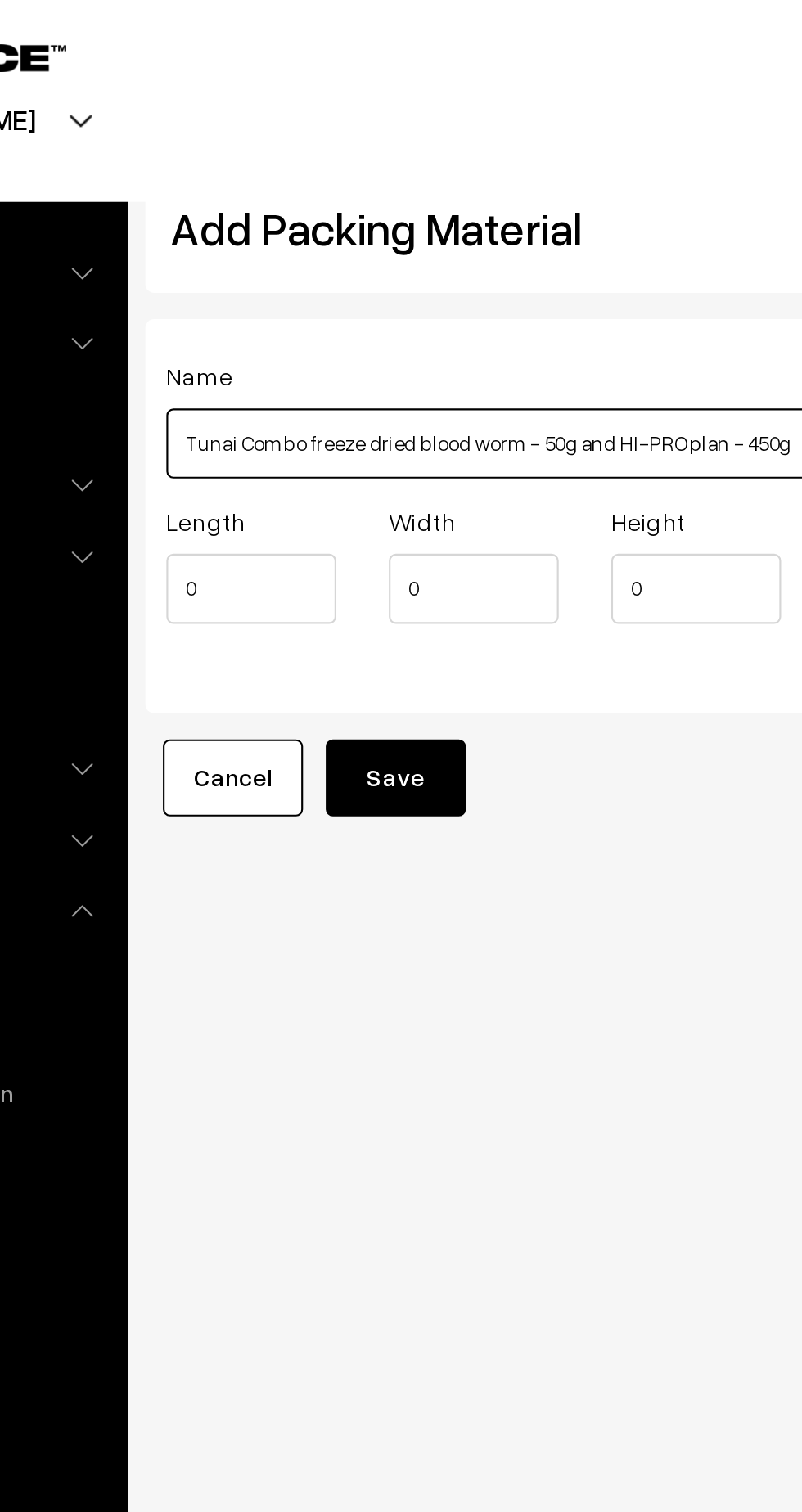
type input "Tunai Combo freeze dried blood worm - 50g and HI-PRO plan - 450g"
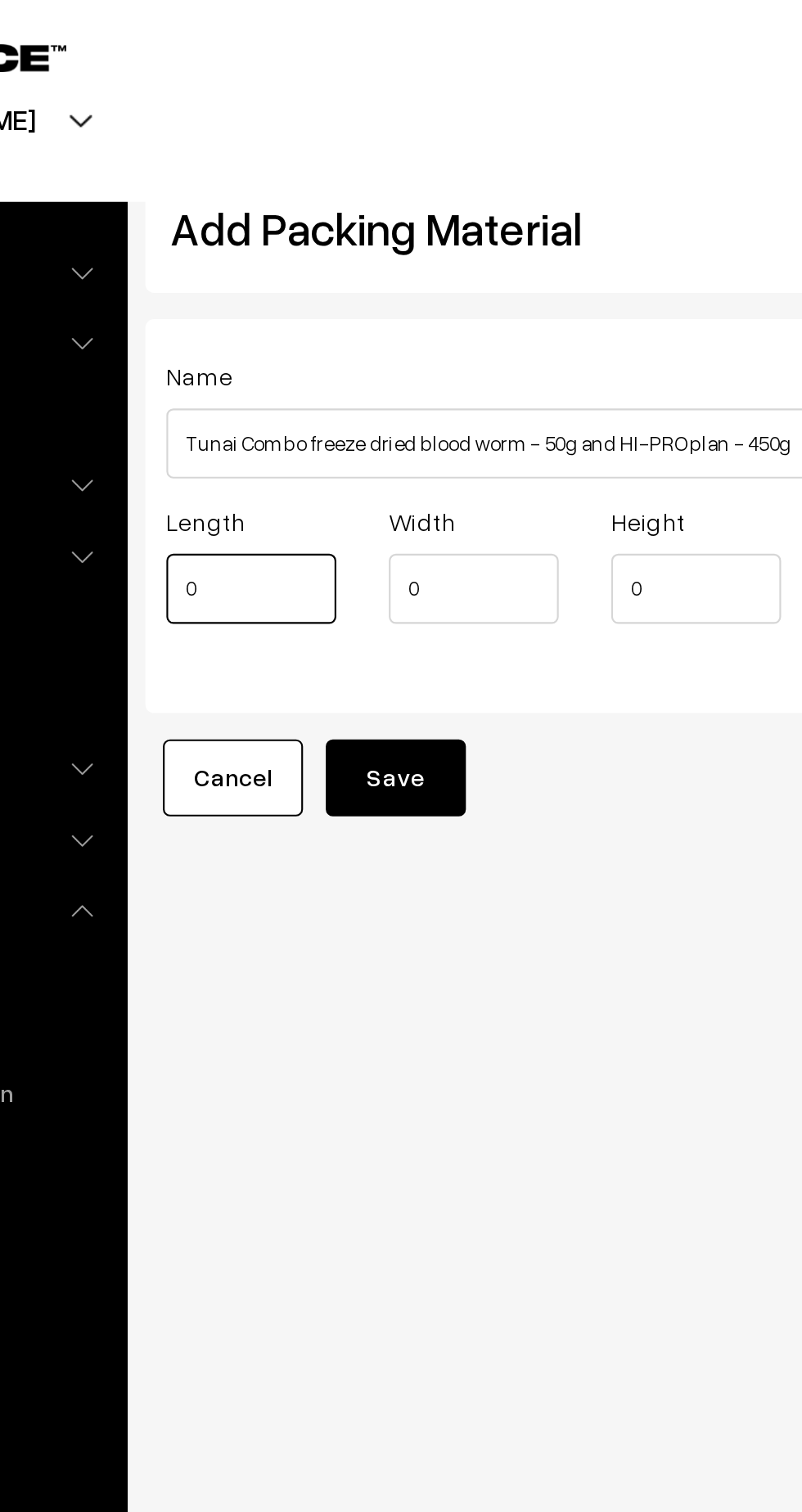
click at [271, 282] on input "0" at bounding box center [279, 275] width 80 height 33
type input "0"
type input "11"
click at [367, 278] on input "0" at bounding box center [382, 275] width 80 height 33
type input "20"
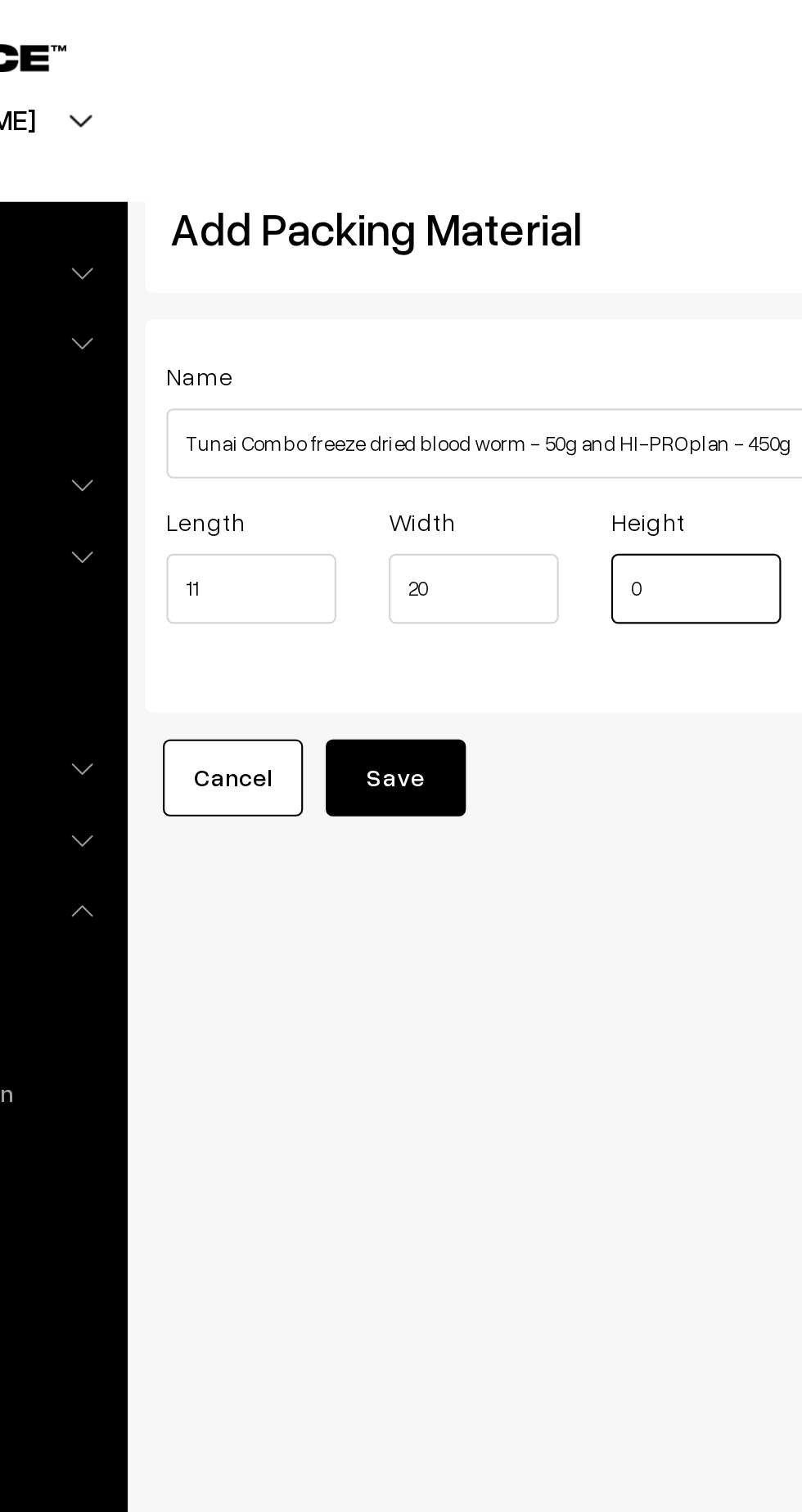
click at [478, 273] on input "0" at bounding box center [487, 275] width 80 height 33
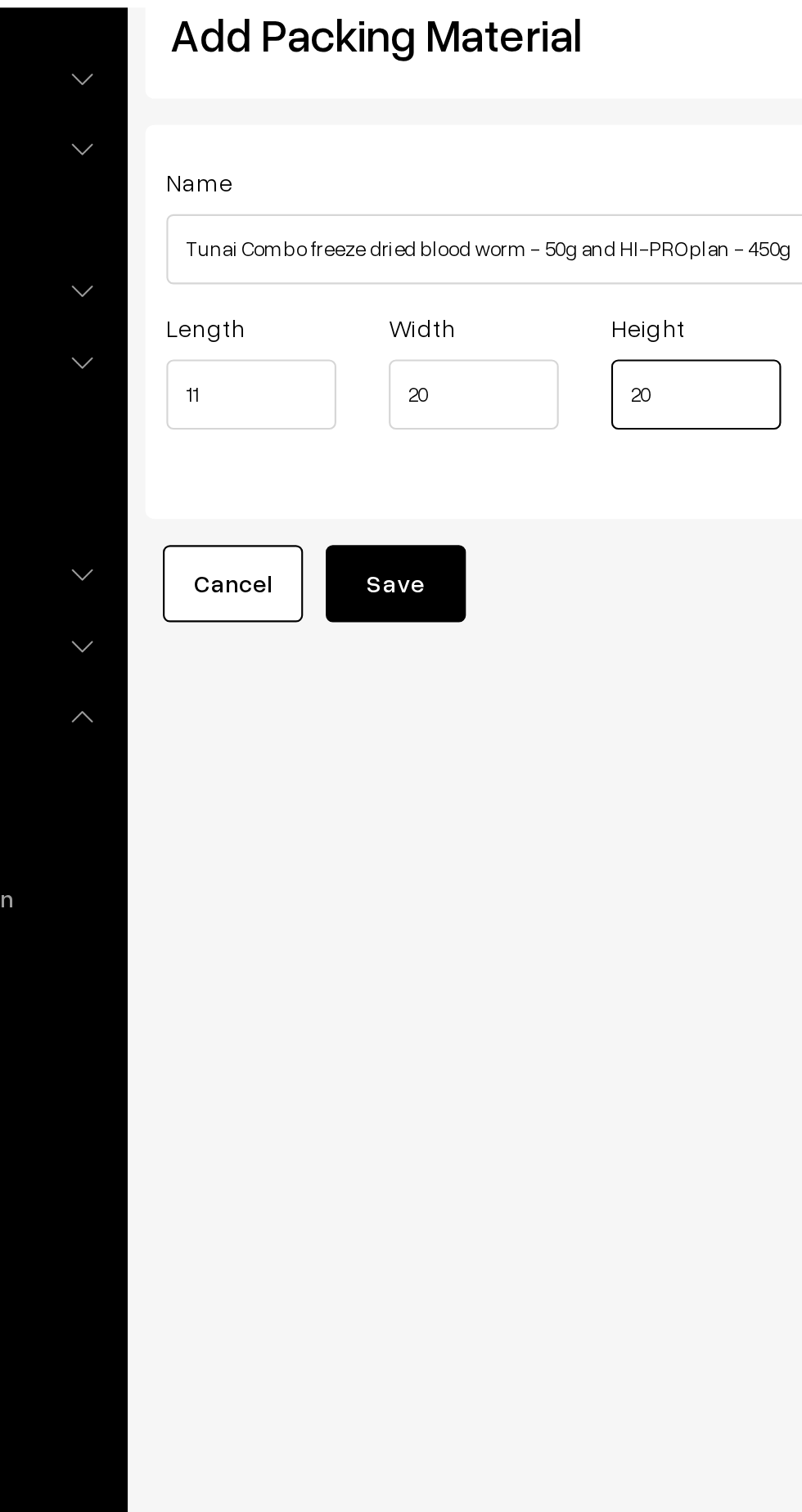
type input "20"
click at [348, 374] on button "Save" at bounding box center [346, 364] width 66 height 36
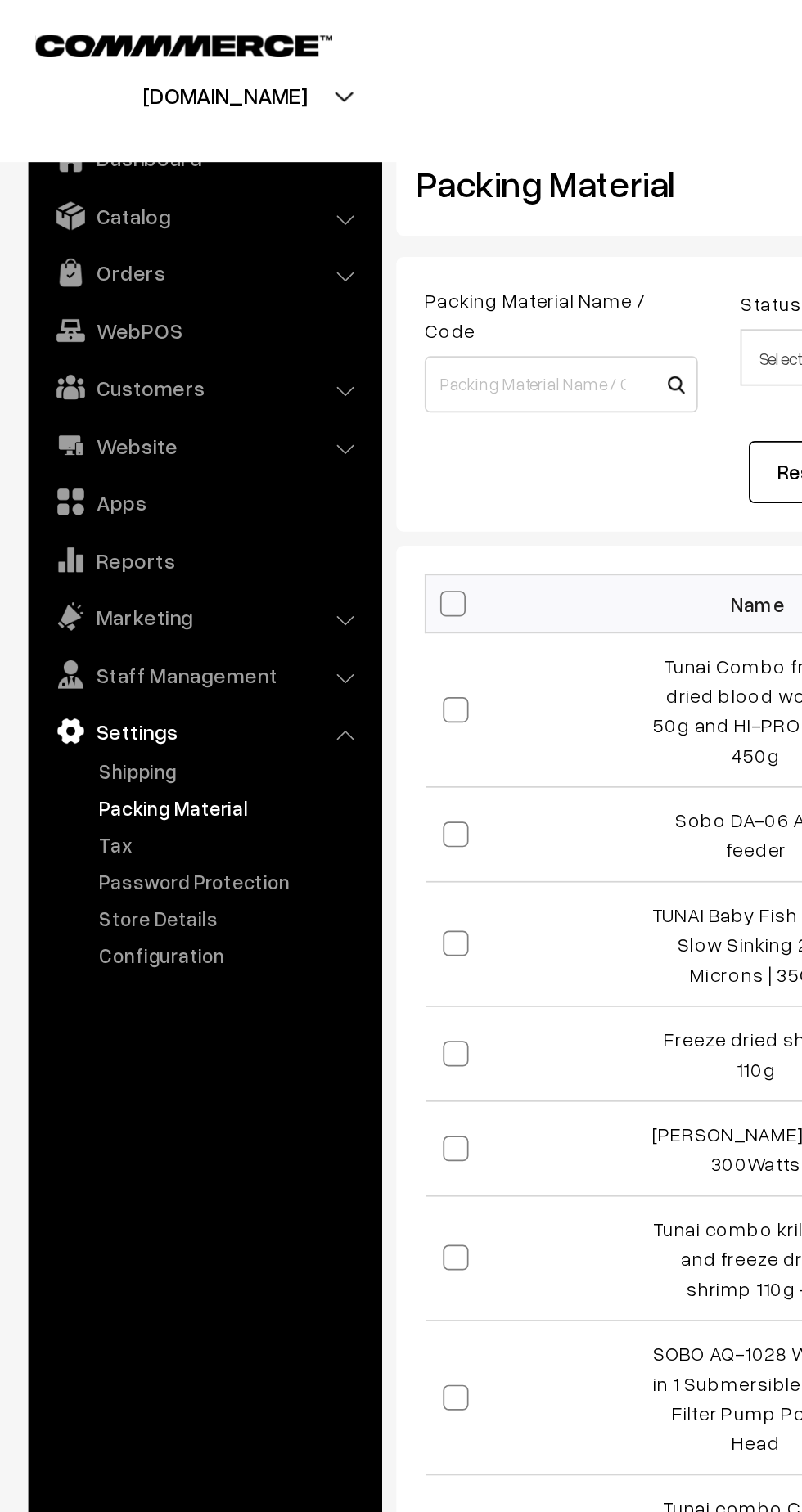
click at [80, 165] on link "Orders" at bounding box center [118, 158] width 195 height 29
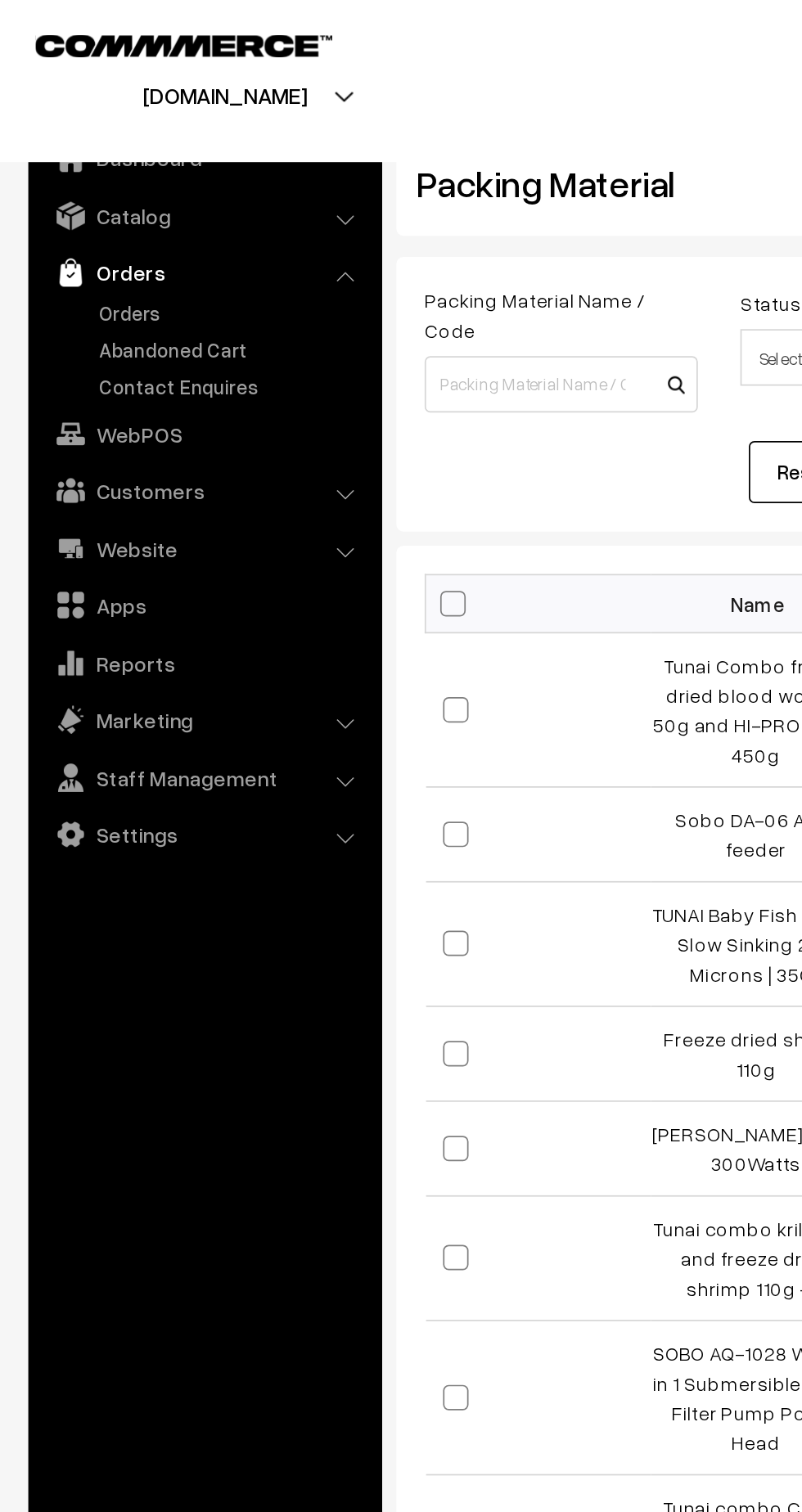
click at [73, 183] on link "Orders" at bounding box center [134, 181] width 162 height 17
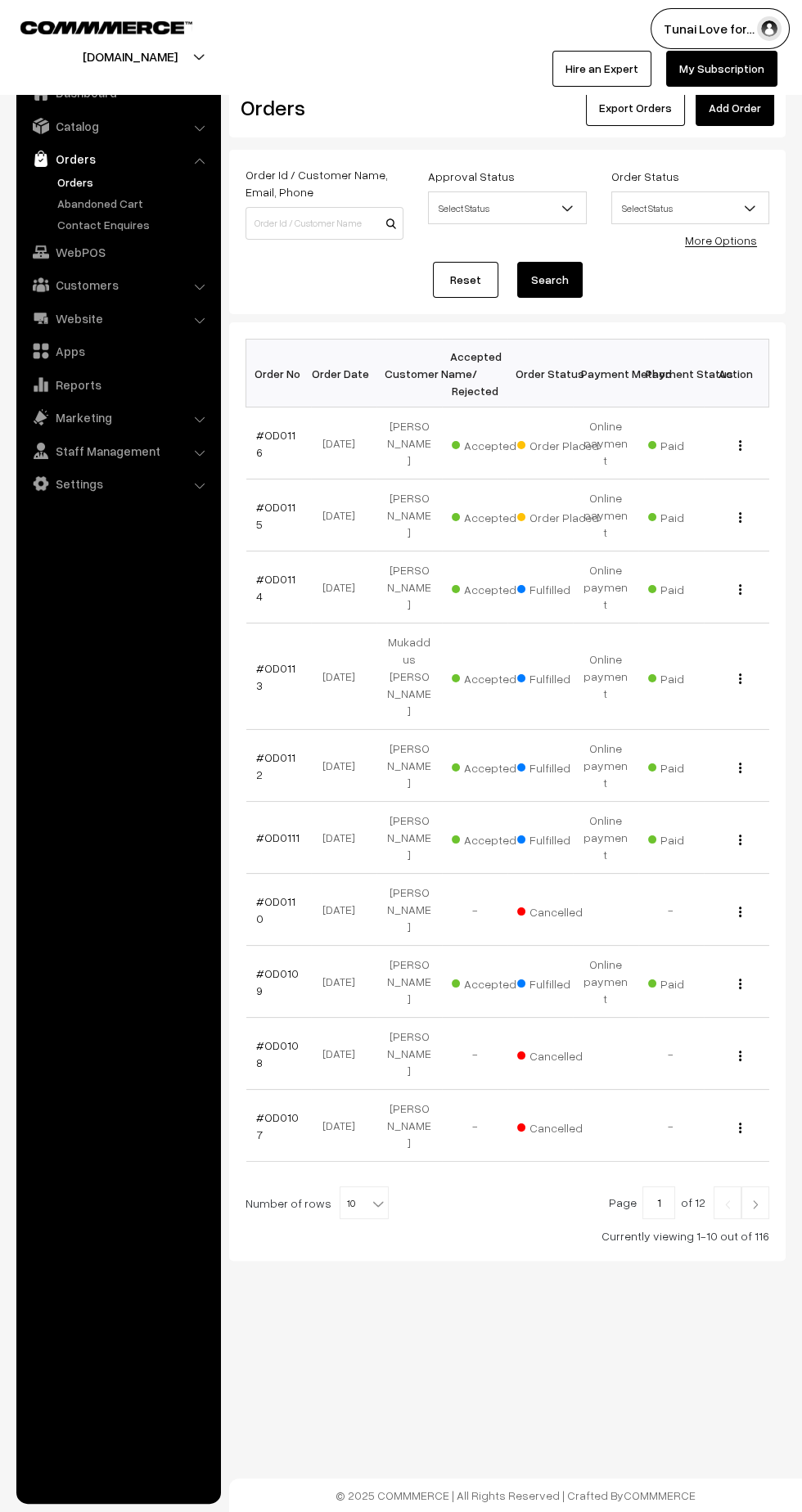
click at [276, 428] on link "#OD0116" at bounding box center [275, 443] width 39 height 31
